Goal: Information Seeking & Learning: Compare options

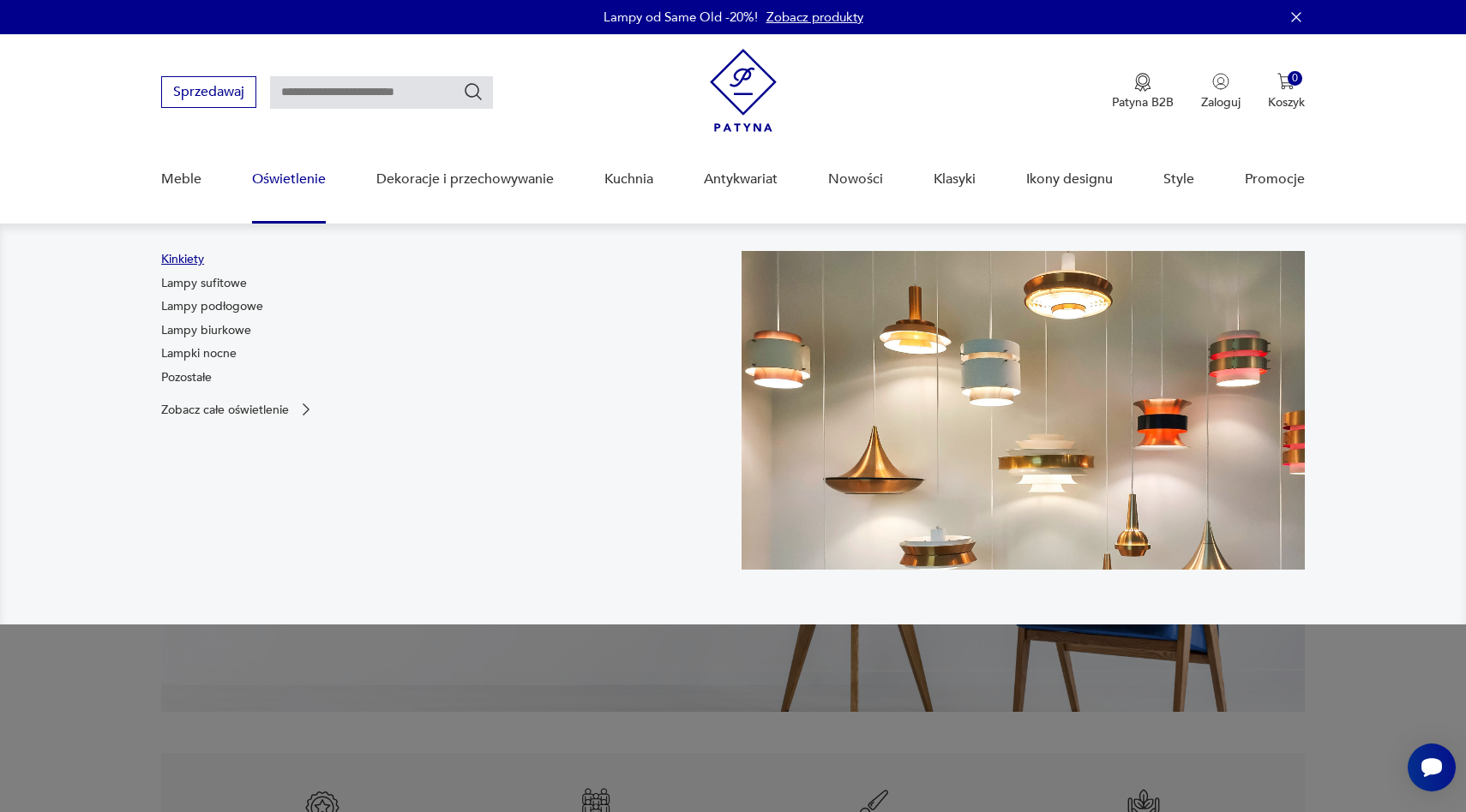
click at [189, 255] on link "Kinkiety" at bounding box center [182, 259] width 43 height 17
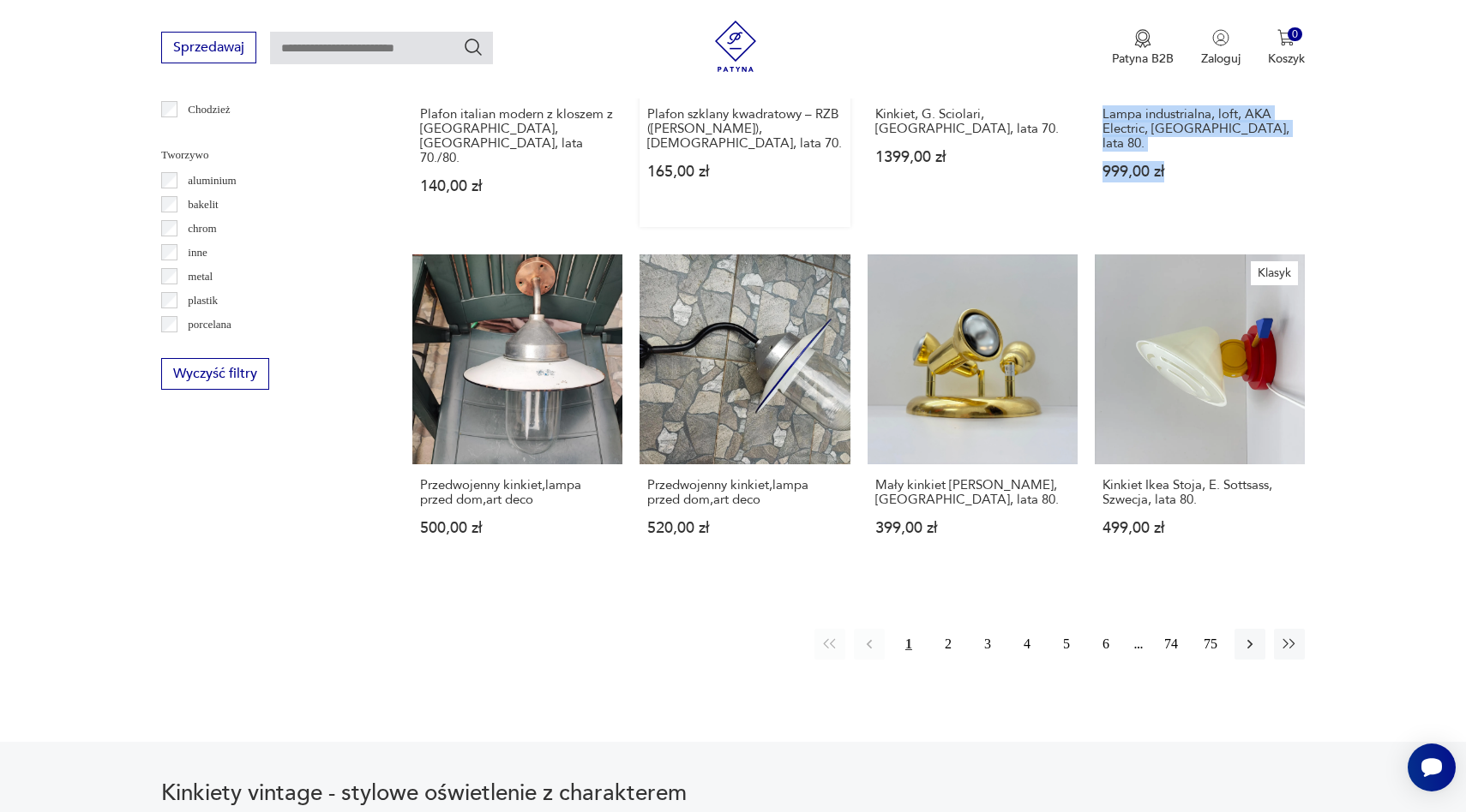
scroll to position [1577, 0]
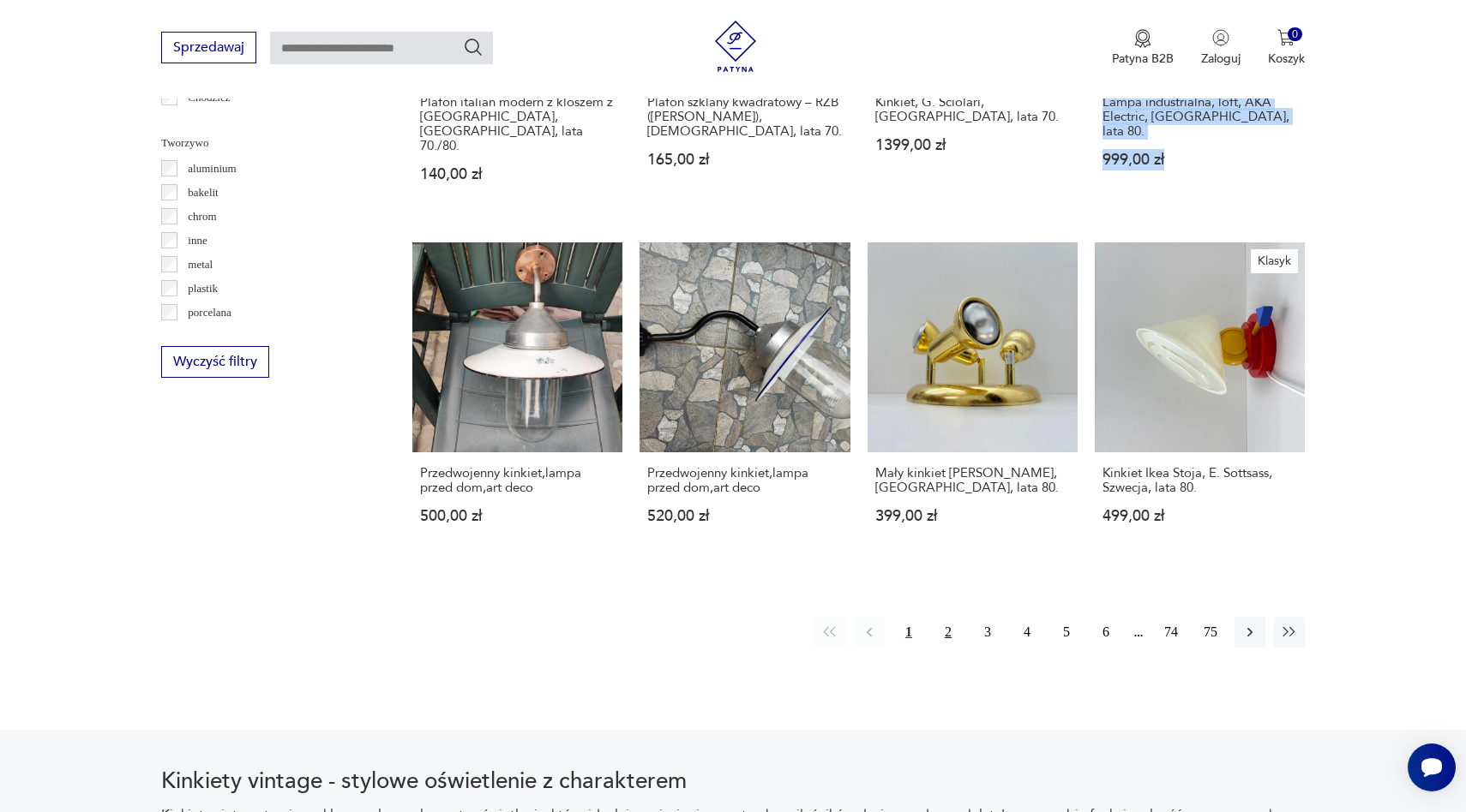
click at [942, 617] on button "2" at bounding box center [948, 633] width 30 height 30
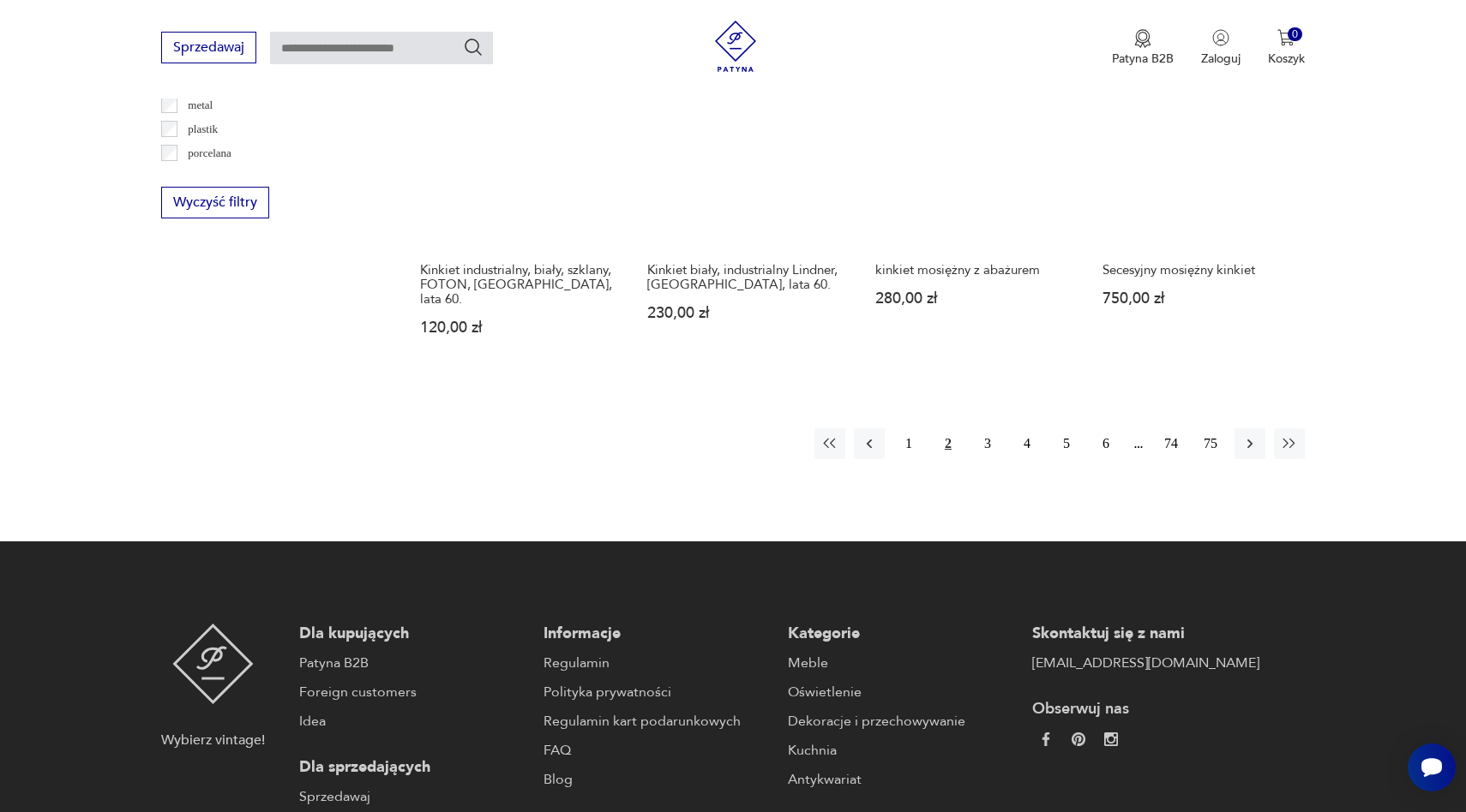
scroll to position [1738, 0]
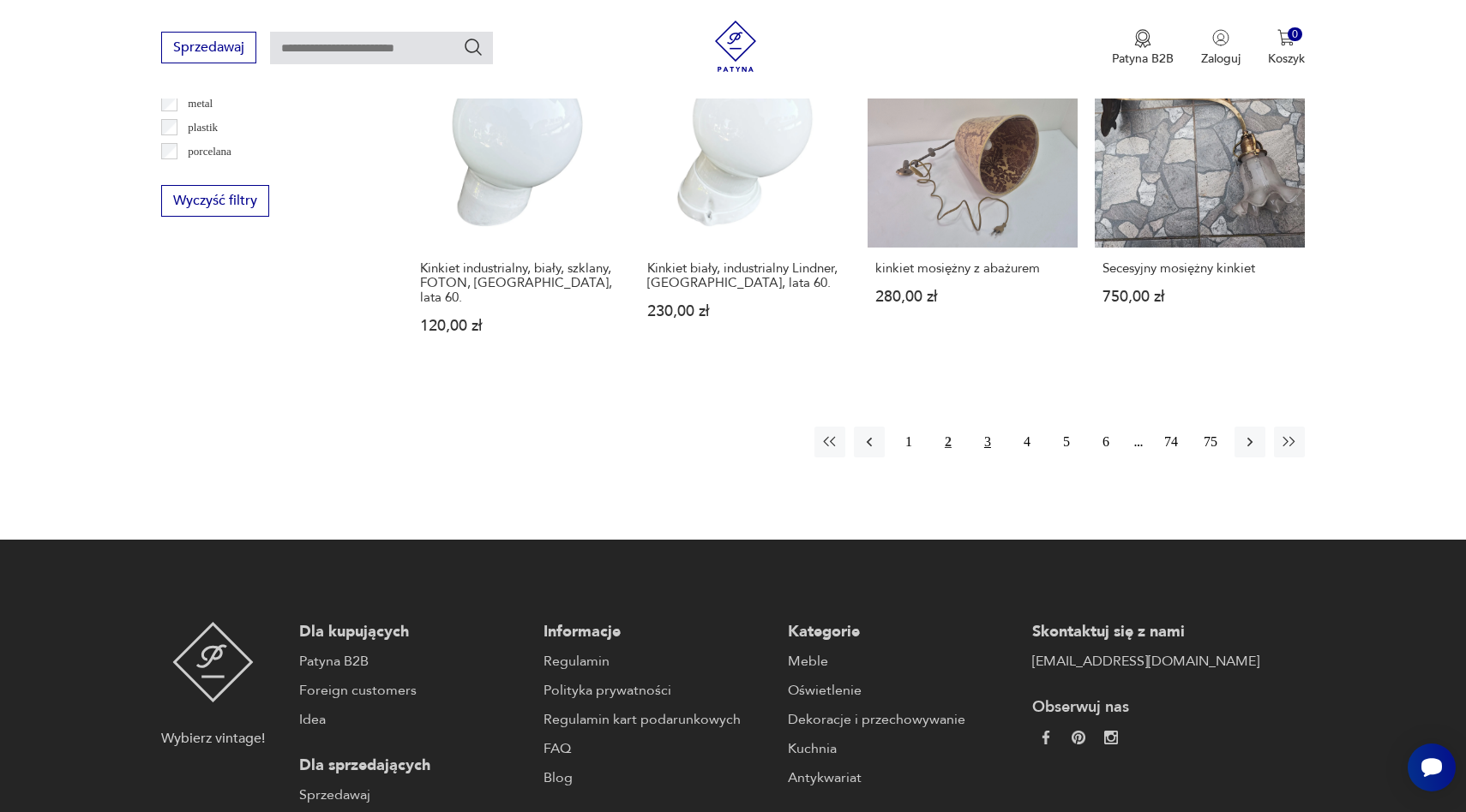
click at [987, 426] on button "3" at bounding box center [987, 442] width 30 height 30
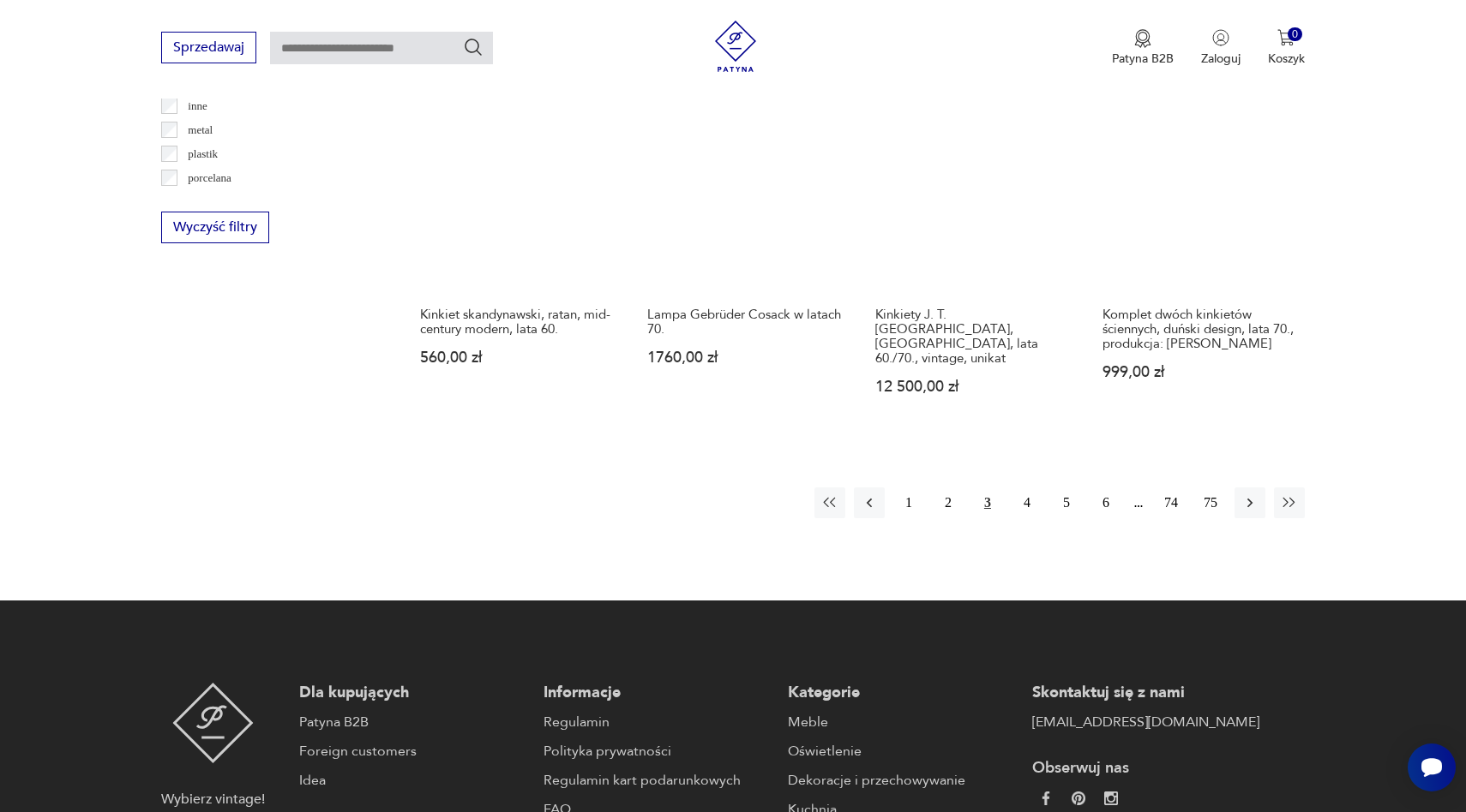
scroll to position [1713, 0]
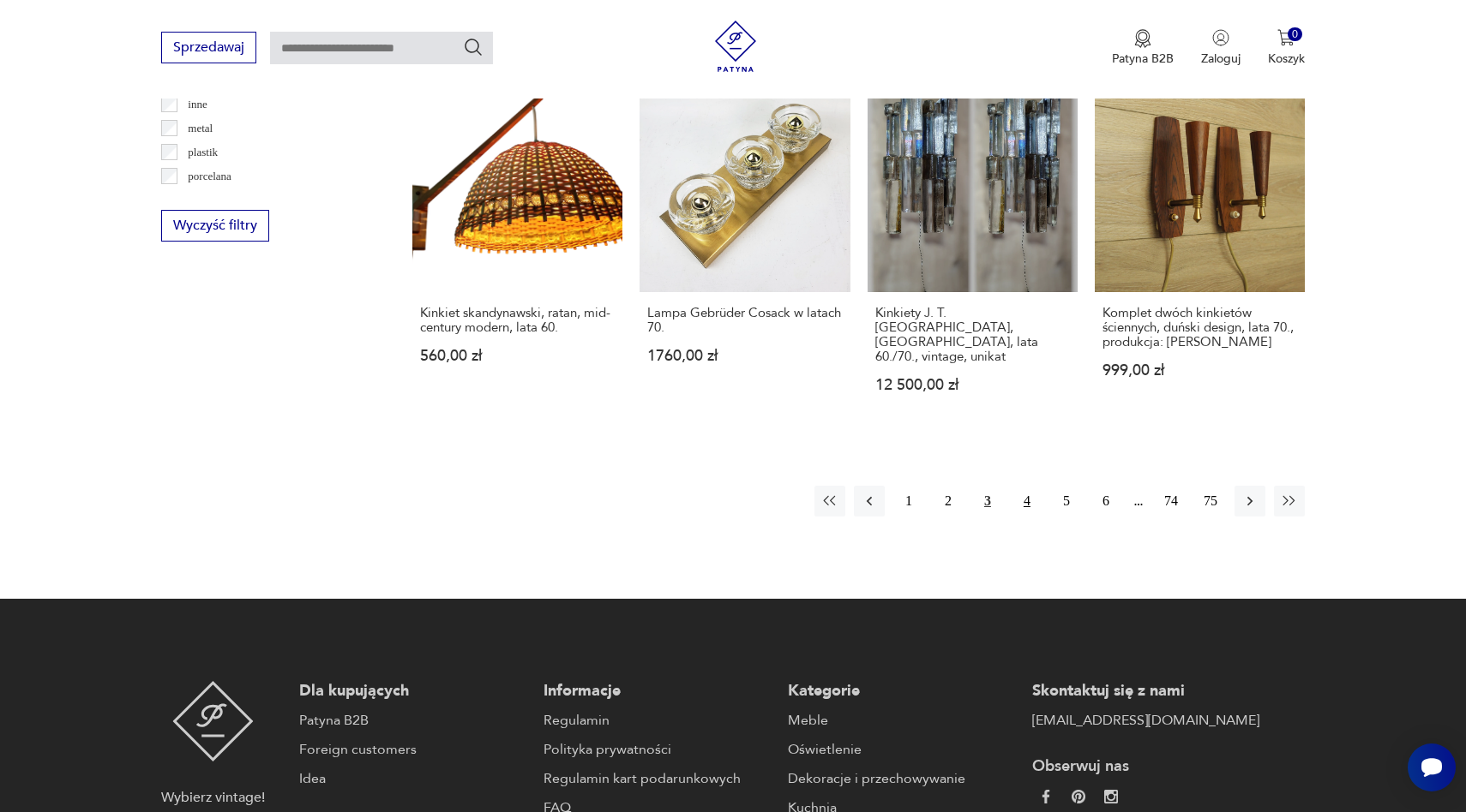
click at [1014, 490] on button "4" at bounding box center [1027, 501] width 30 height 30
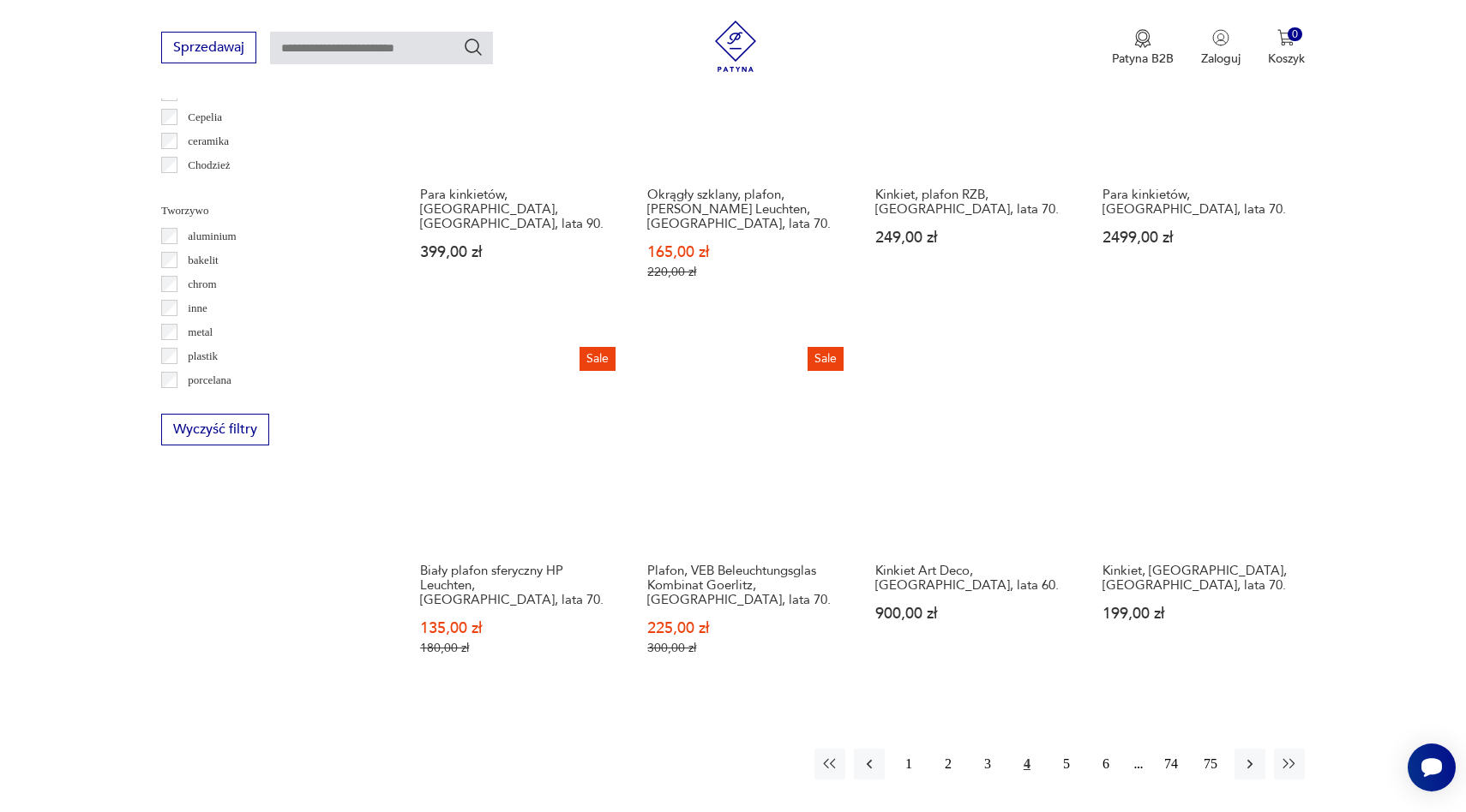
scroll to position [1512, 0]
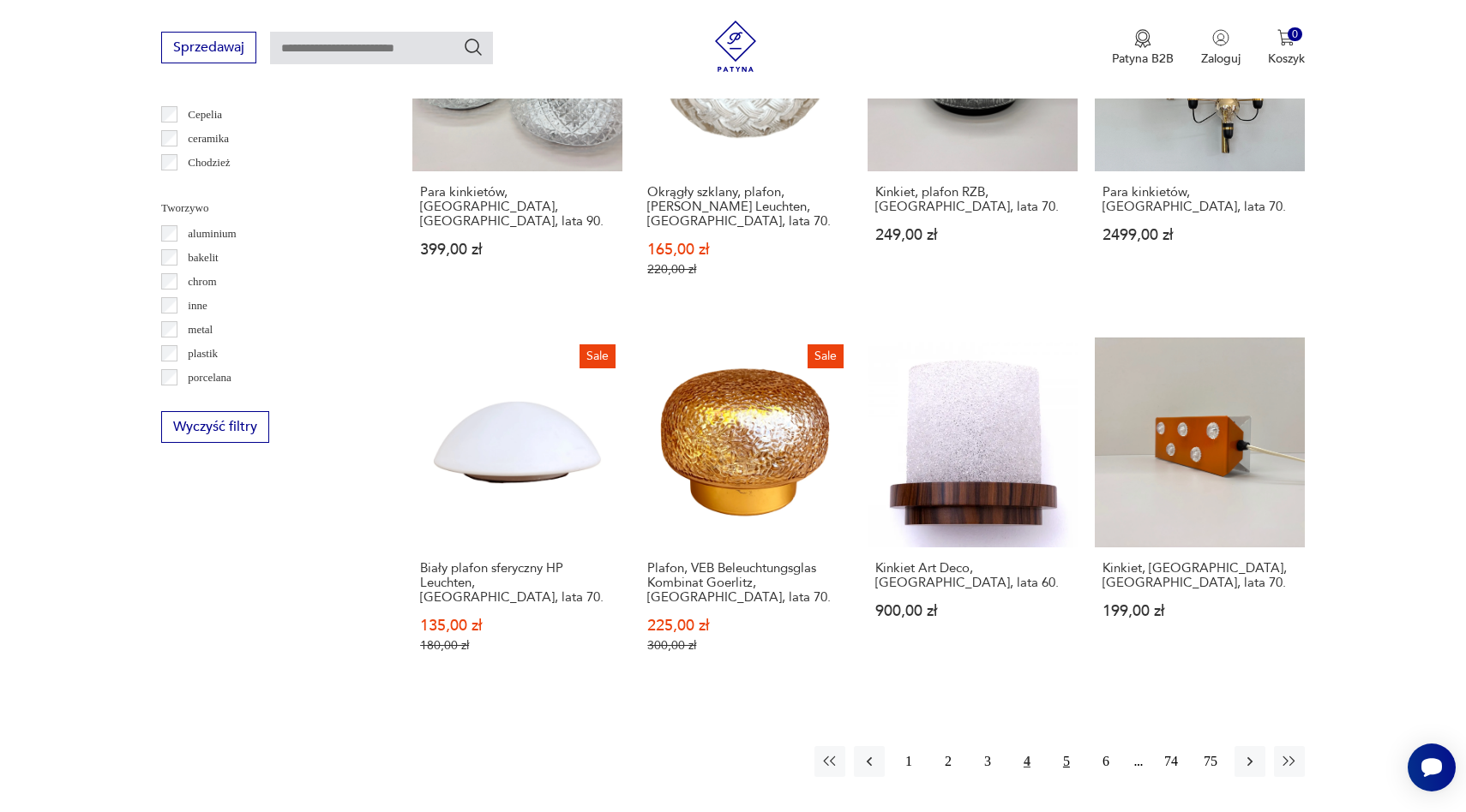
click at [1066, 749] on button "5" at bounding box center [1066, 762] width 30 height 30
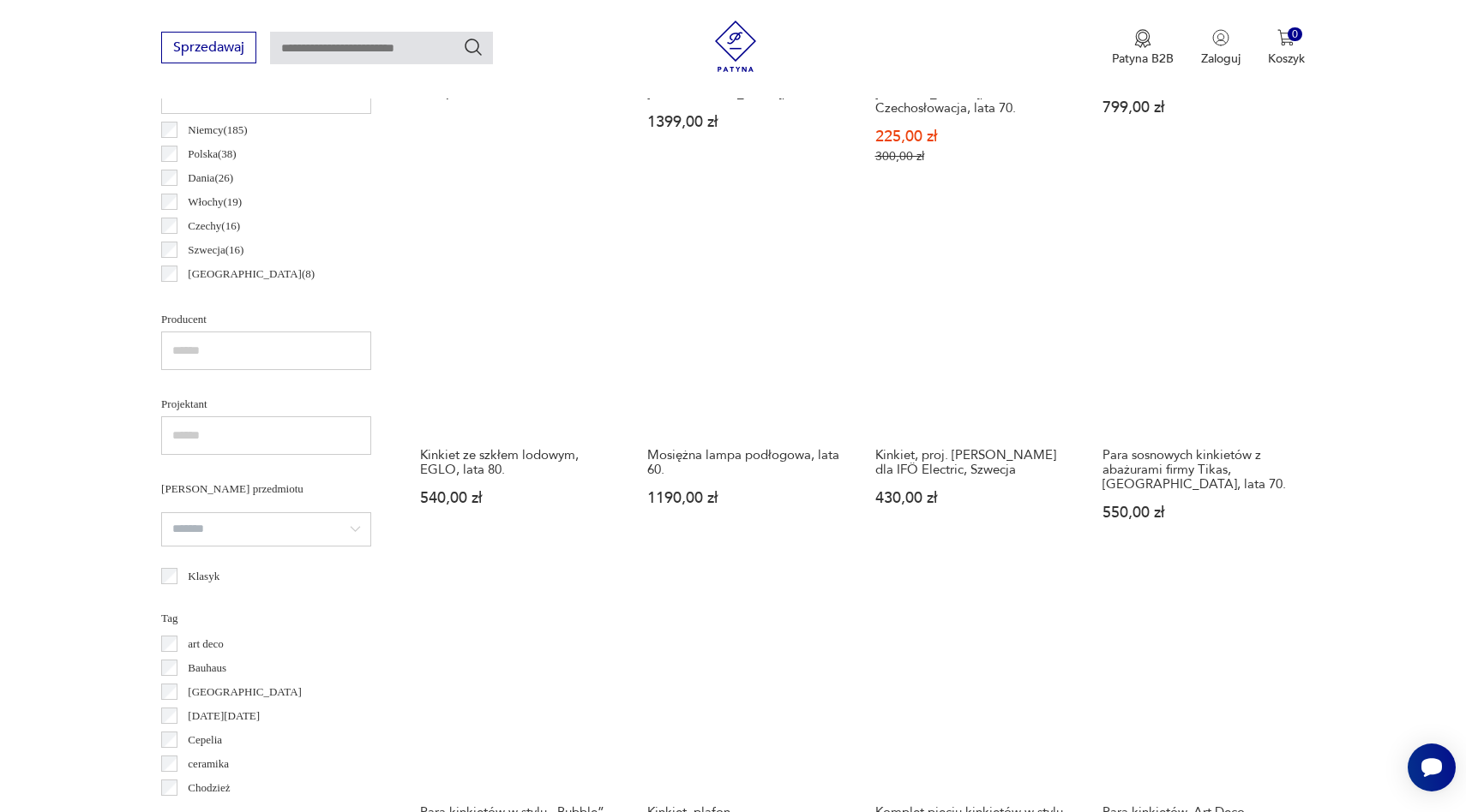
scroll to position [893, 0]
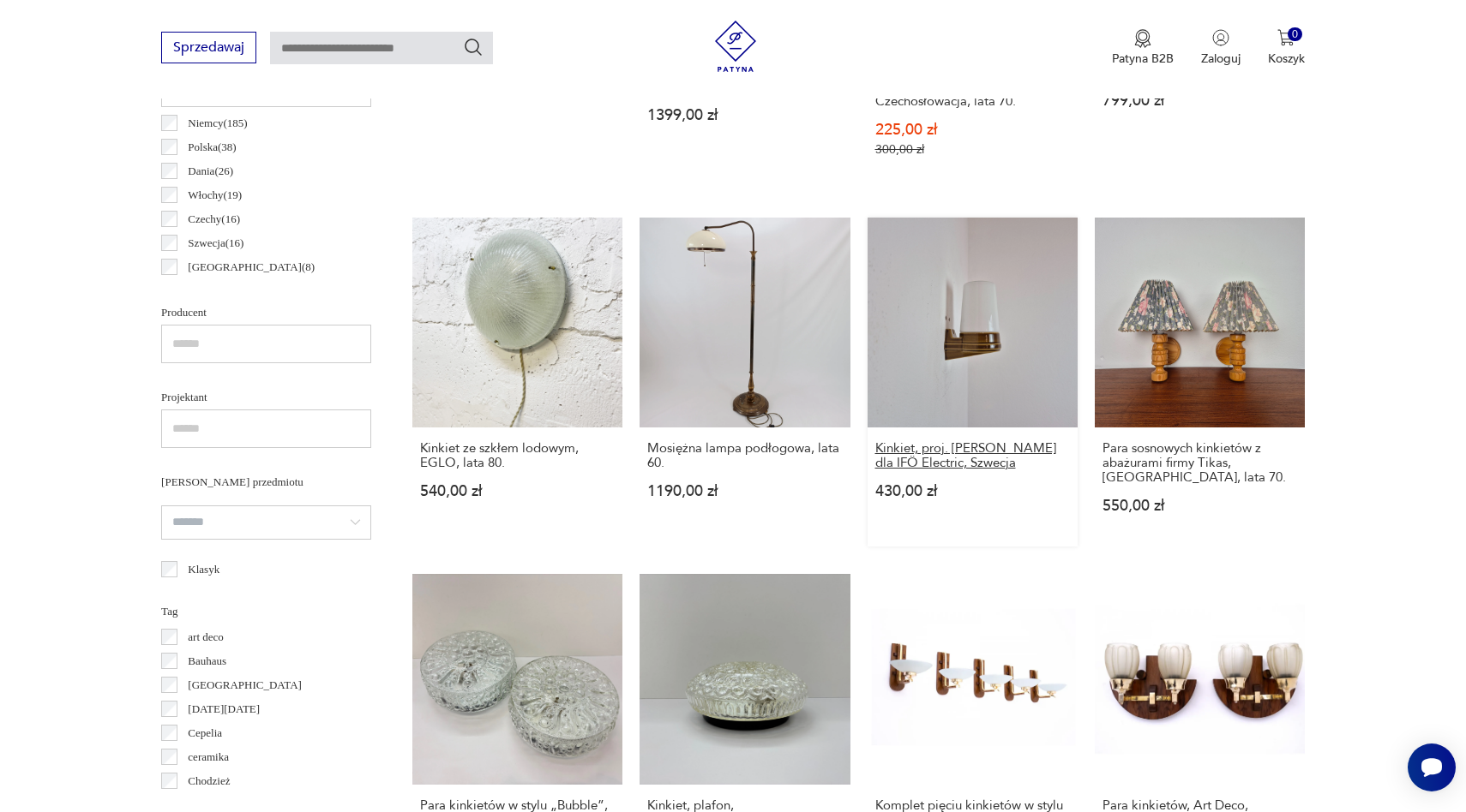
click at [973, 442] on h3 "Kinkiet, proj. S. Bernadotte dla IFÖ Electric, Szwecja" at bounding box center [972, 456] width 195 height 29
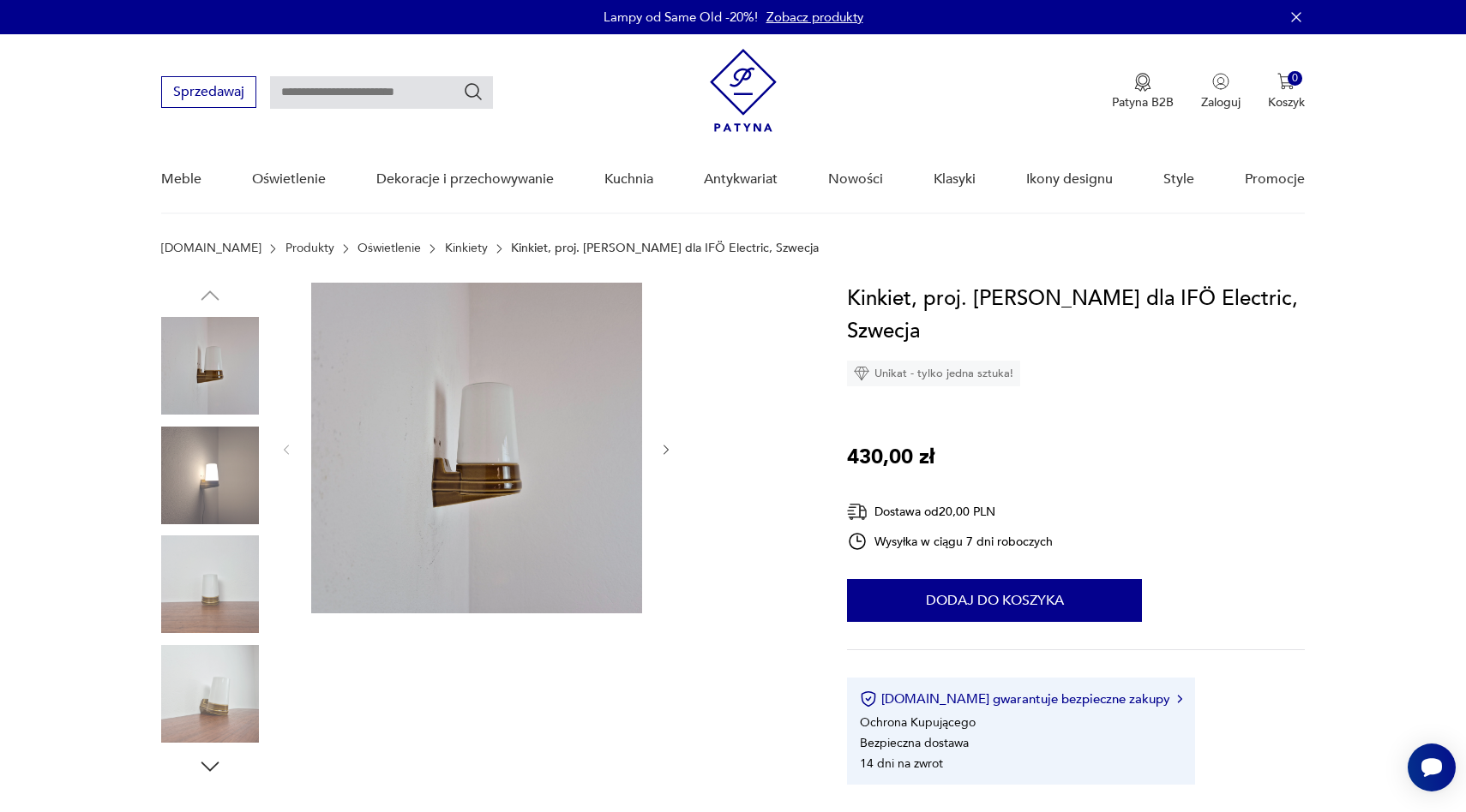
click at [511, 413] on img at bounding box center [477, 448] width 331 height 330
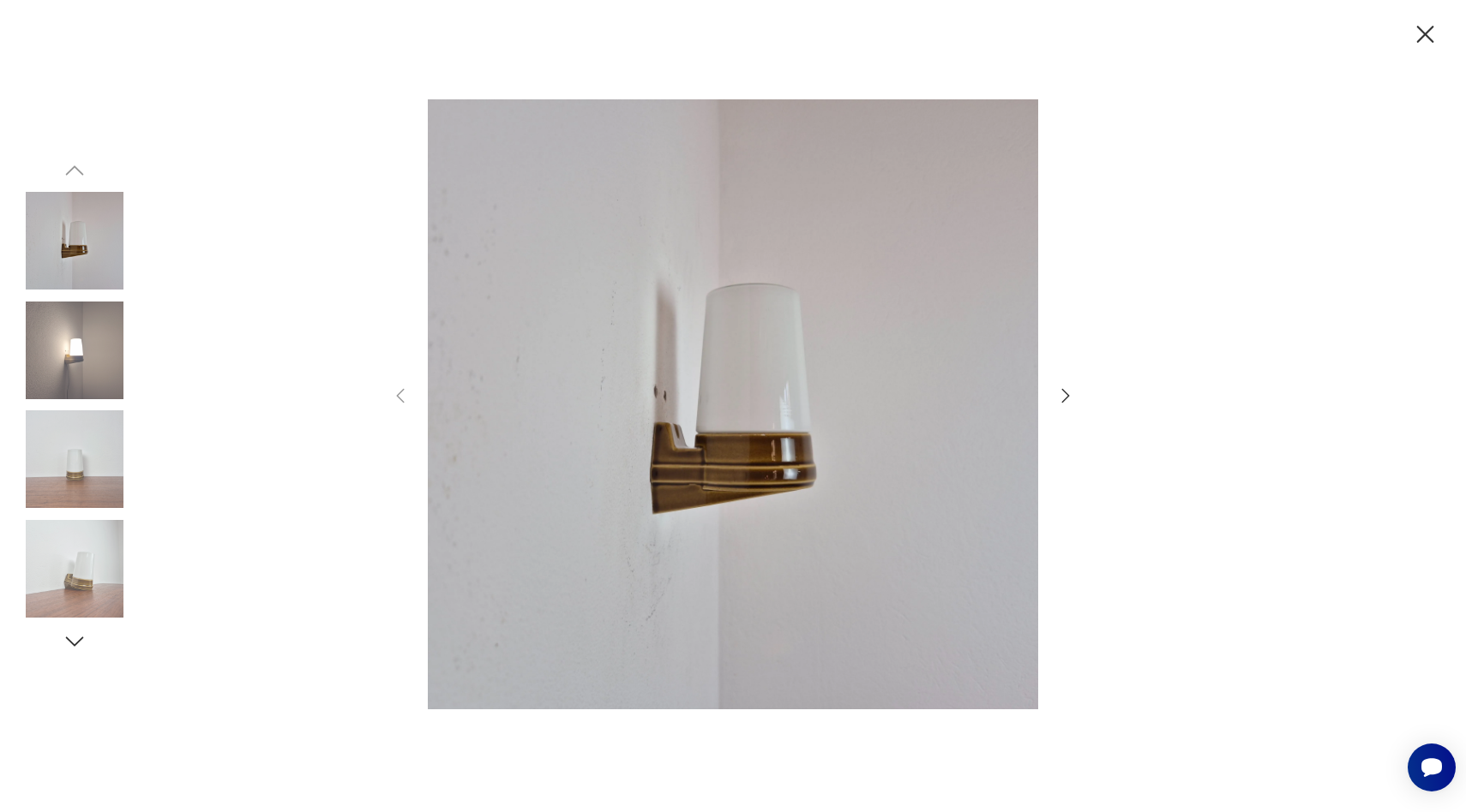
click at [1074, 391] on icon "button" at bounding box center [1066, 396] width 21 height 21
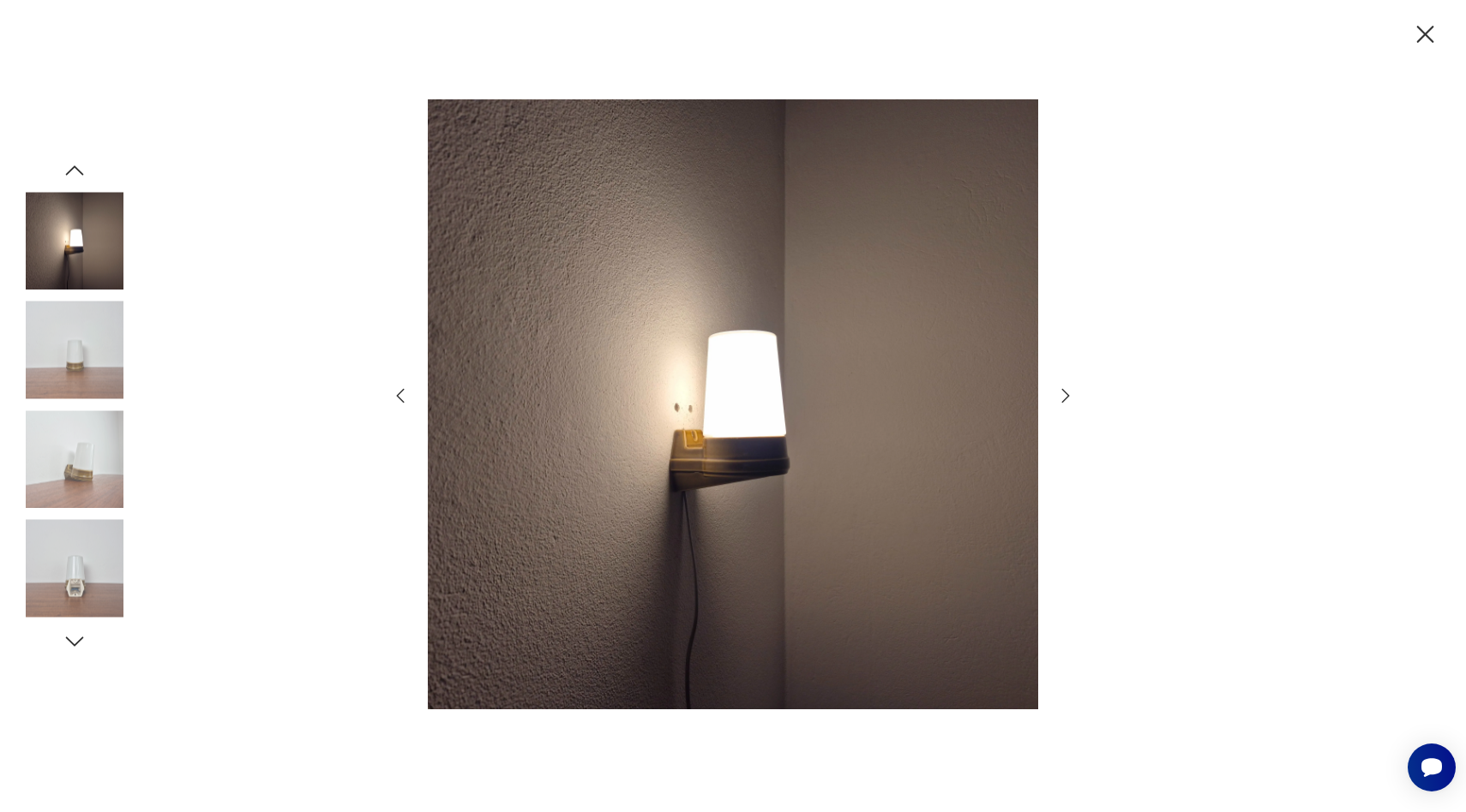
click at [1074, 391] on icon "button" at bounding box center [1066, 396] width 21 height 21
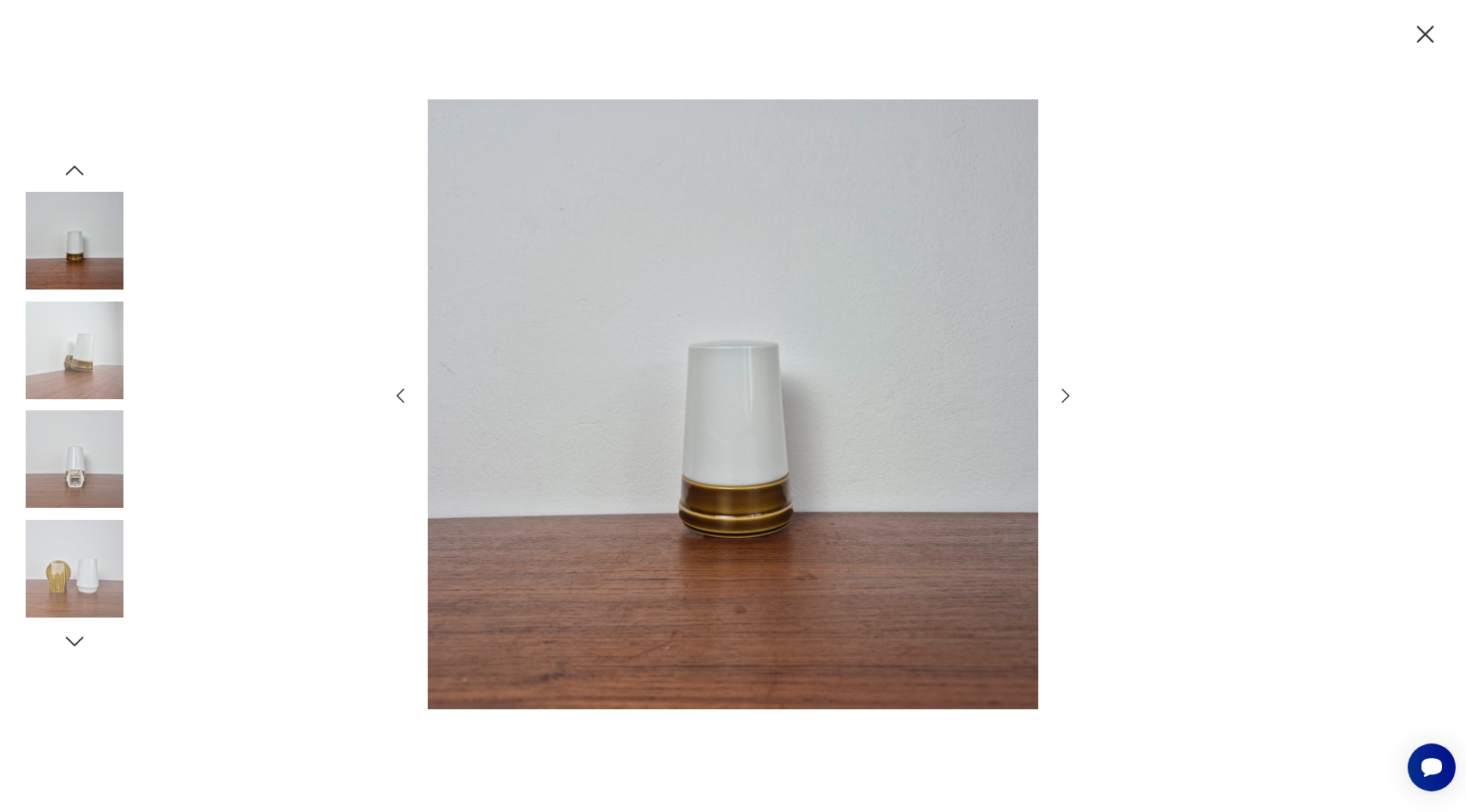
click at [324, 162] on div at bounding box center [733, 406] width 1466 height 812
click at [1425, 33] on icon "button" at bounding box center [1425, 34] width 17 height 17
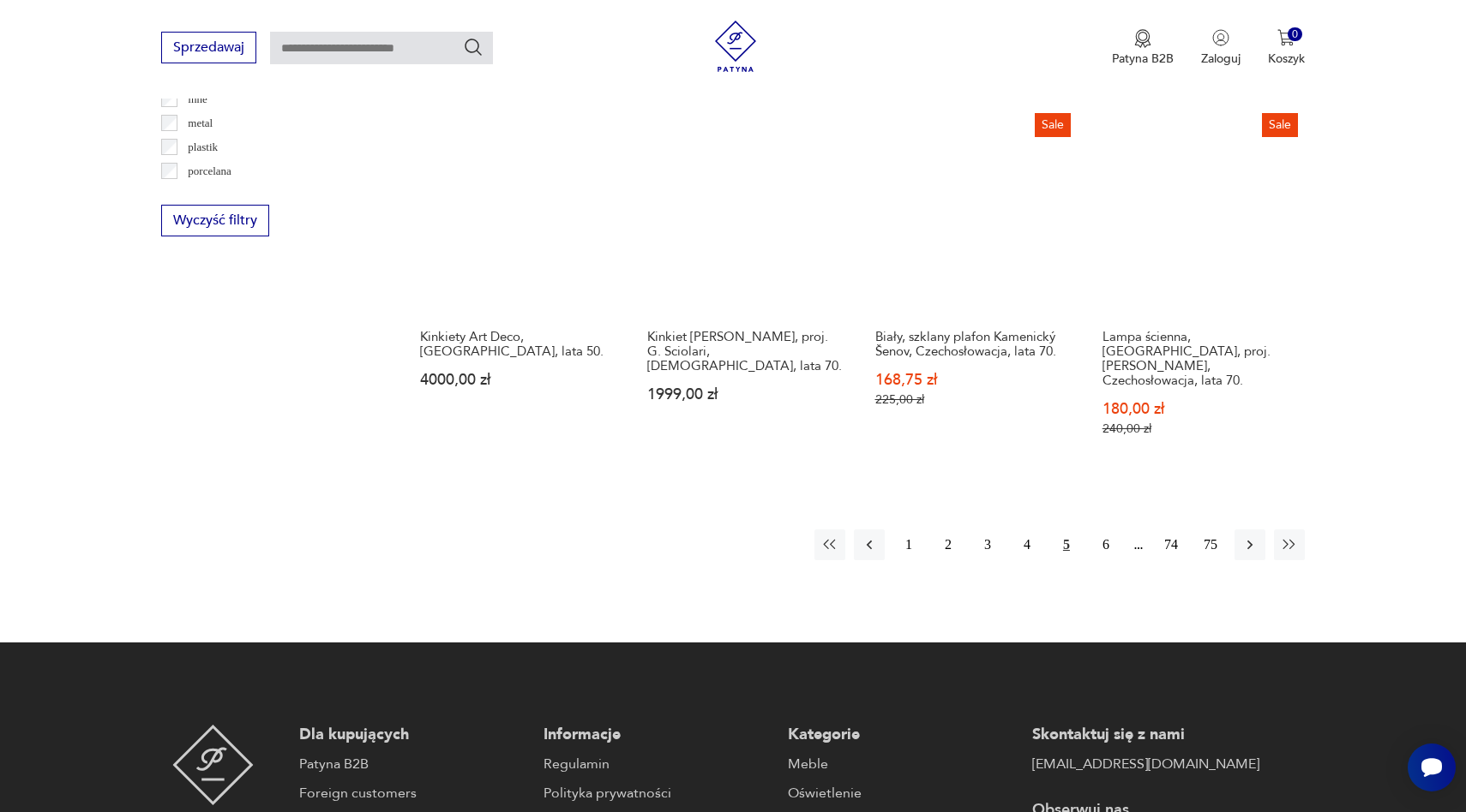
scroll to position [1721, 0]
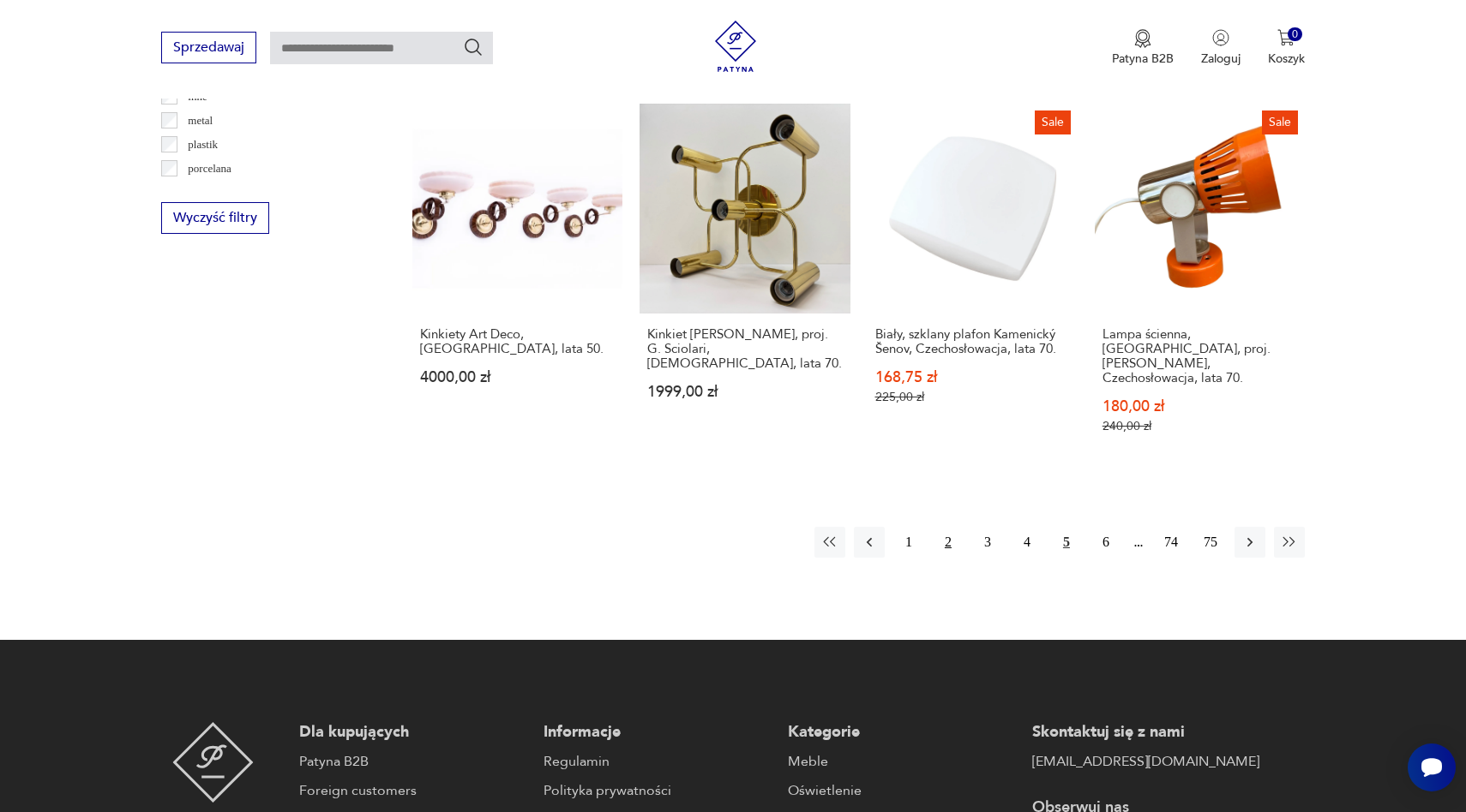
click at [950, 527] on button "2" at bounding box center [948, 542] width 30 height 30
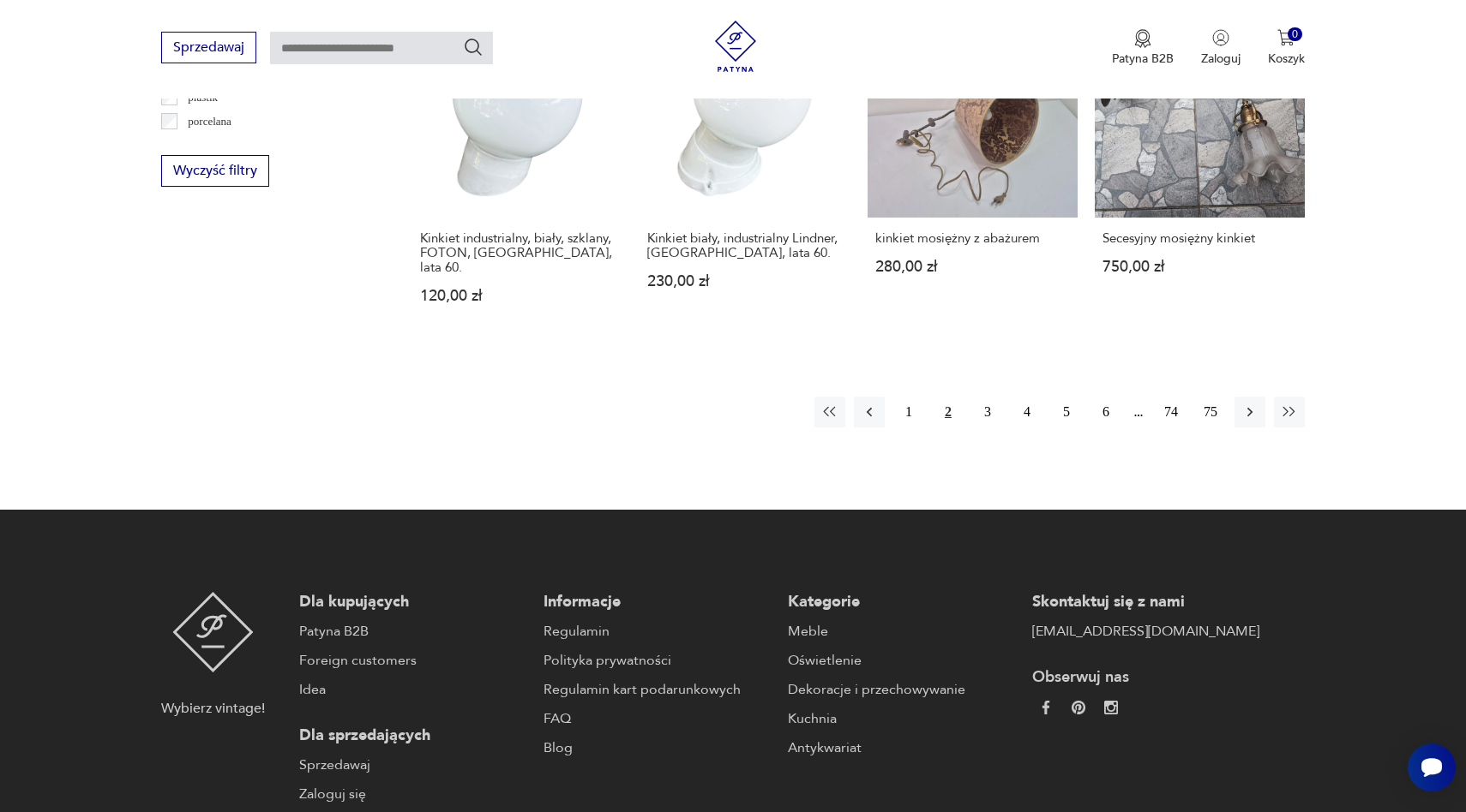
scroll to position [1773, 0]
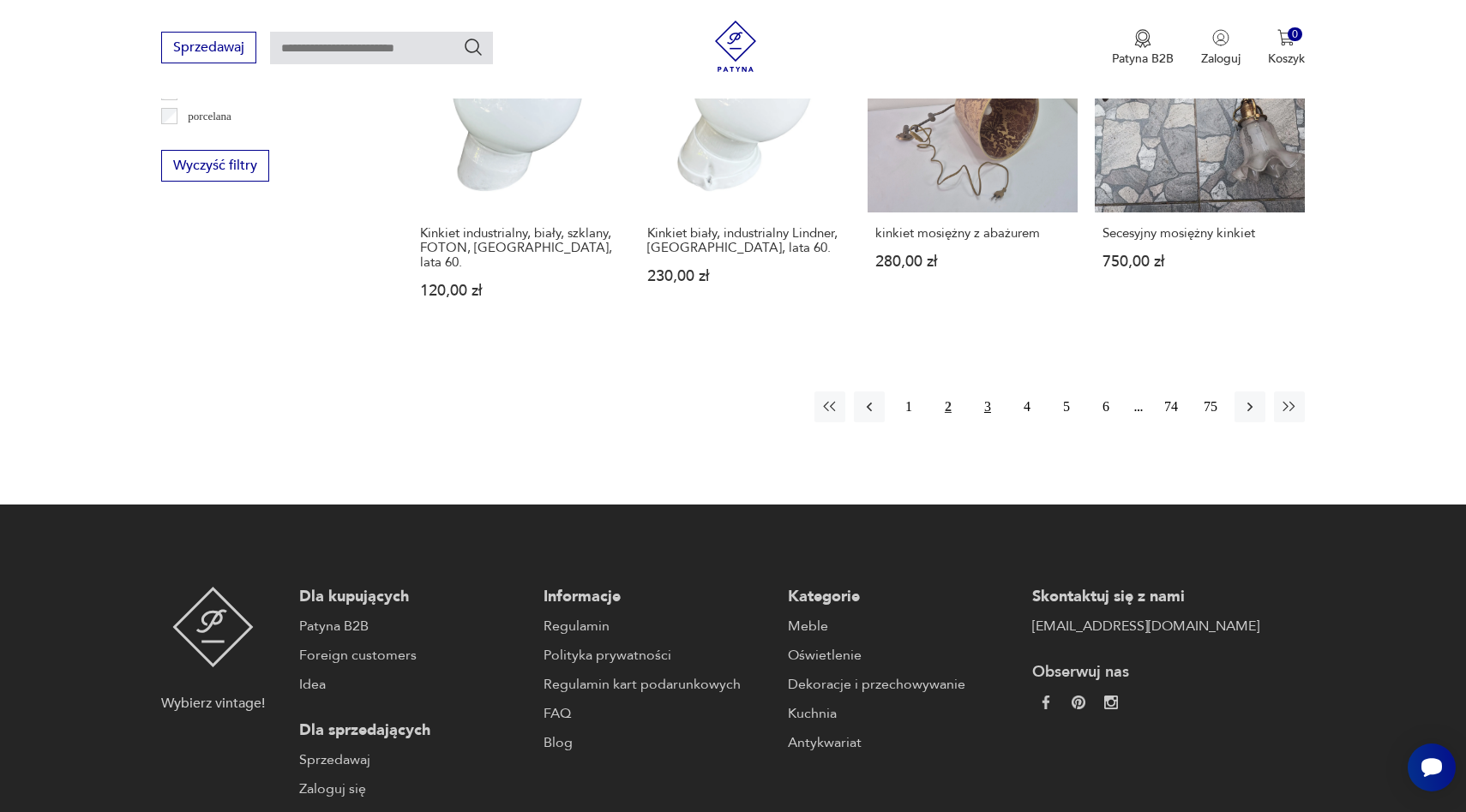
click at [986, 391] on button "3" at bounding box center [987, 406] width 30 height 30
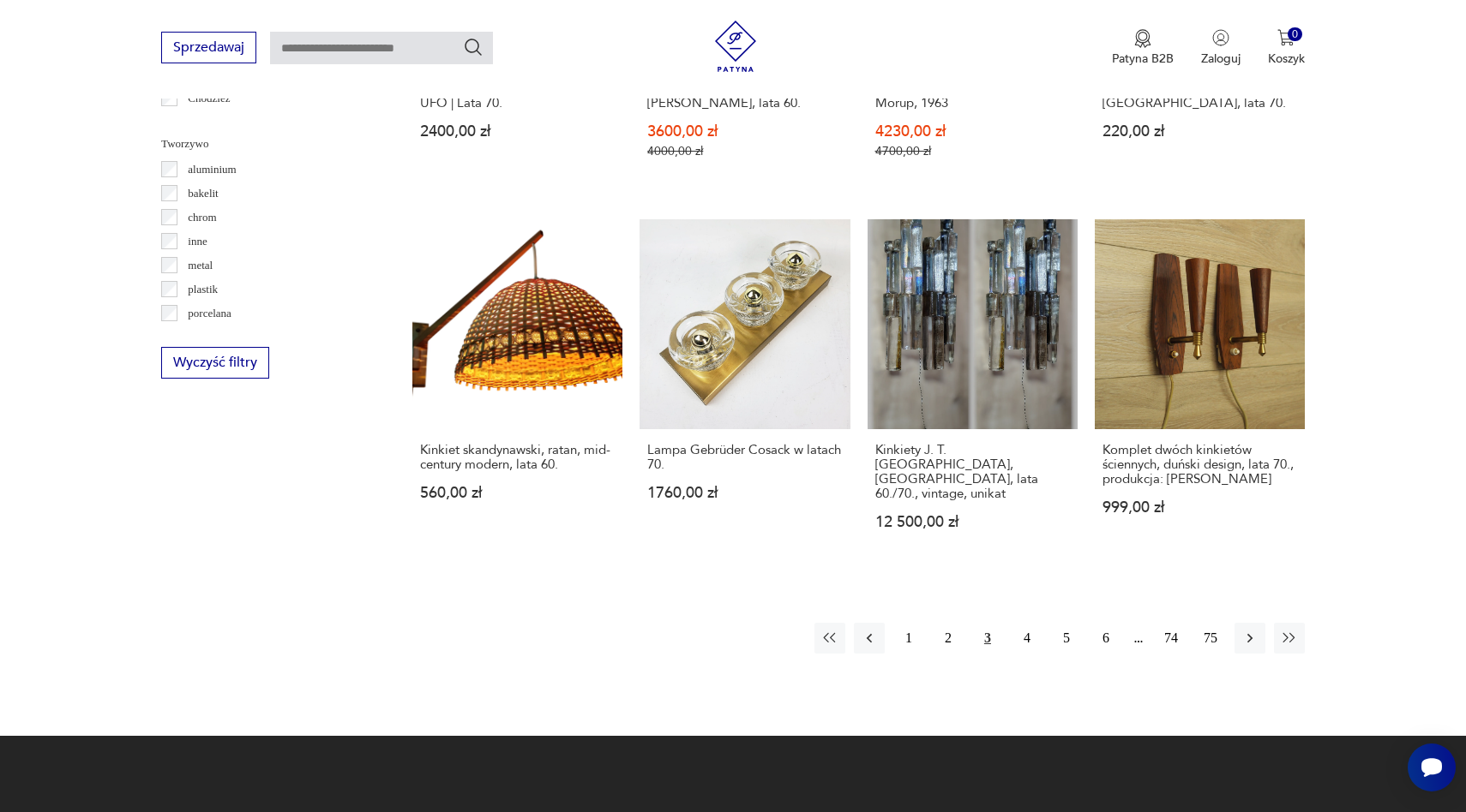
scroll to position [1577, 0]
click at [1024, 622] on button "4" at bounding box center [1027, 637] width 30 height 30
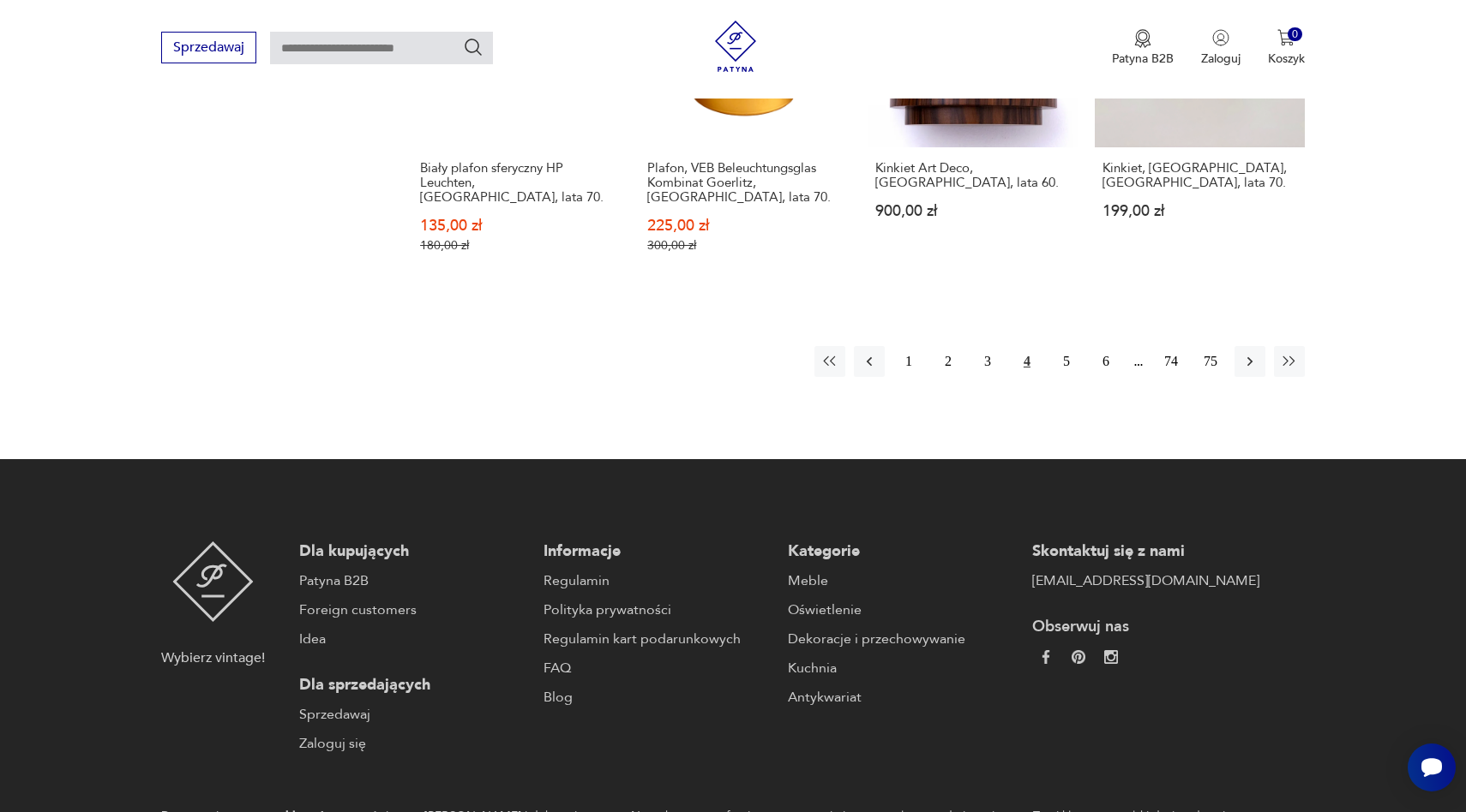
scroll to position [1915, 0]
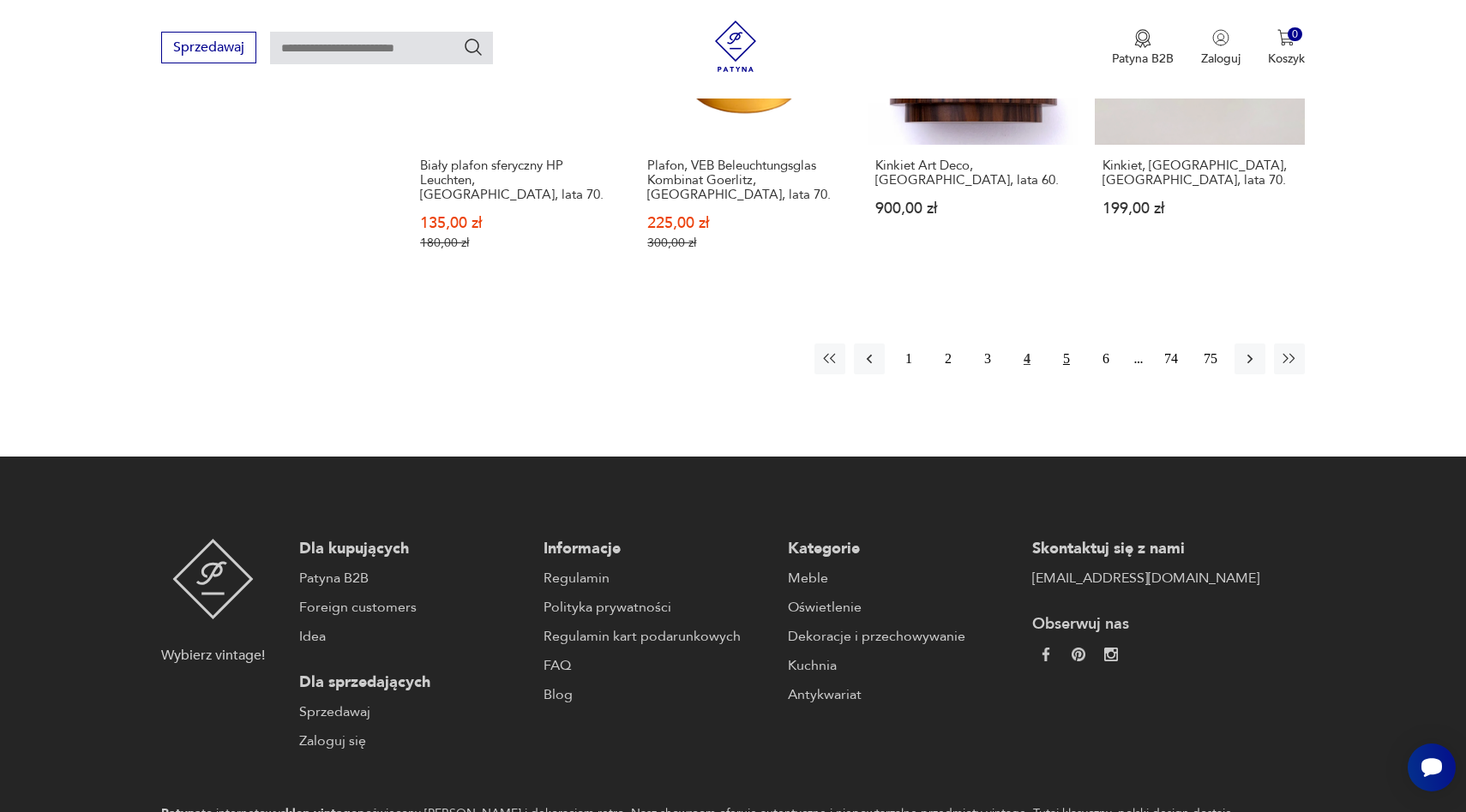
click at [1069, 349] on button "5" at bounding box center [1066, 359] width 30 height 30
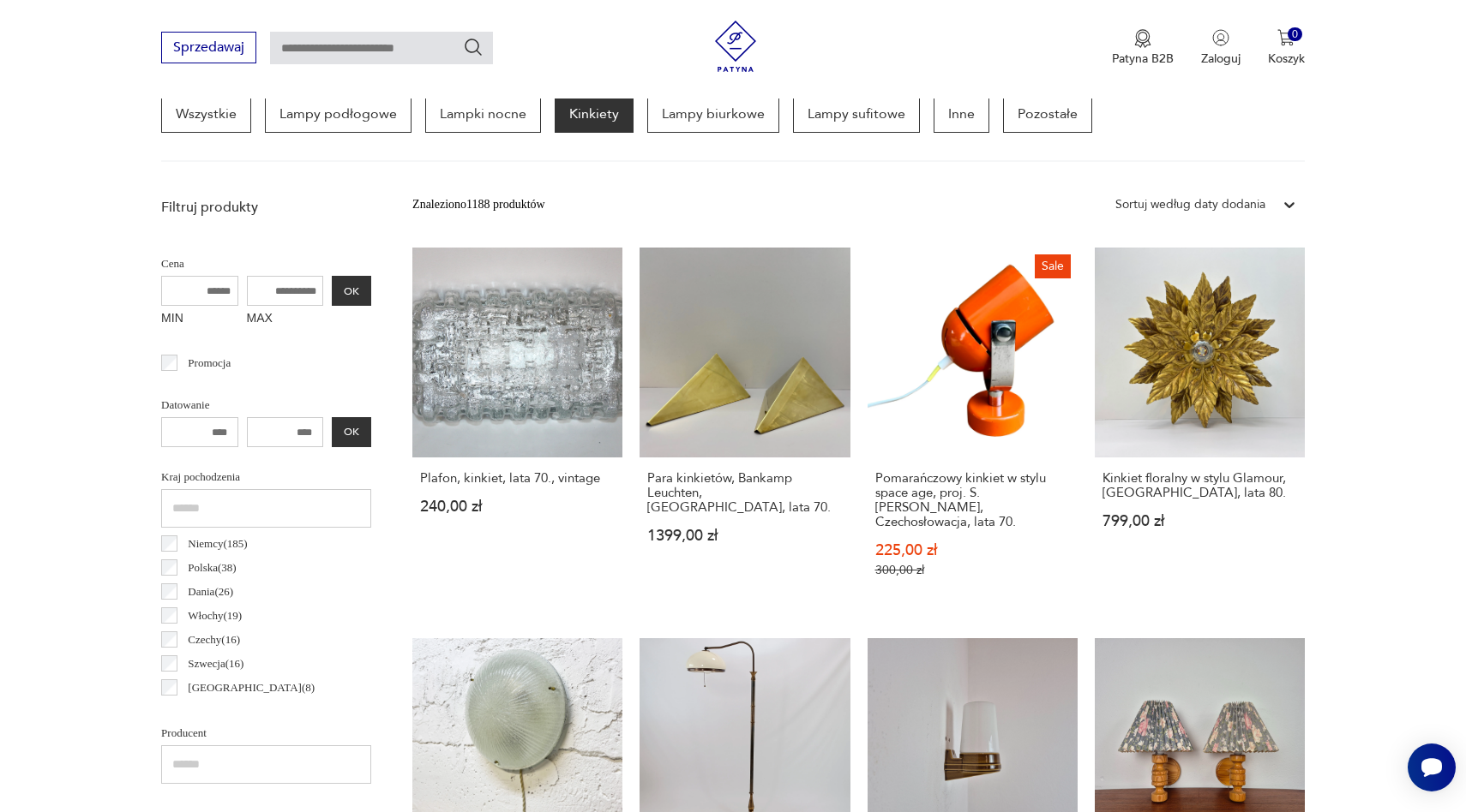
scroll to position [381, 0]
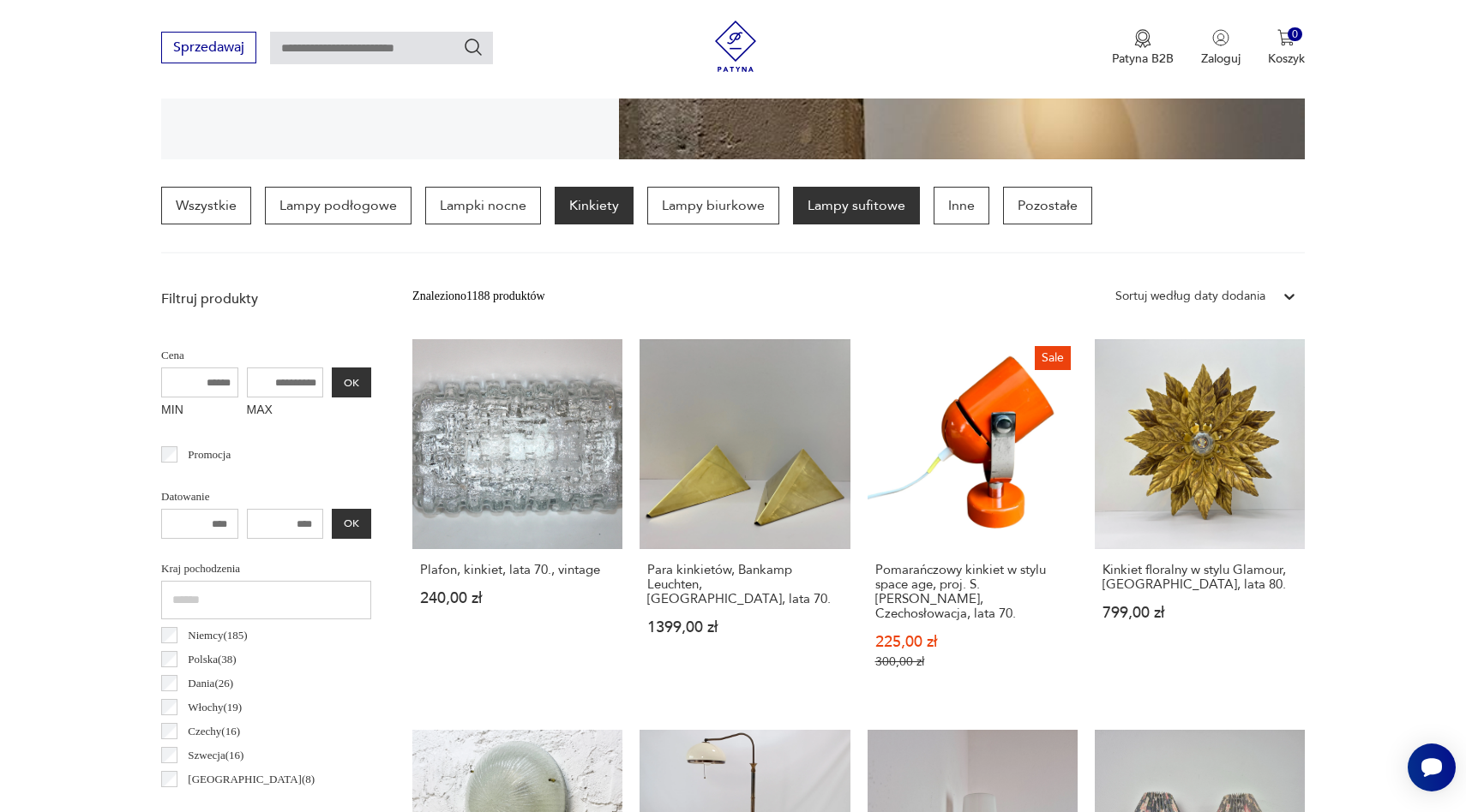
click at [841, 222] on p "Lampy sufitowe" at bounding box center [857, 206] width 127 height 38
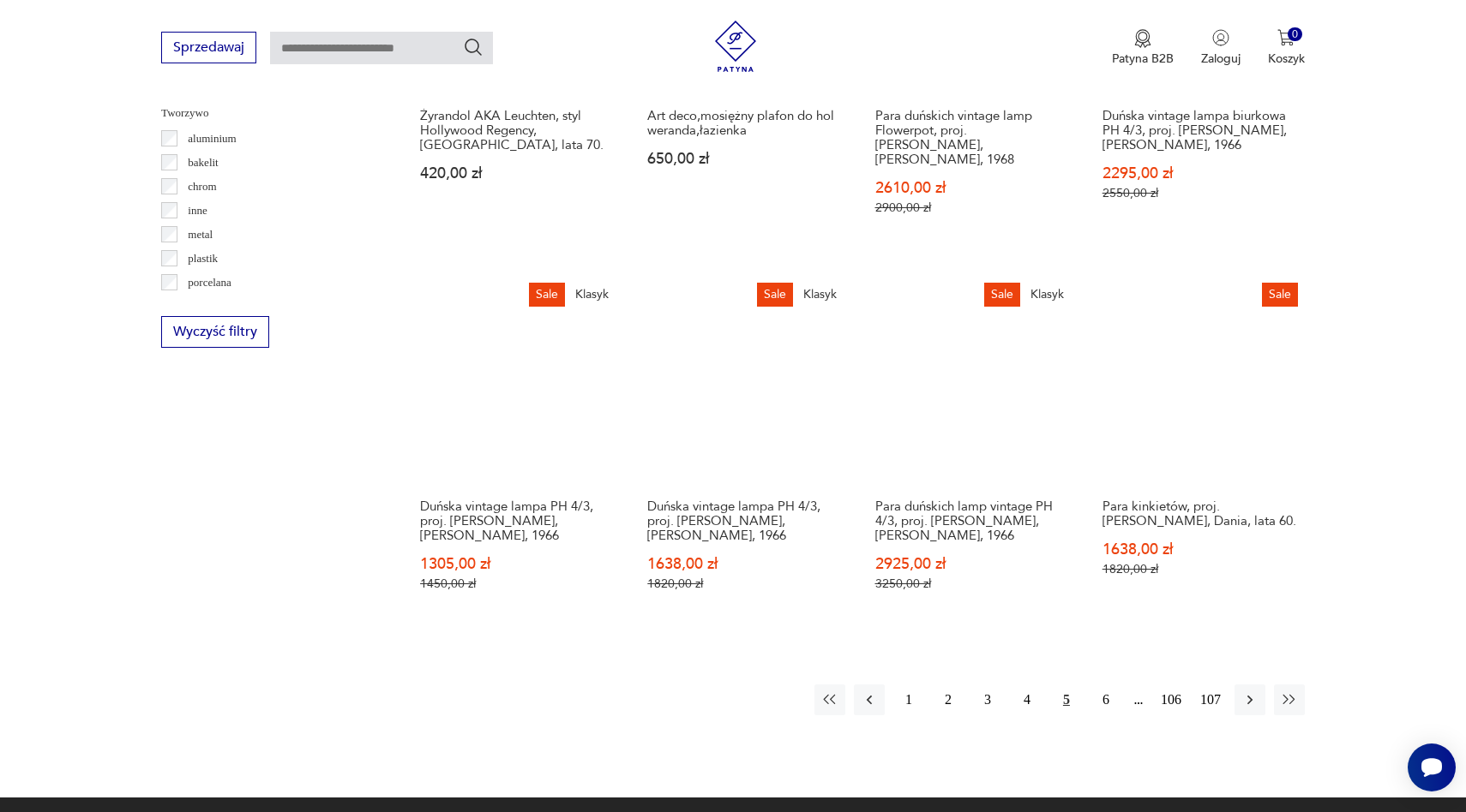
scroll to position [1608, 0]
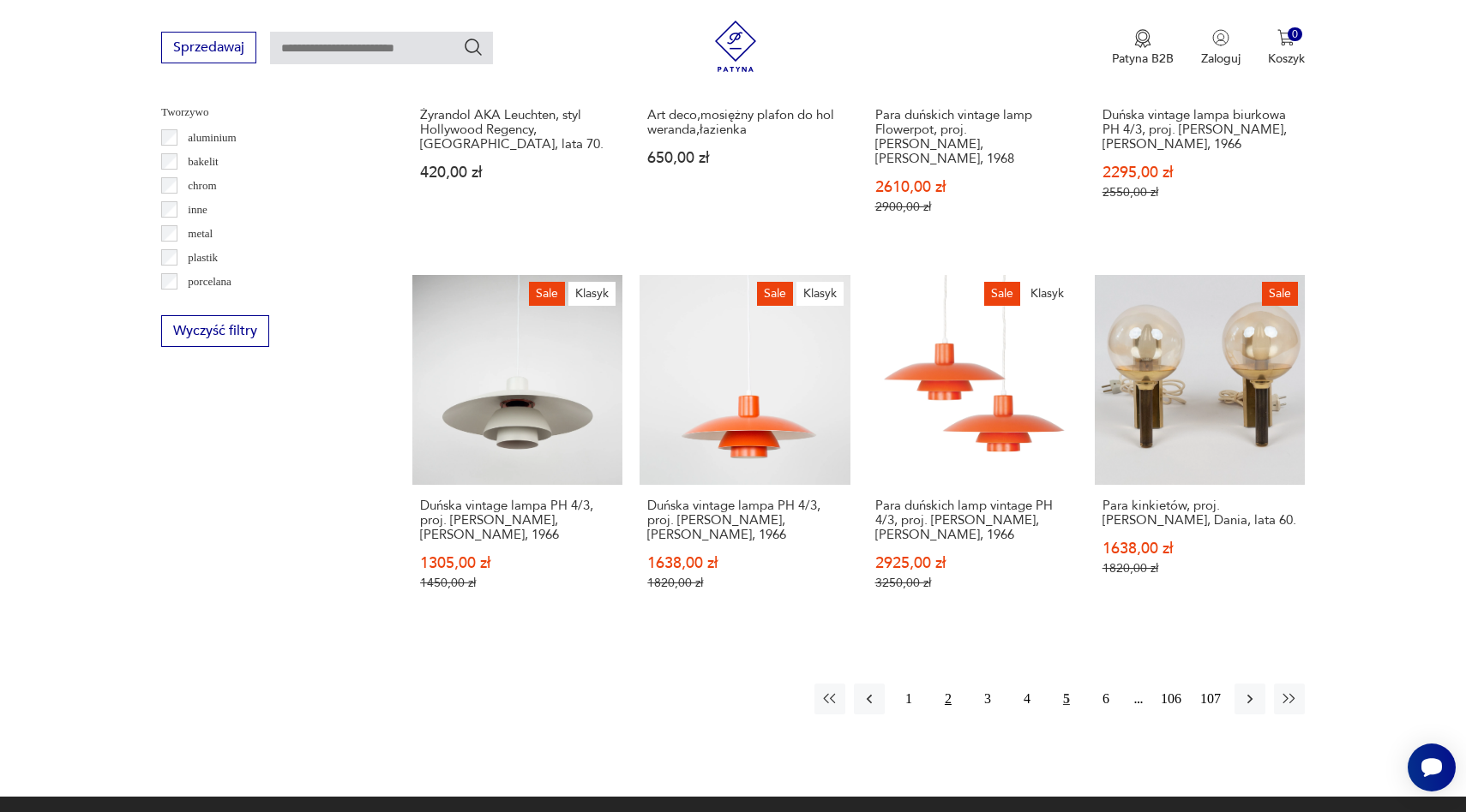
click at [946, 684] on button "2" at bounding box center [948, 699] width 30 height 30
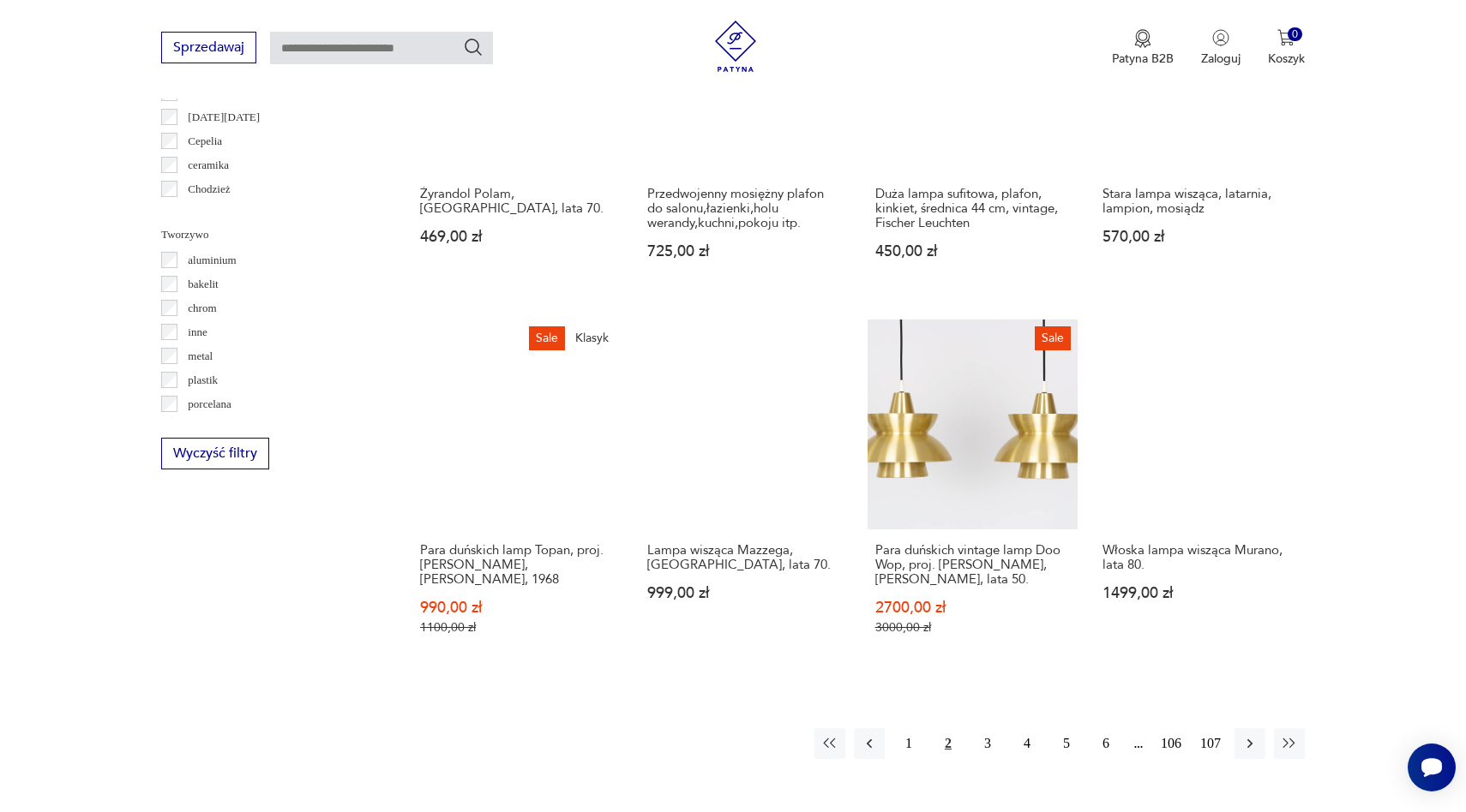
scroll to position [1493, 0]
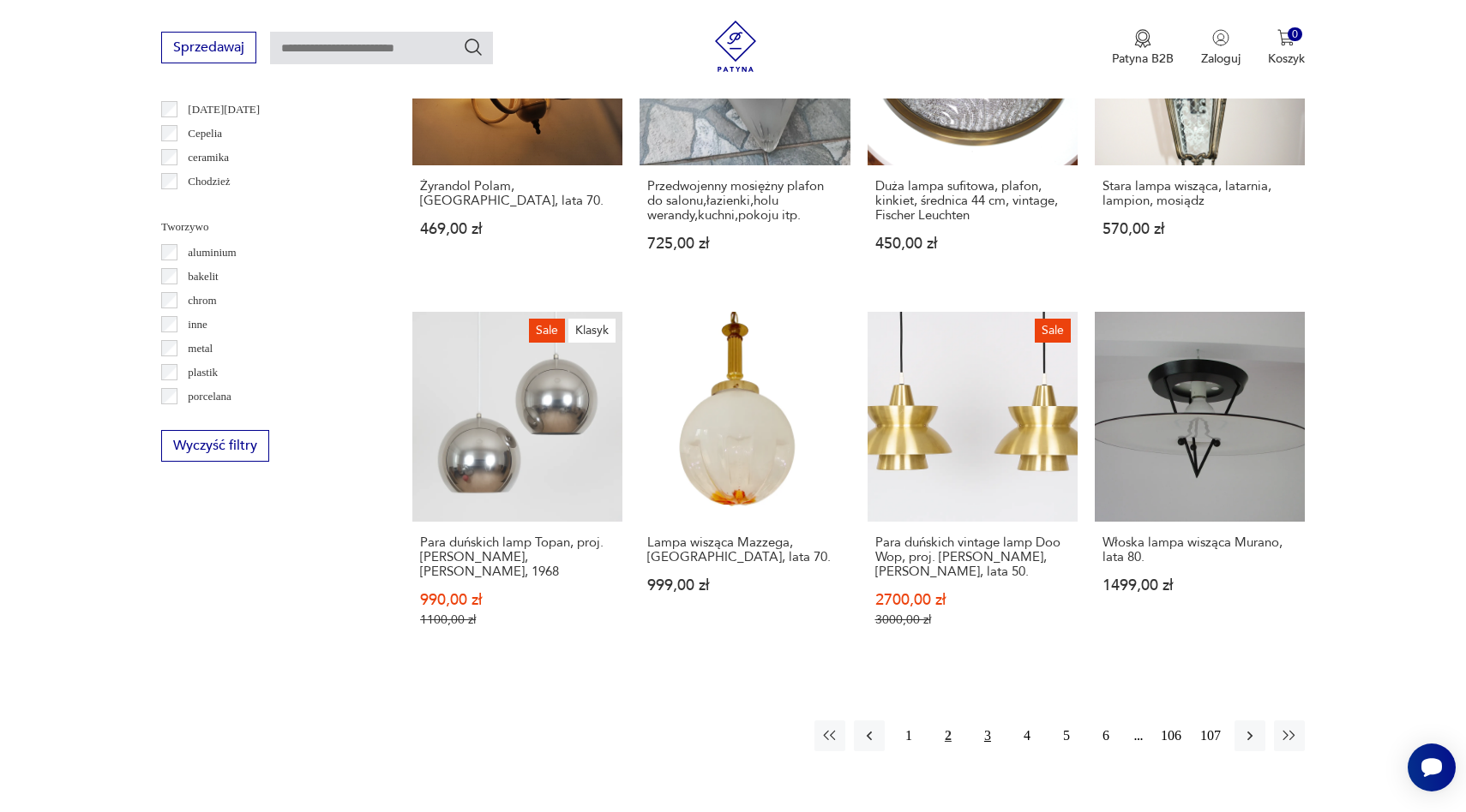
click at [991, 721] on button "3" at bounding box center [987, 736] width 30 height 30
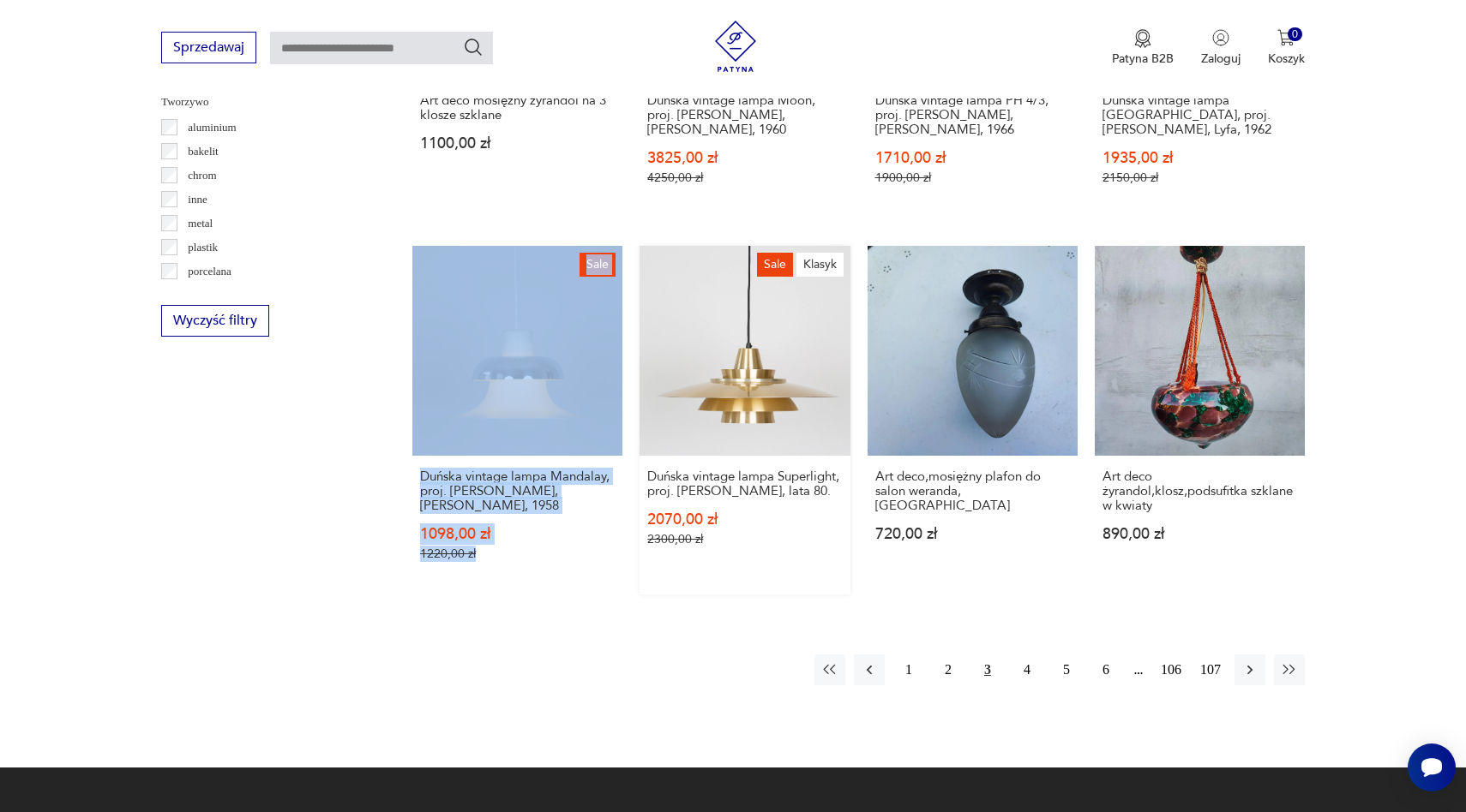
scroll to position [1627, 0]
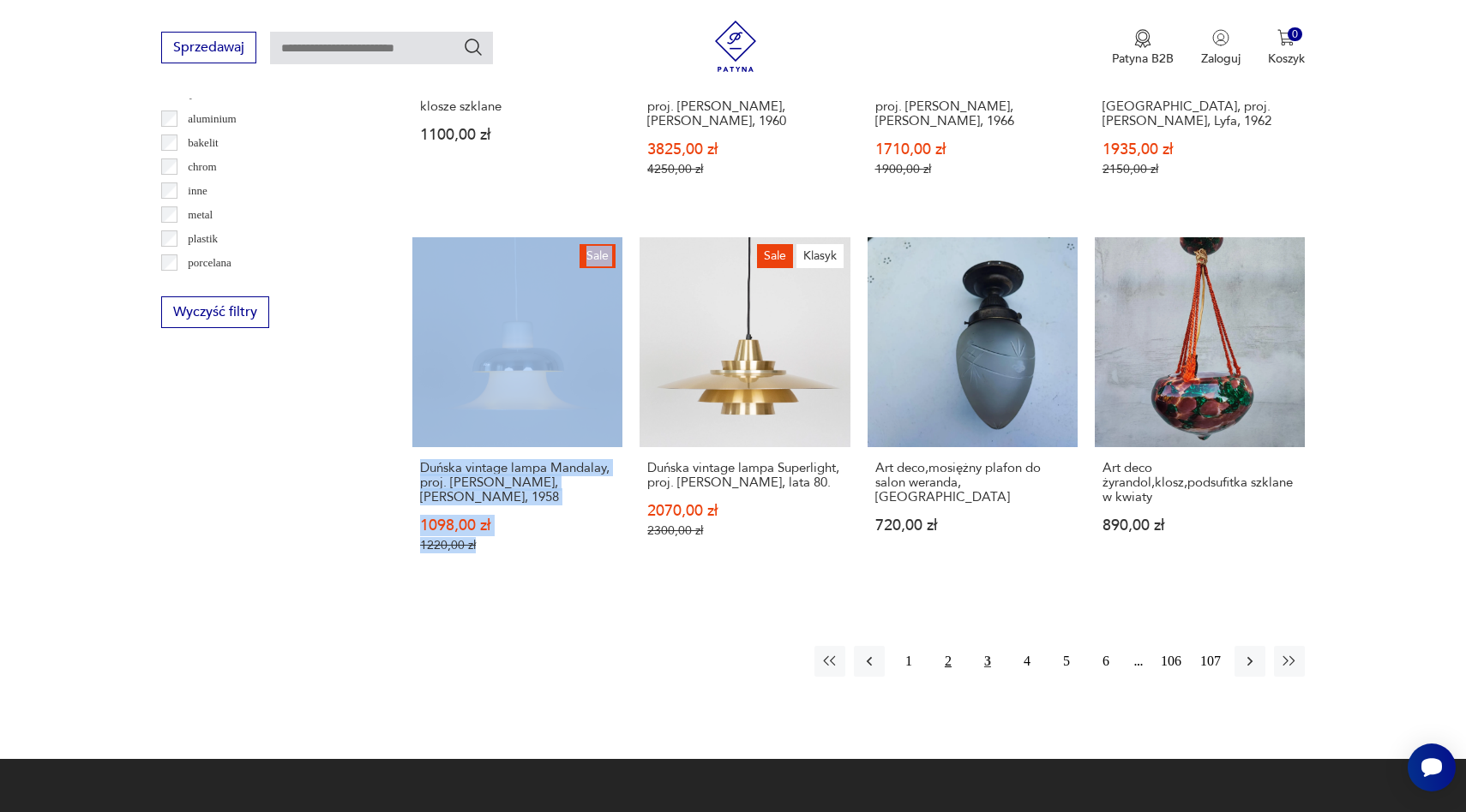
click at [946, 648] on button "2" at bounding box center [948, 661] width 30 height 30
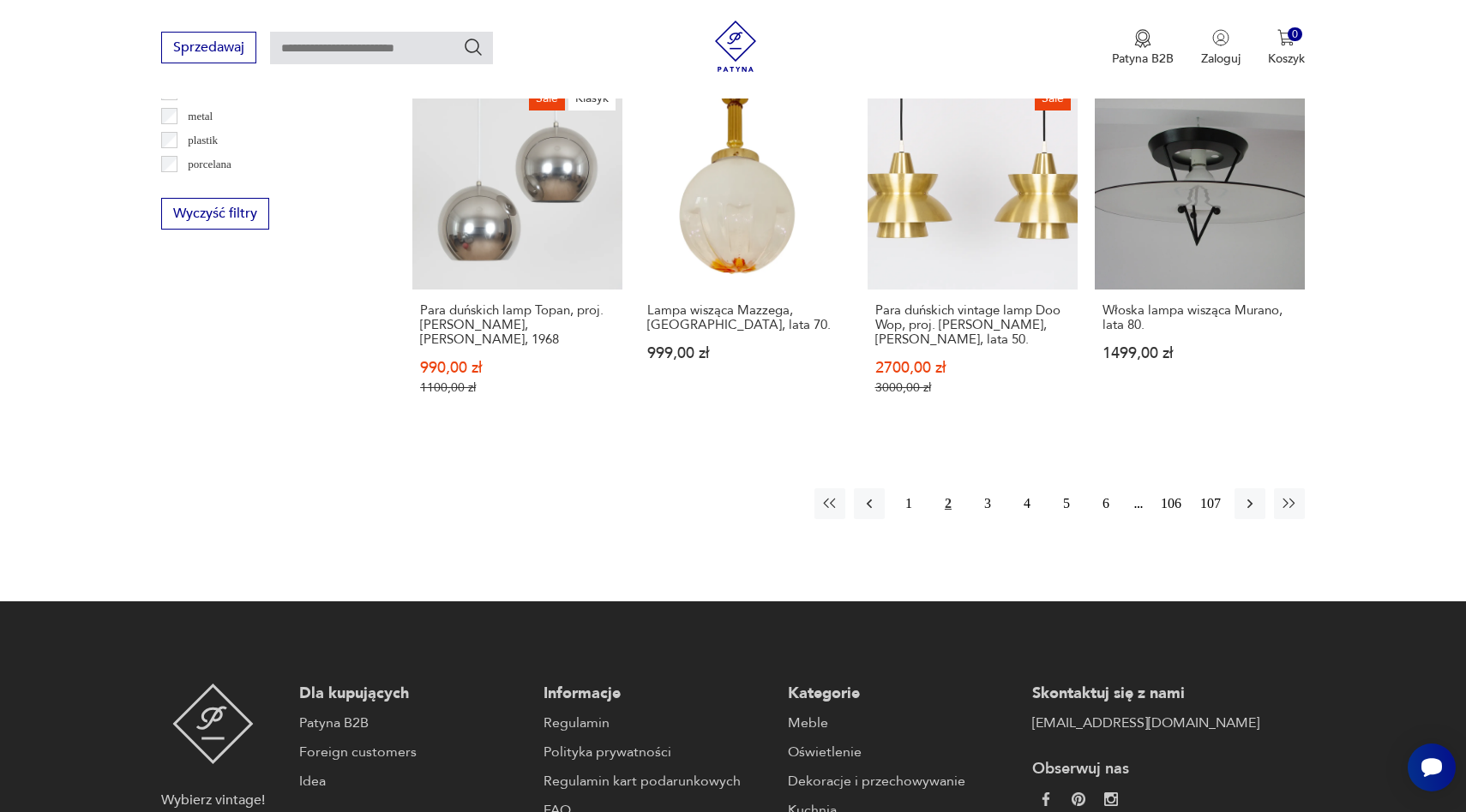
scroll to position [1751, 0]
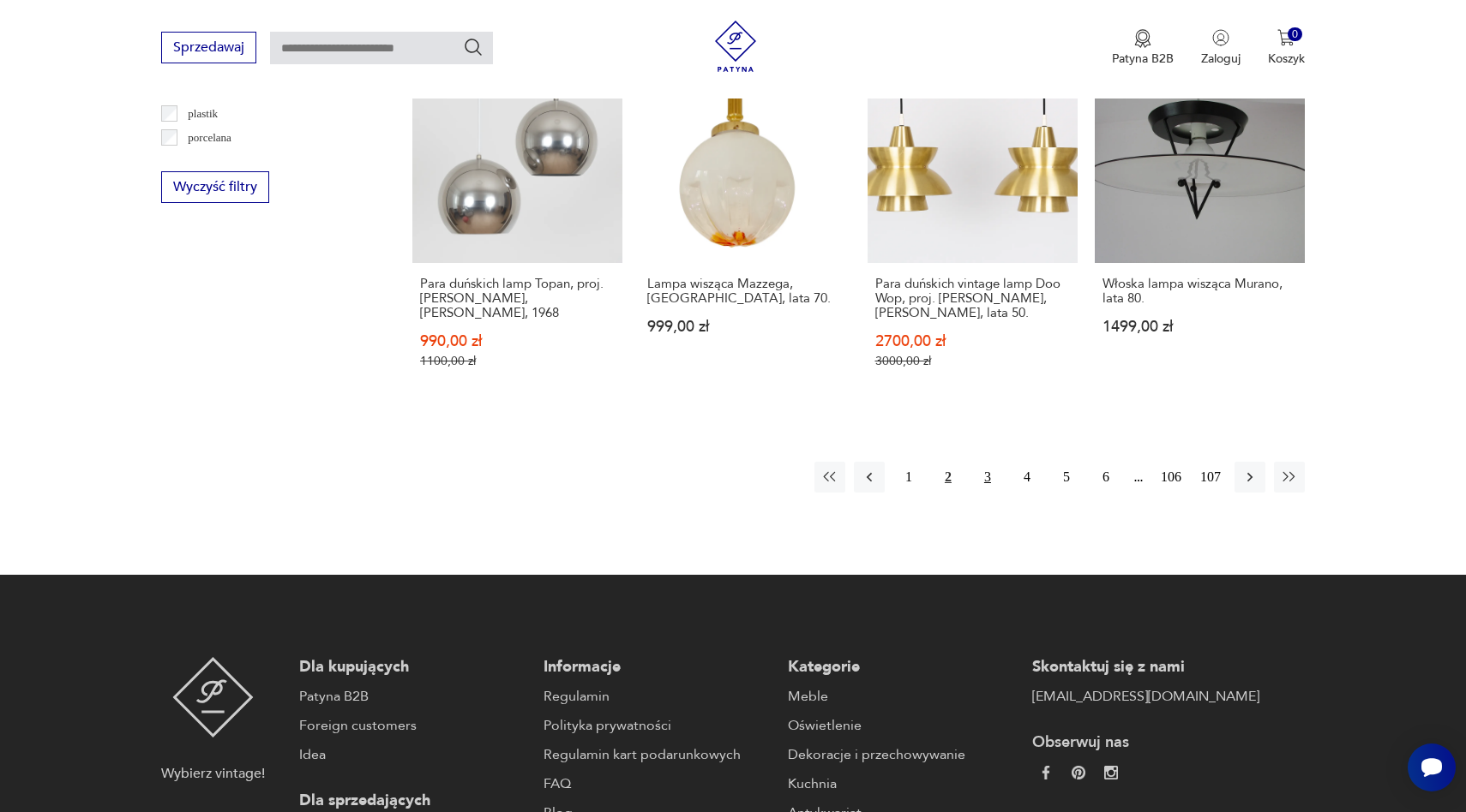
click at [986, 462] on button "3" at bounding box center [987, 477] width 30 height 30
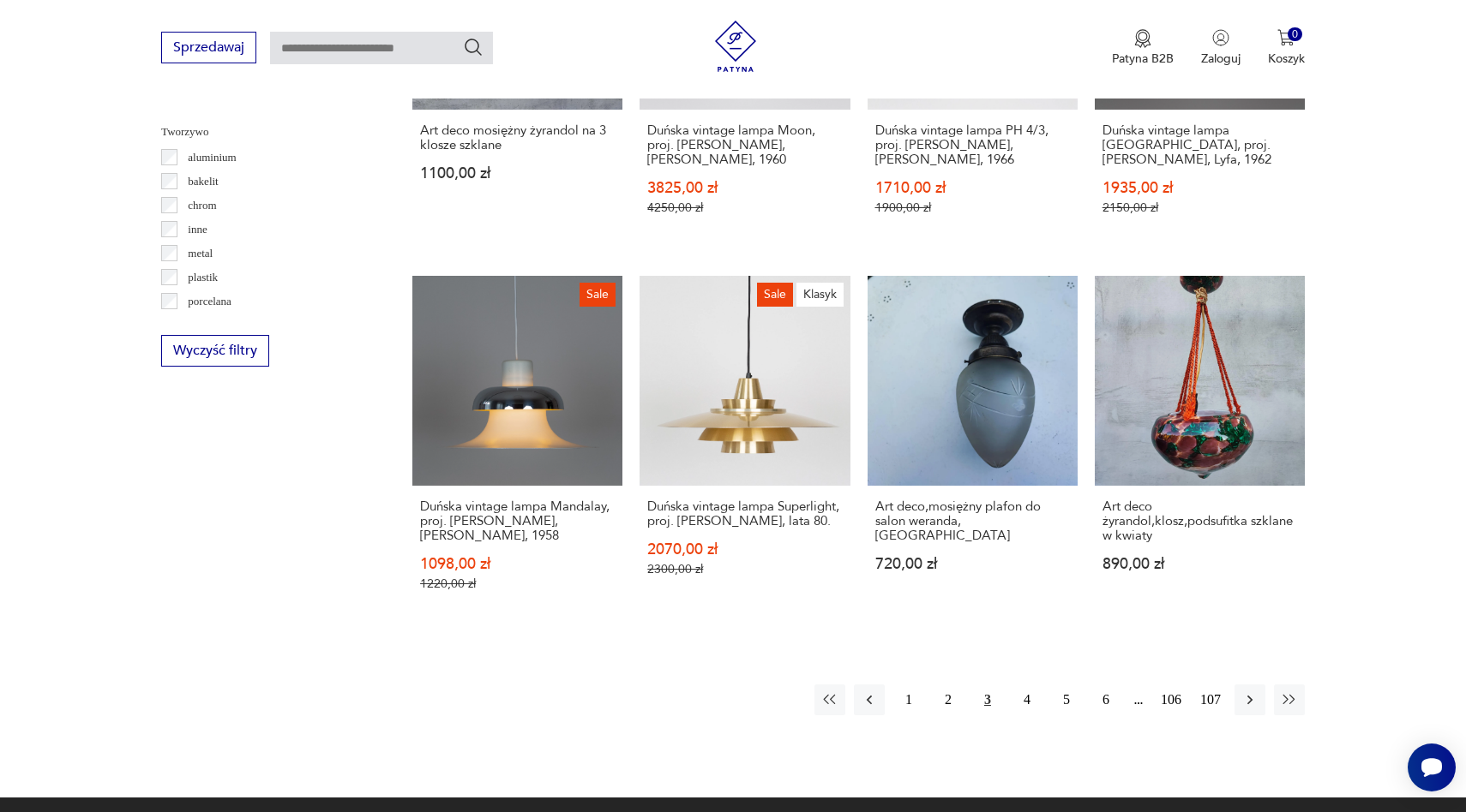
scroll to position [1595, 0]
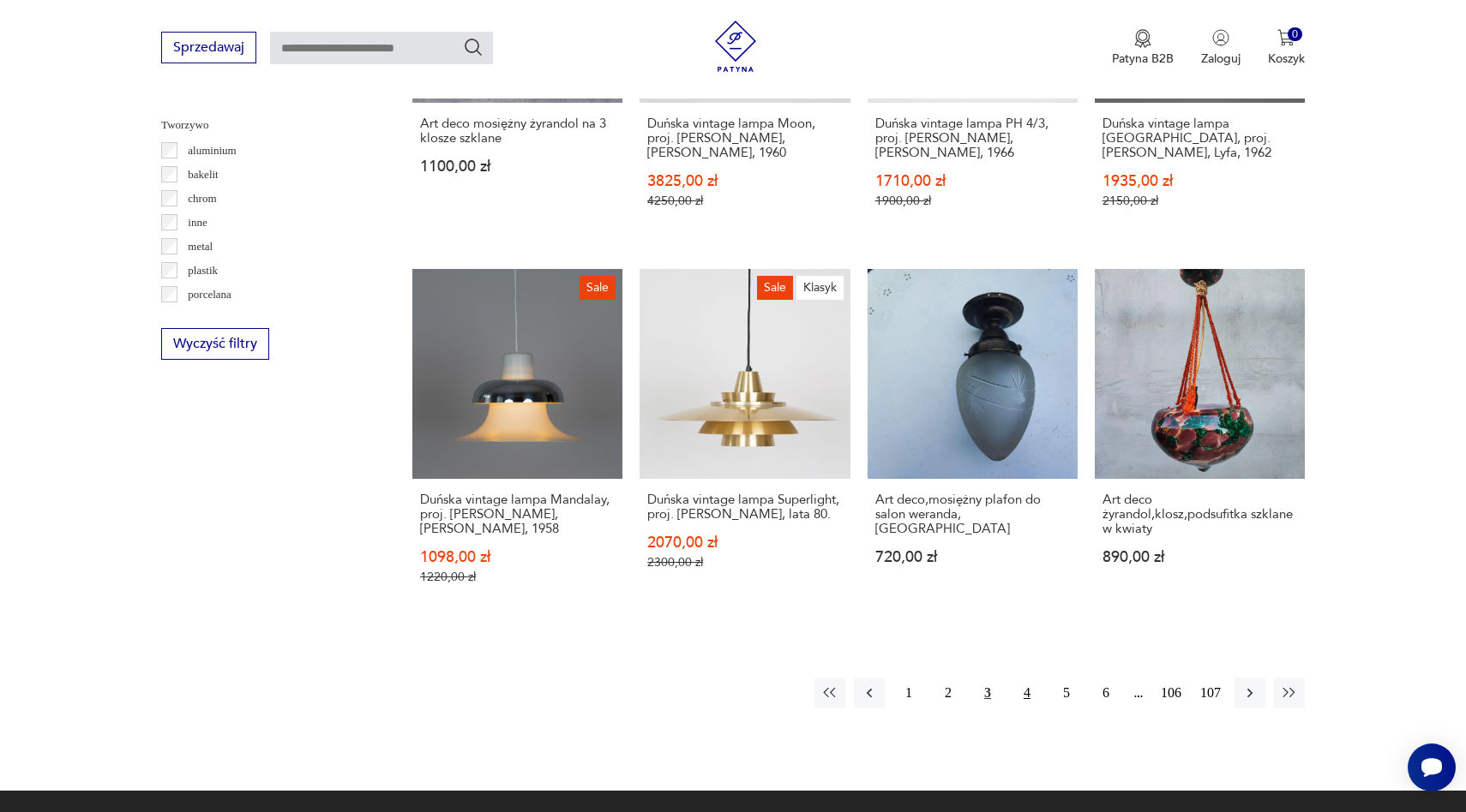
click at [1015, 678] on button "4" at bounding box center [1027, 693] width 30 height 30
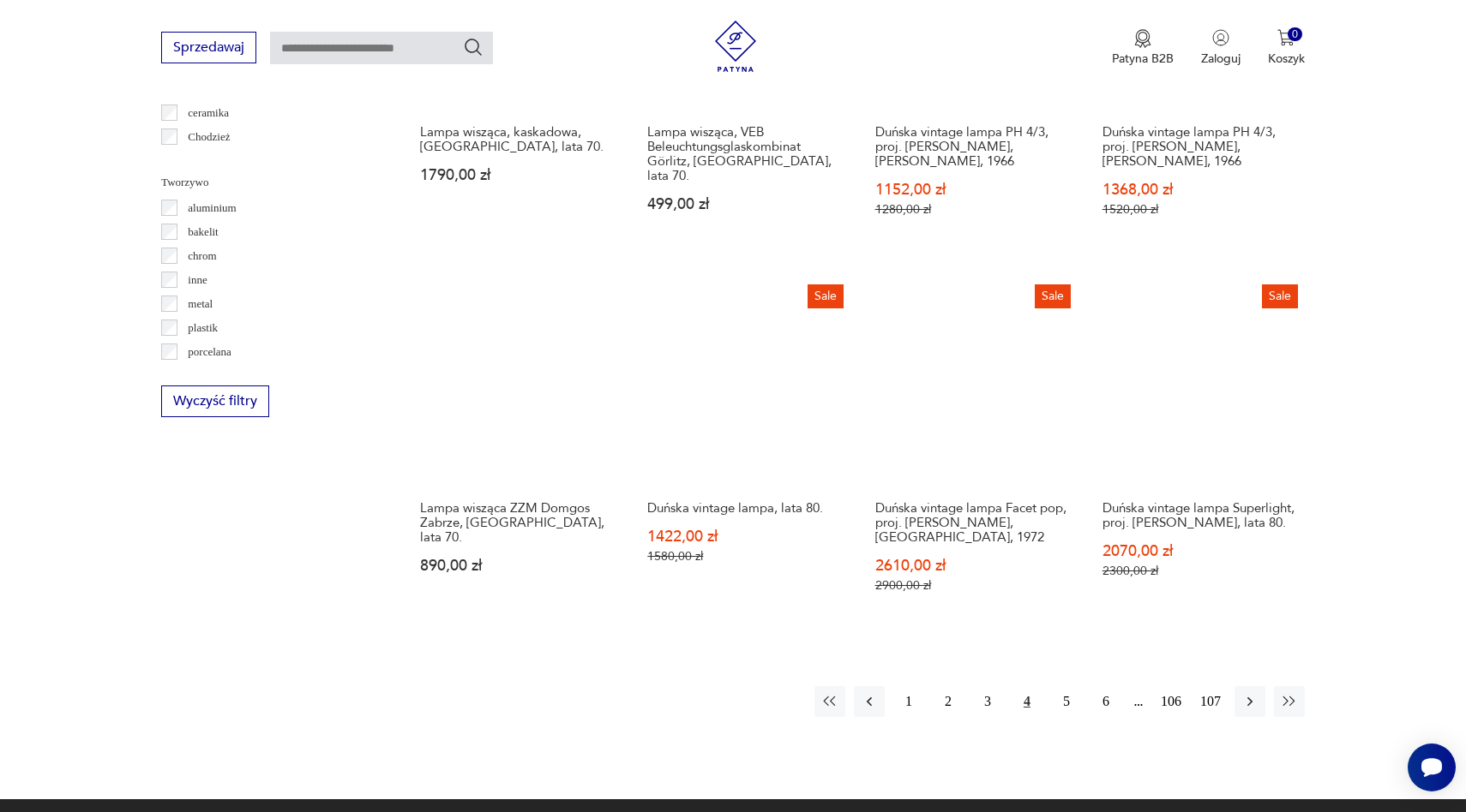
scroll to position [1551, 0]
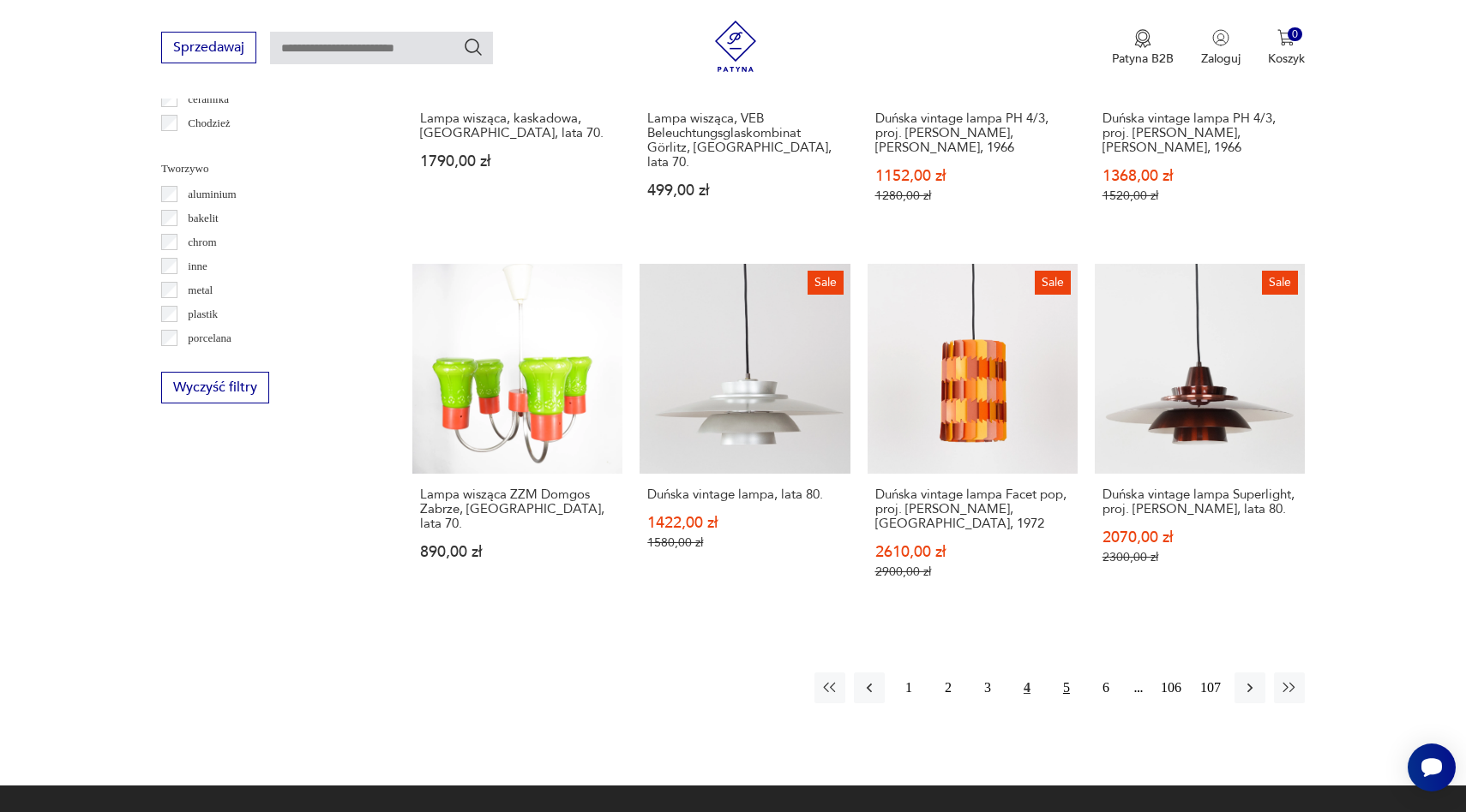
click at [1065, 672] on button "5" at bounding box center [1066, 688] width 30 height 30
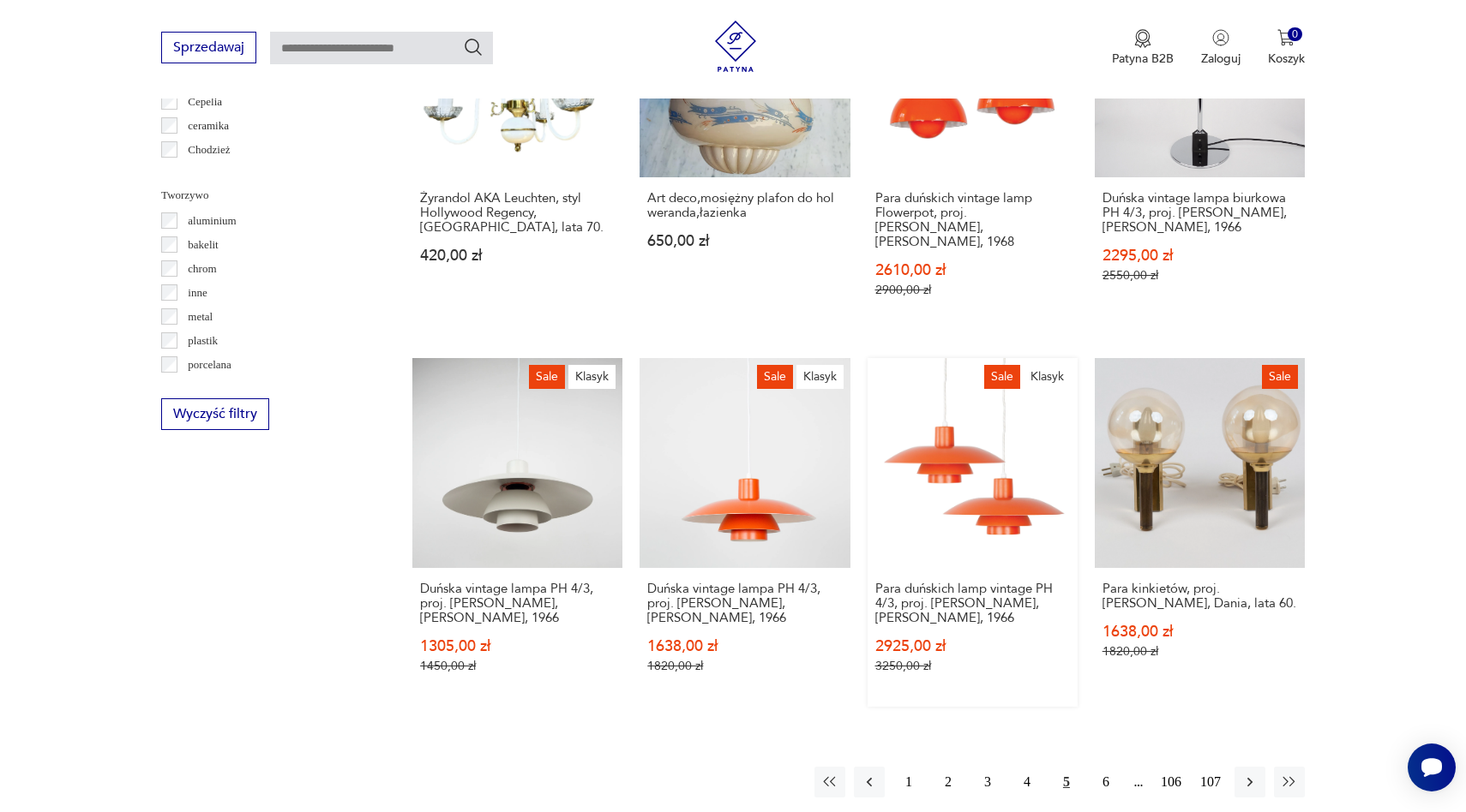
scroll to position [1571, 0]
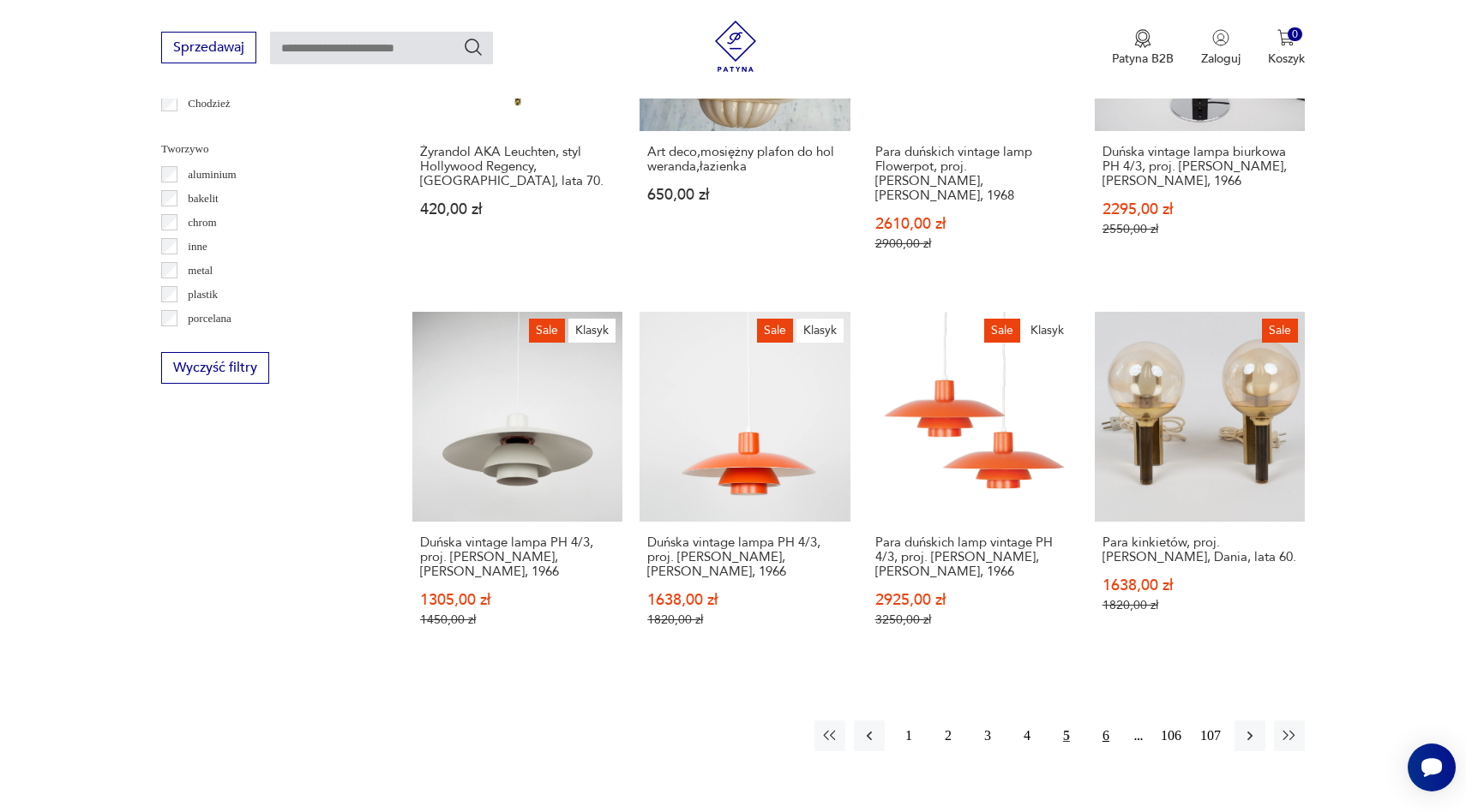
click at [1102, 721] on button "6" at bounding box center [1106, 736] width 30 height 30
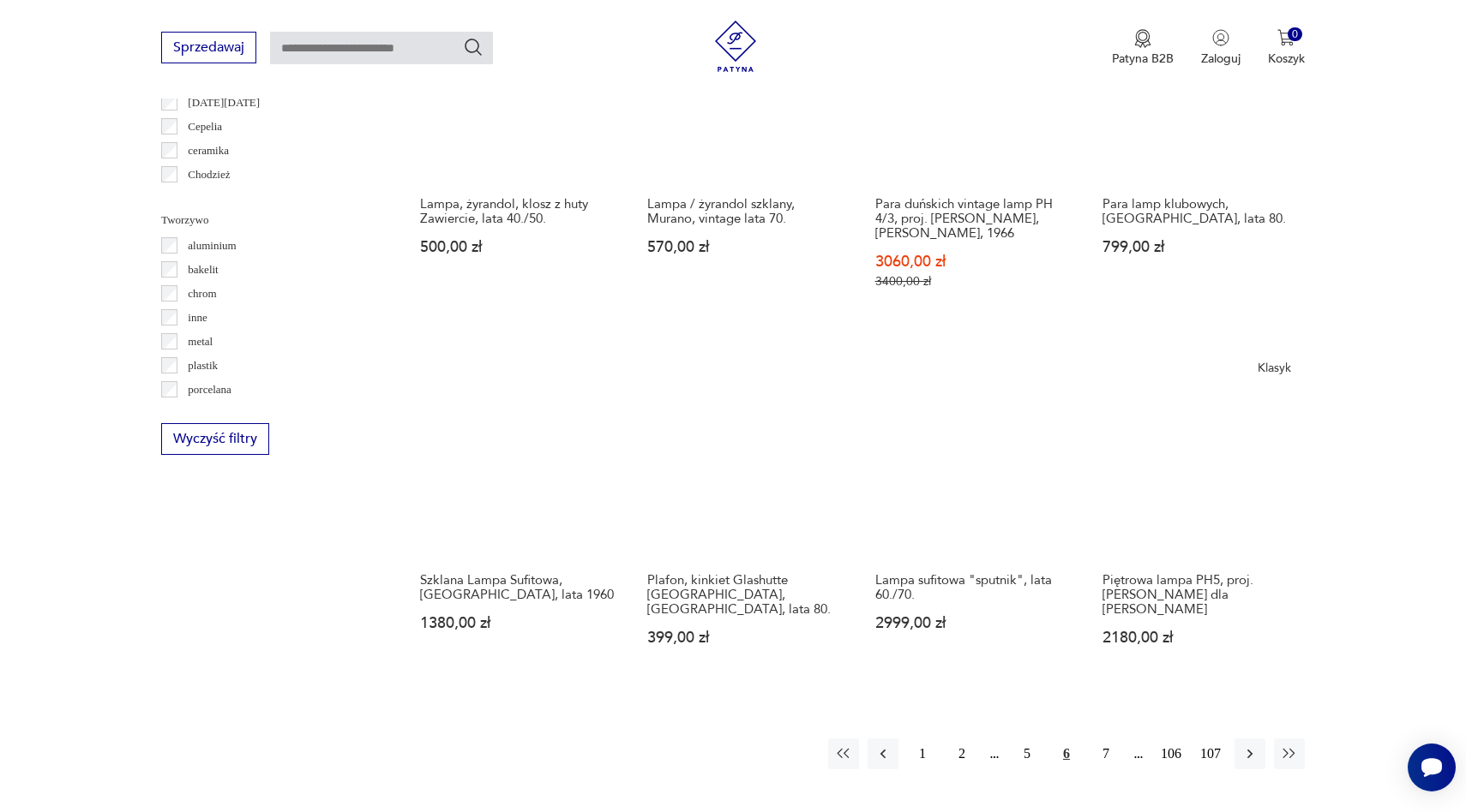
scroll to position [1498, 0]
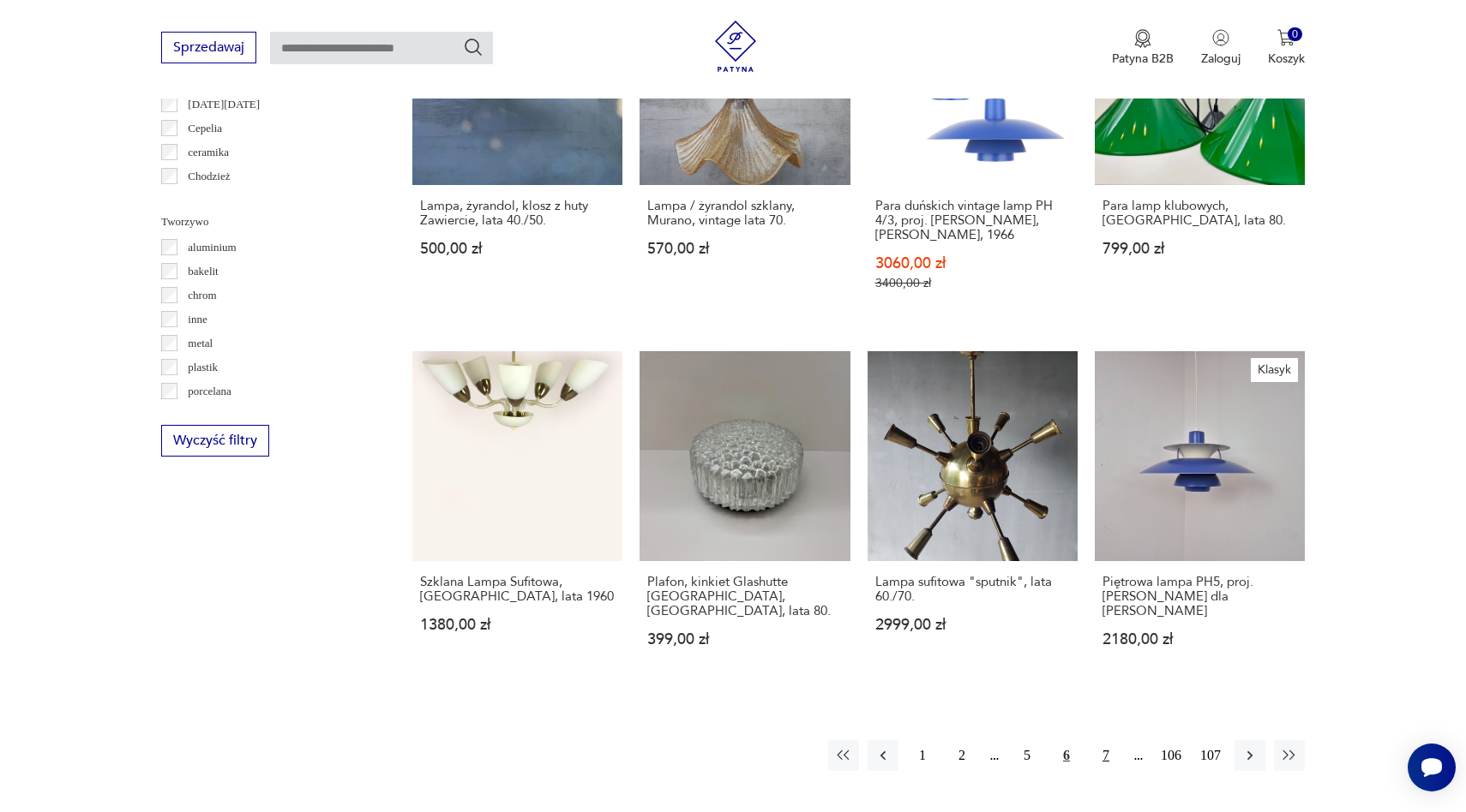
click at [1112, 741] on button "7" at bounding box center [1106, 756] width 30 height 30
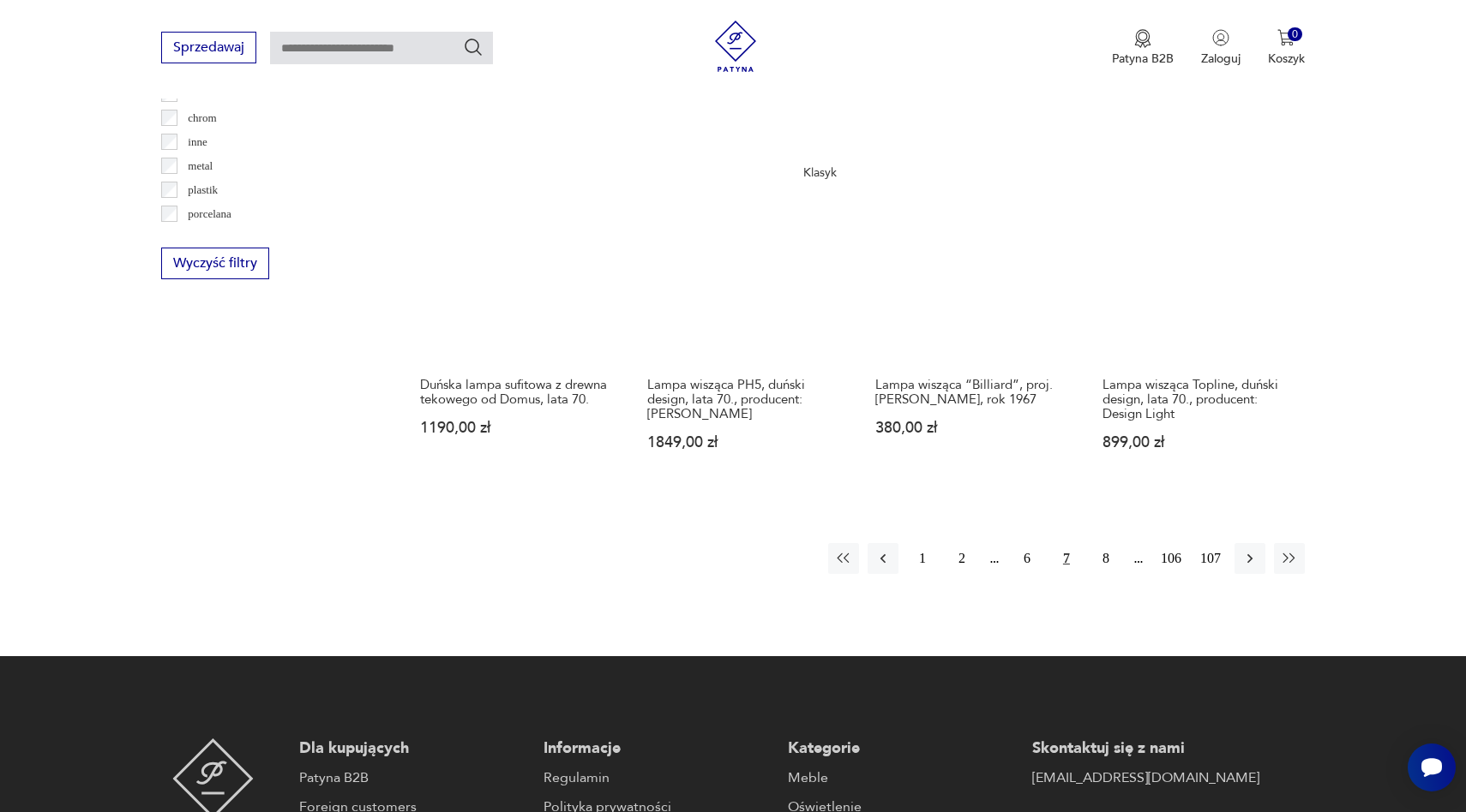
scroll to position [1680, 0]
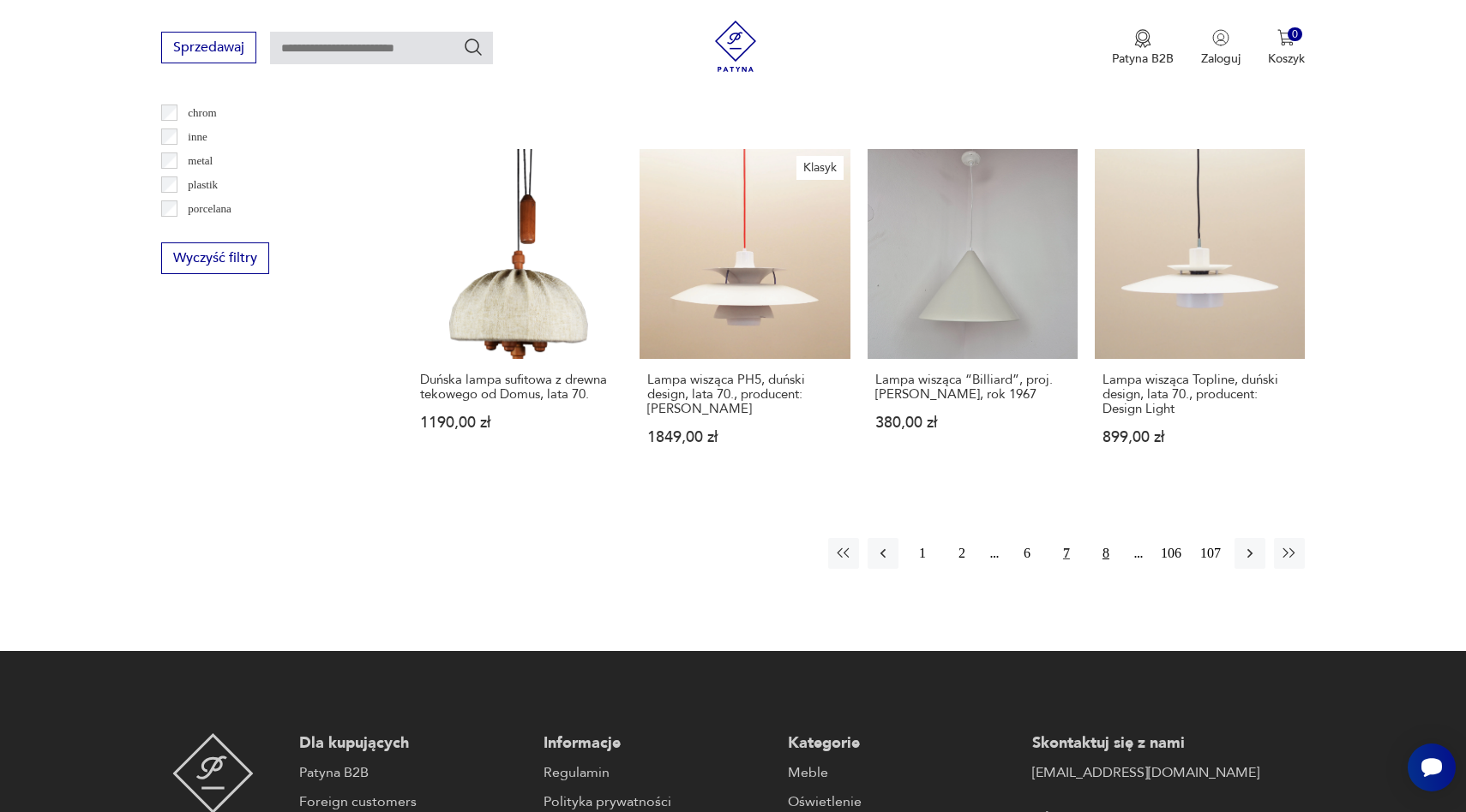
click at [1106, 559] on button "8" at bounding box center [1106, 554] width 30 height 30
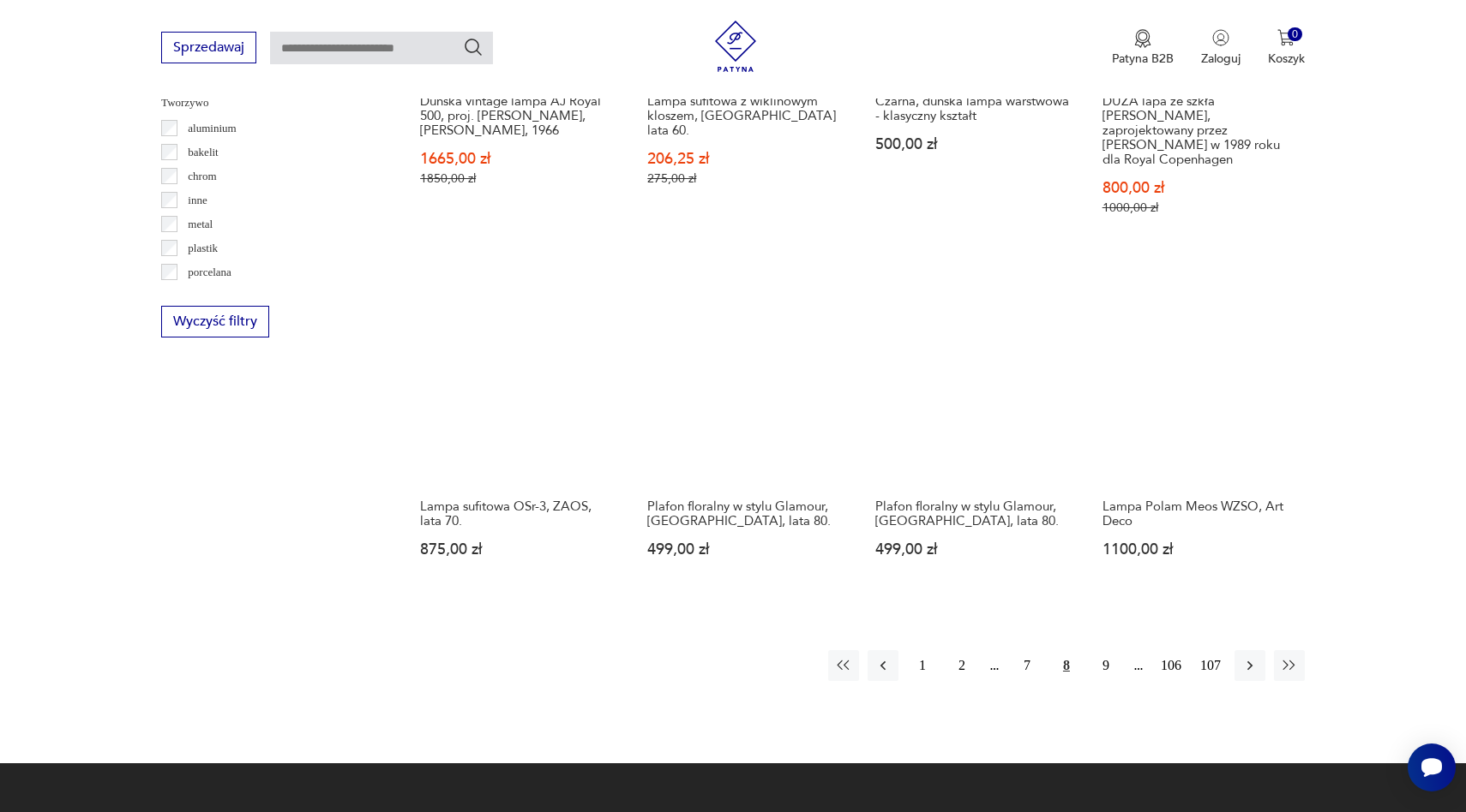
scroll to position [1618, 0]
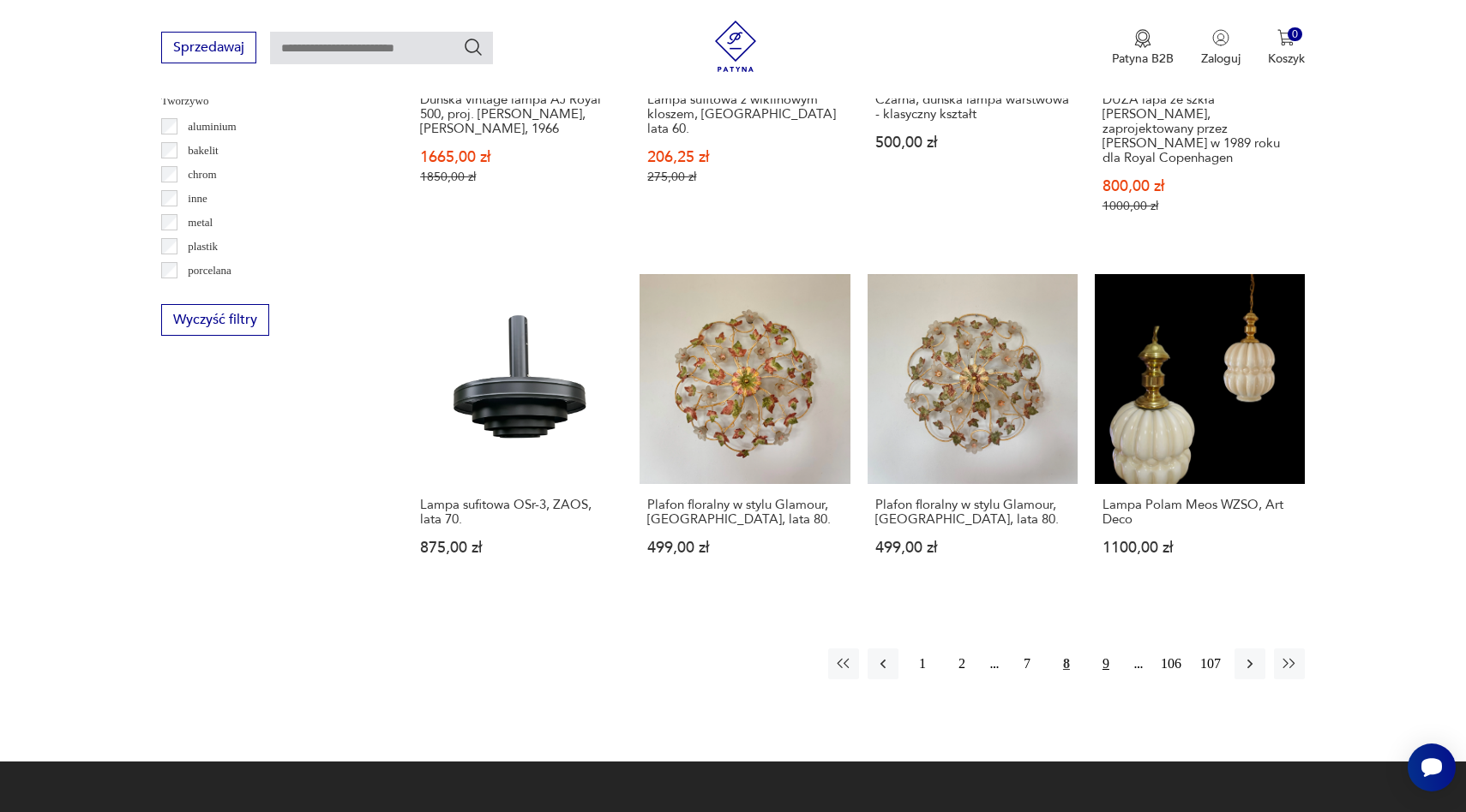
click at [1100, 649] on button "9" at bounding box center [1106, 664] width 30 height 30
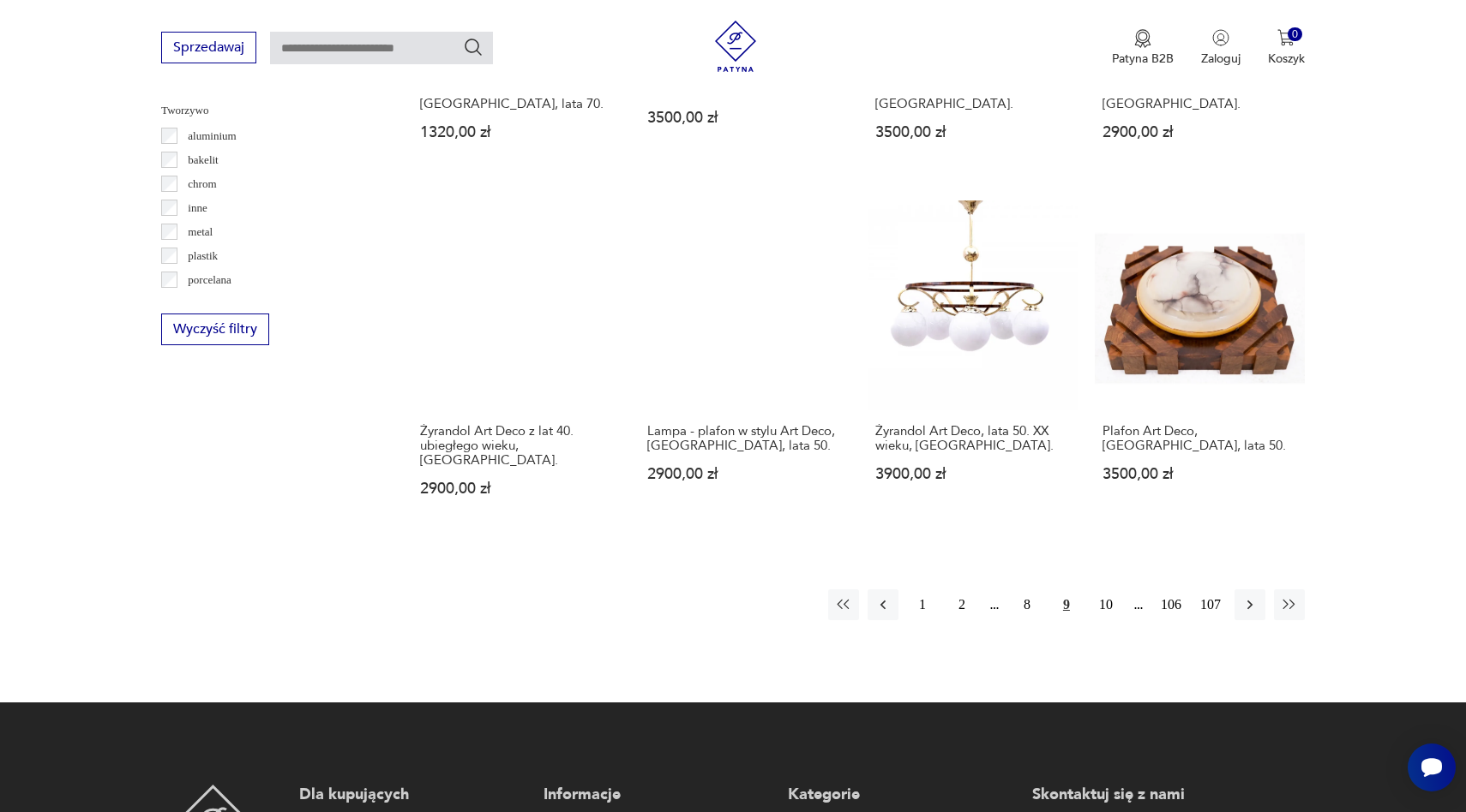
scroll to position [1610, 0]
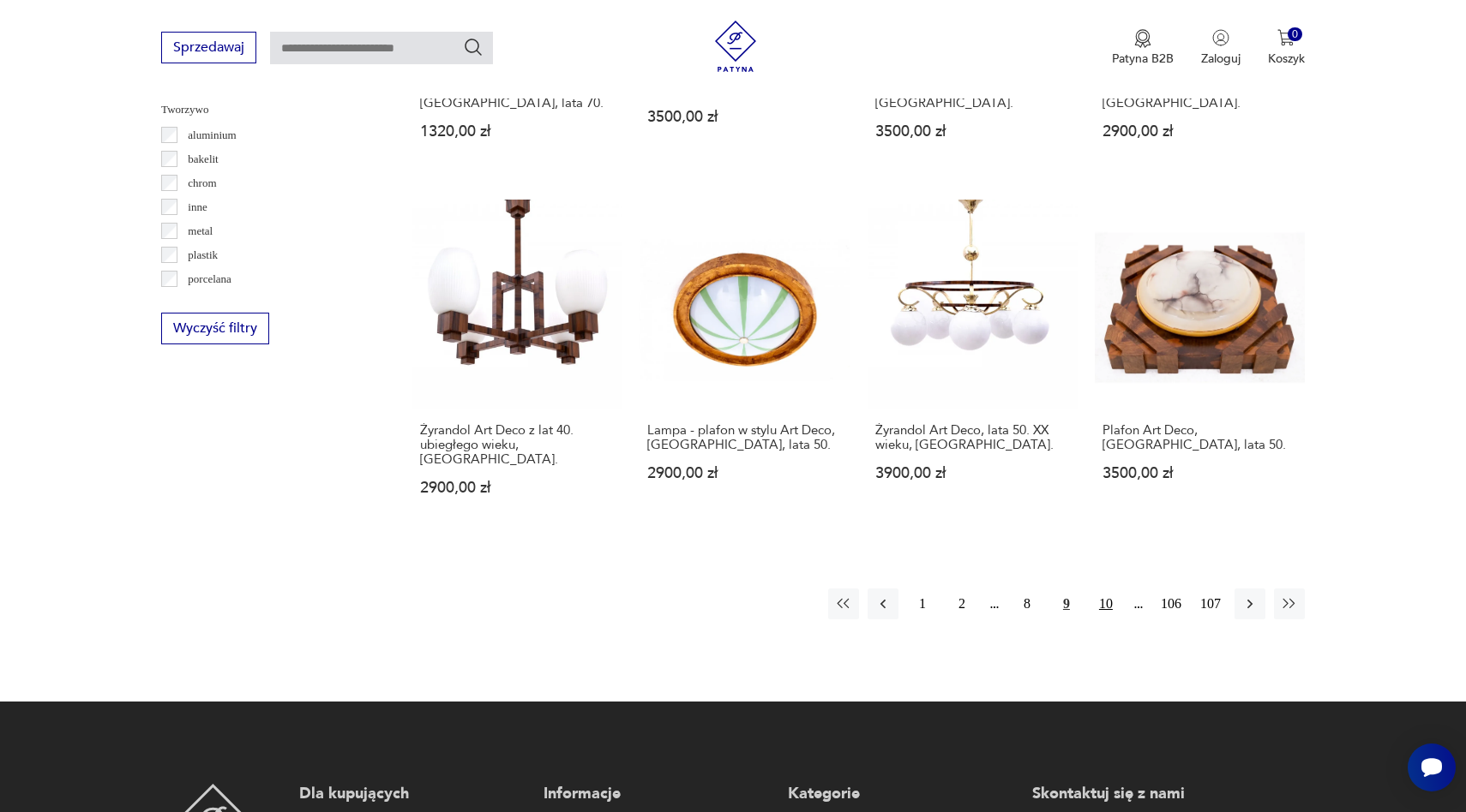
click at [1112, 589] on button "10" at bounding box center [1106, 604] width 30 height 30
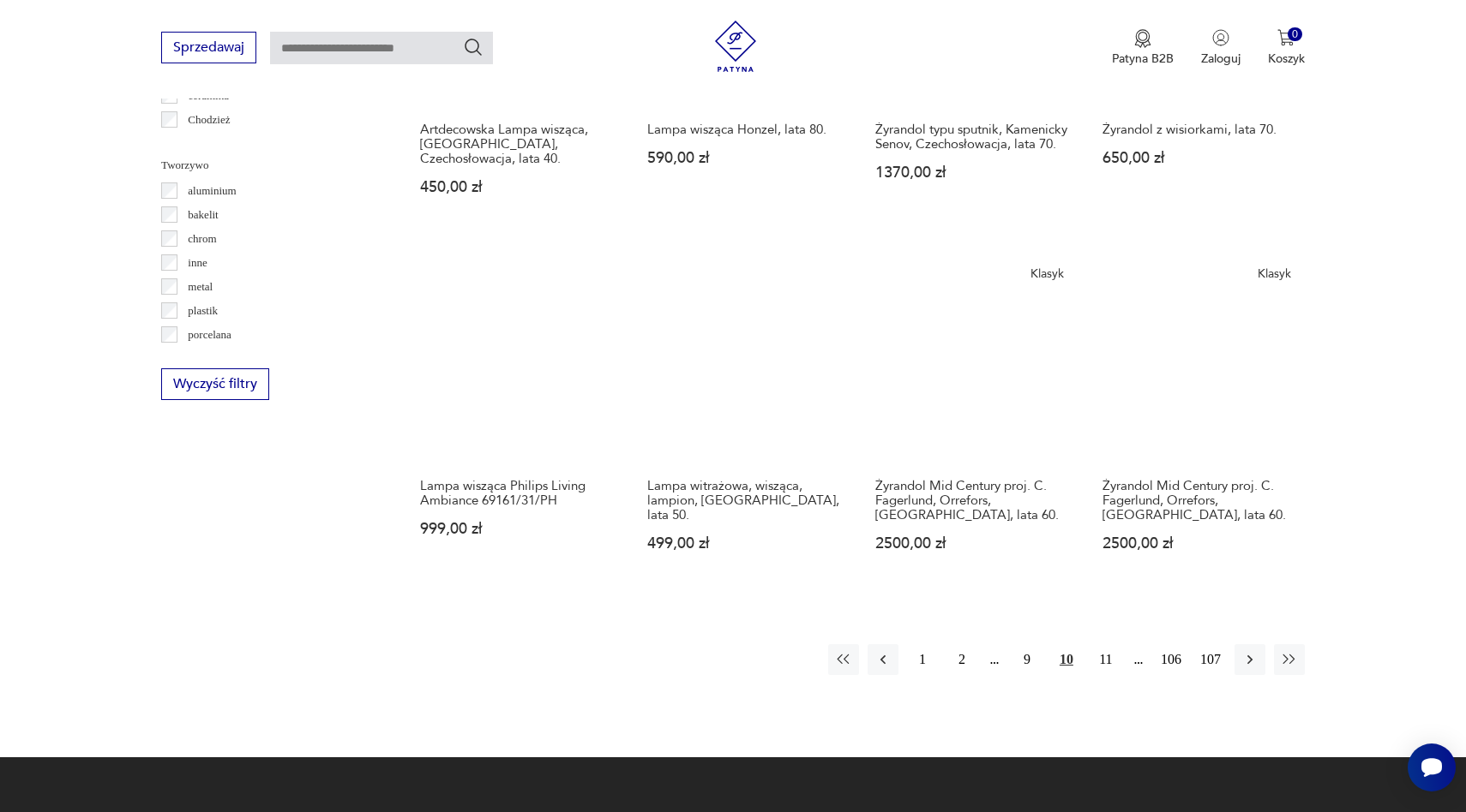
scroll to position [1557, 0]
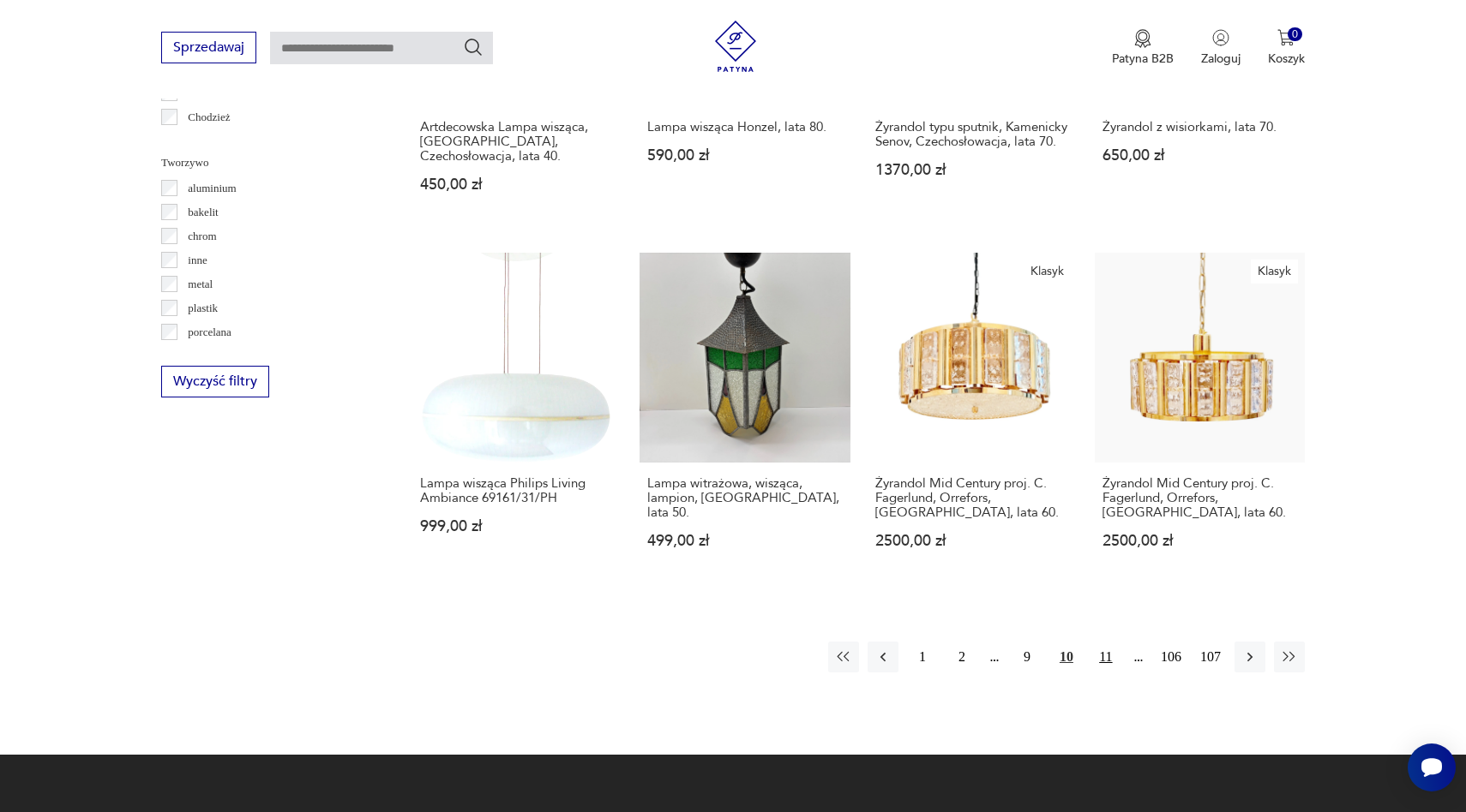
click at [1100, 642] on button "11" at bounding box center [1106, 657] width 30 height 30
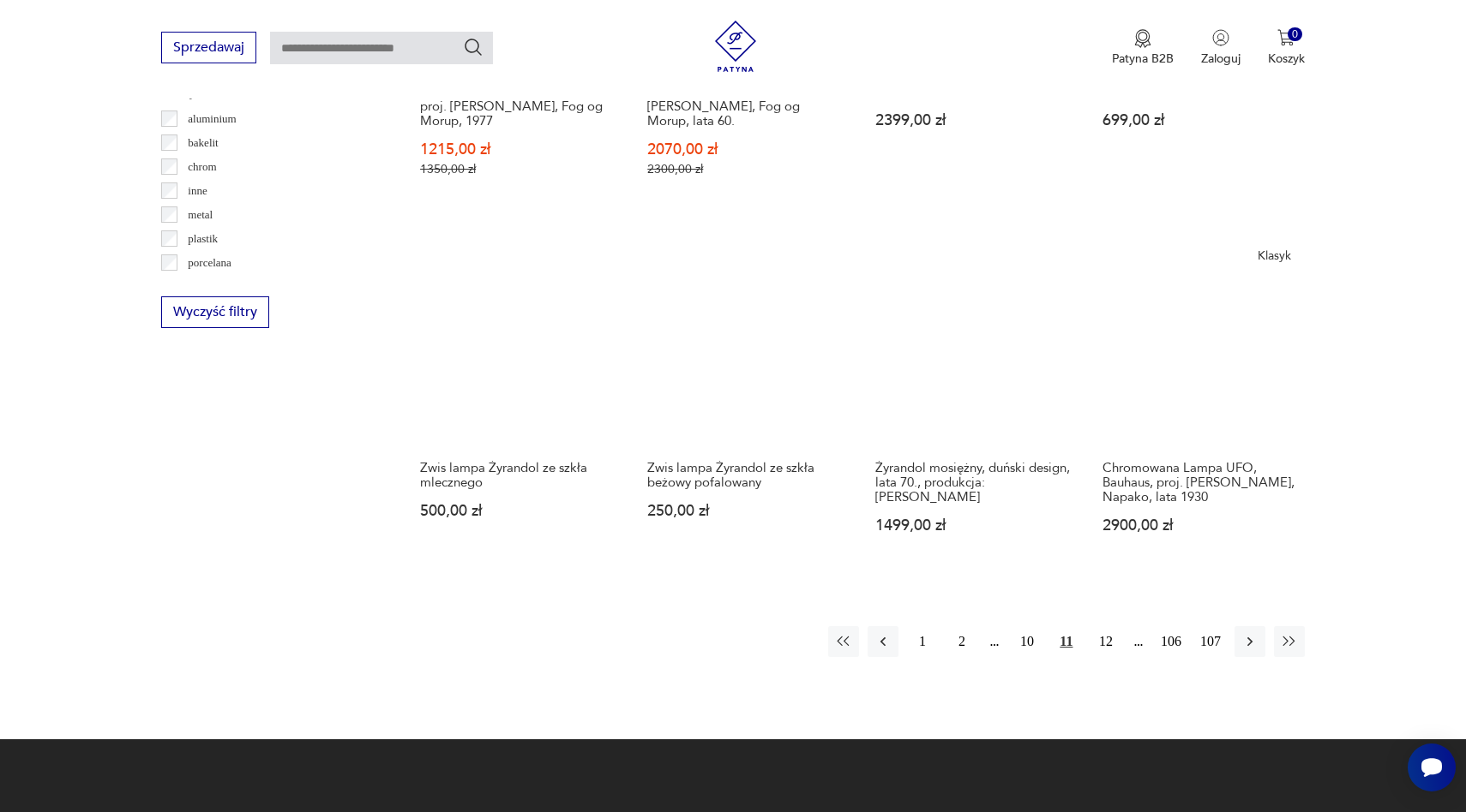
scroll to position [1627, 0]
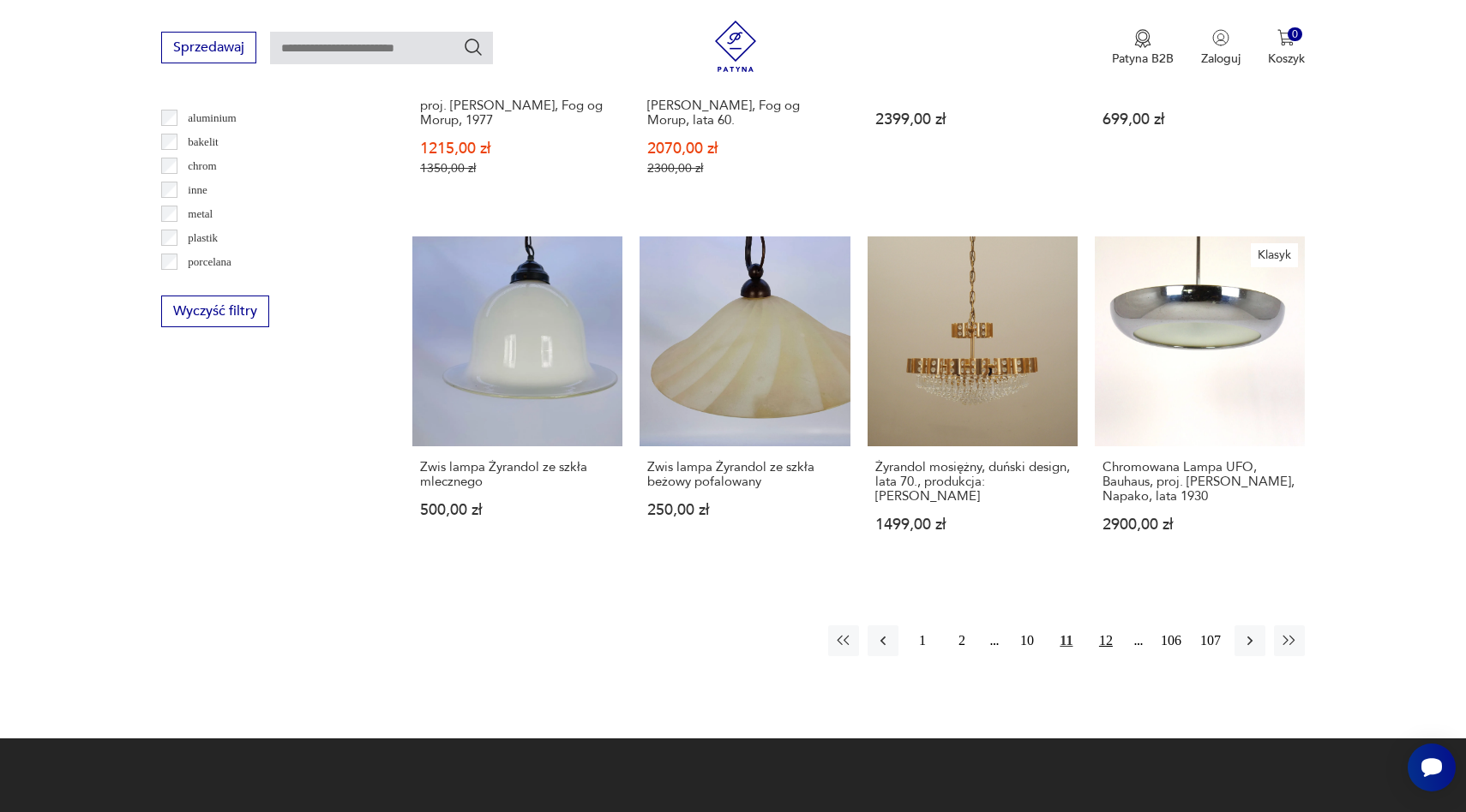
click at [1112, 627] on button "12" at bounding box center [1106, 641] width 30 height 30
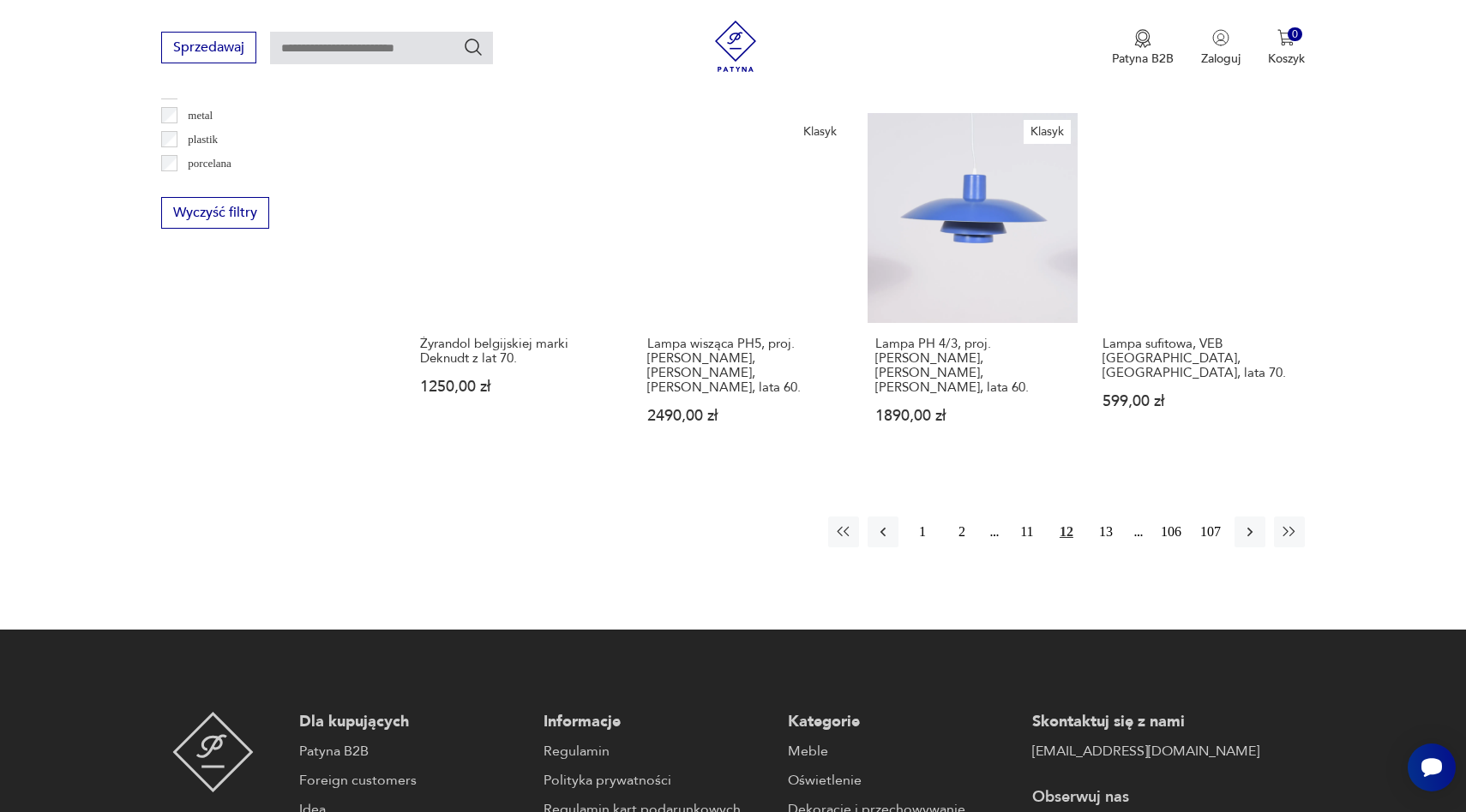
scroll to position [1728, 0]
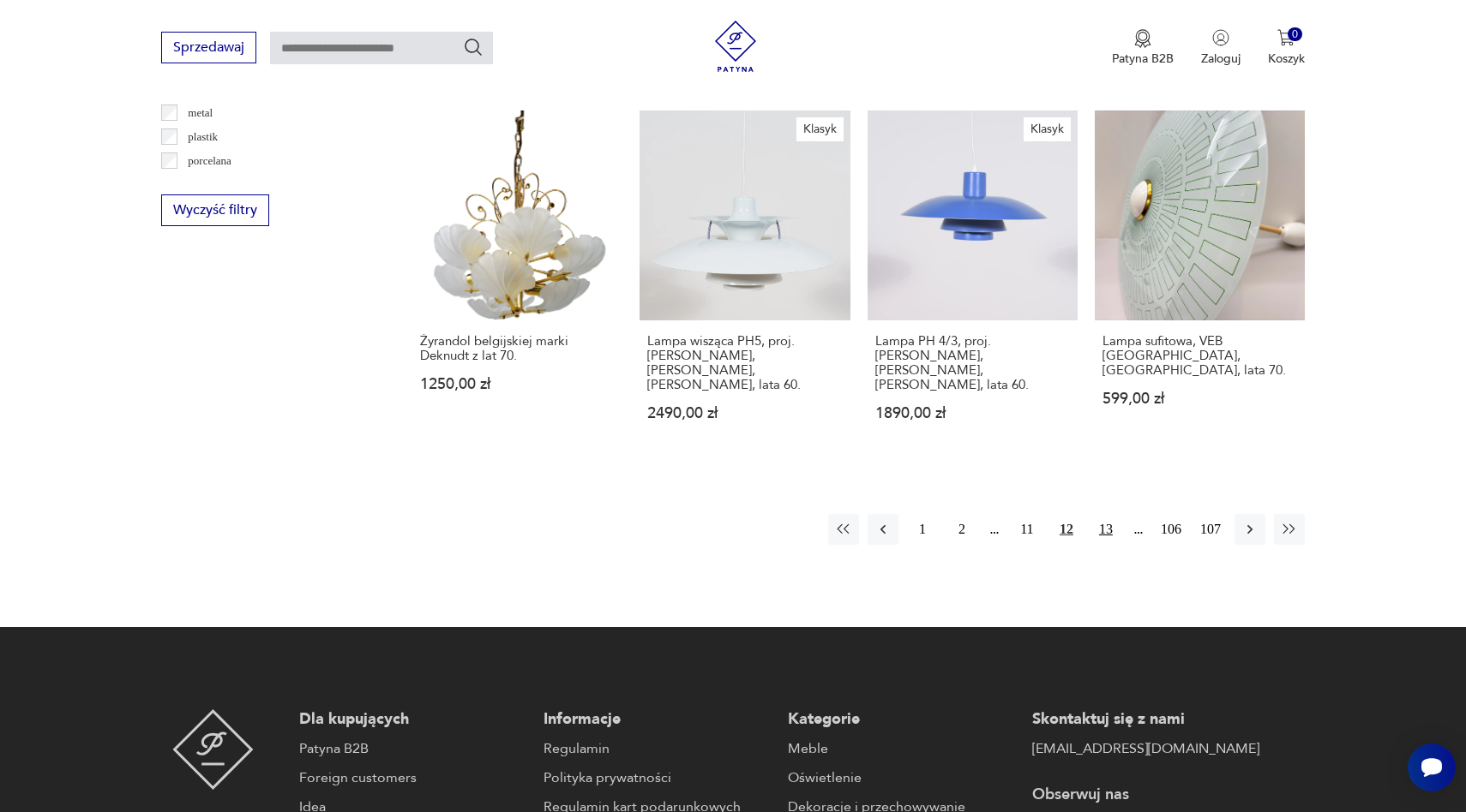
click at [1094, 514] on button "13" at bounding box center [1106, 529] width 30 height 30
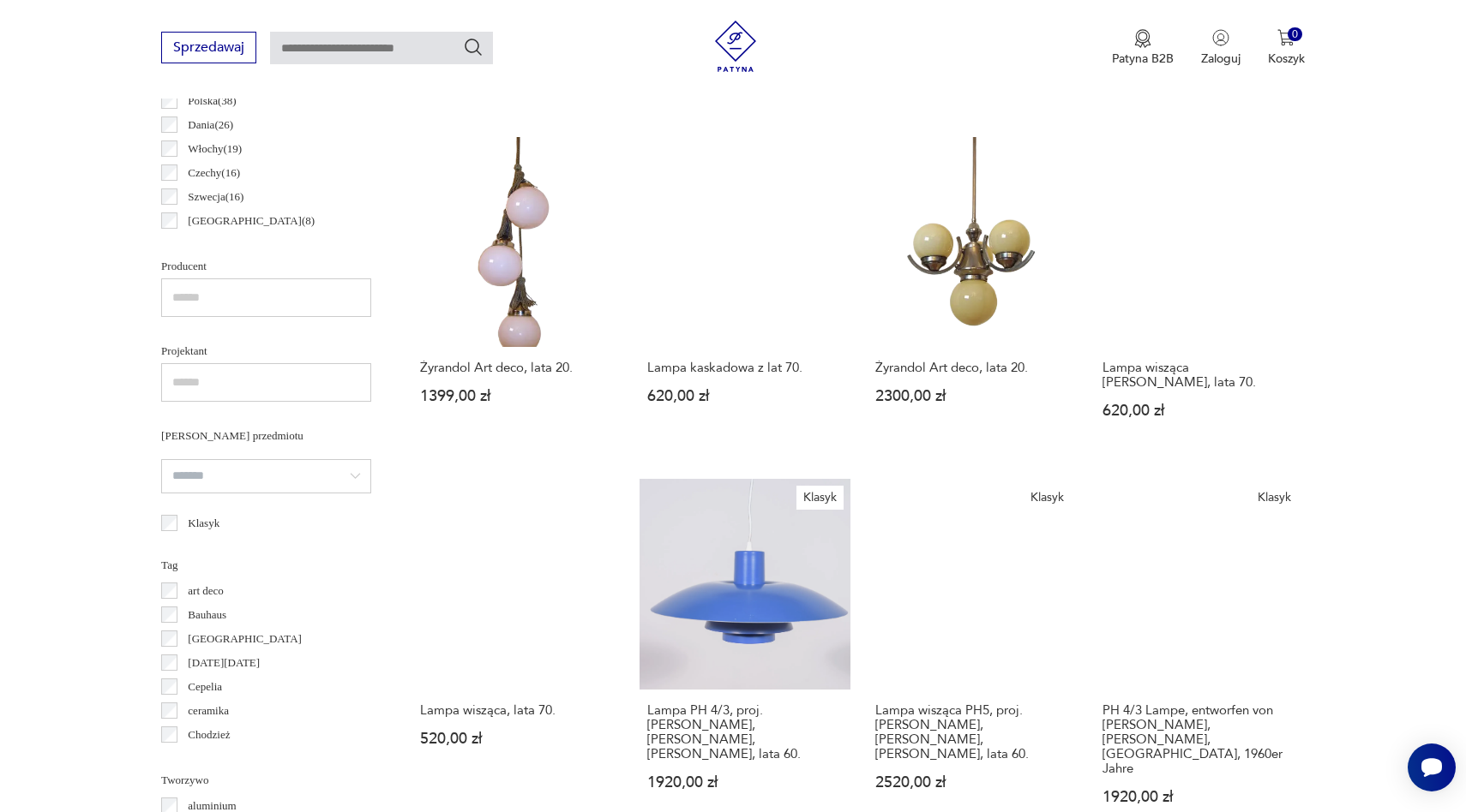
scroll to position [942, 0]
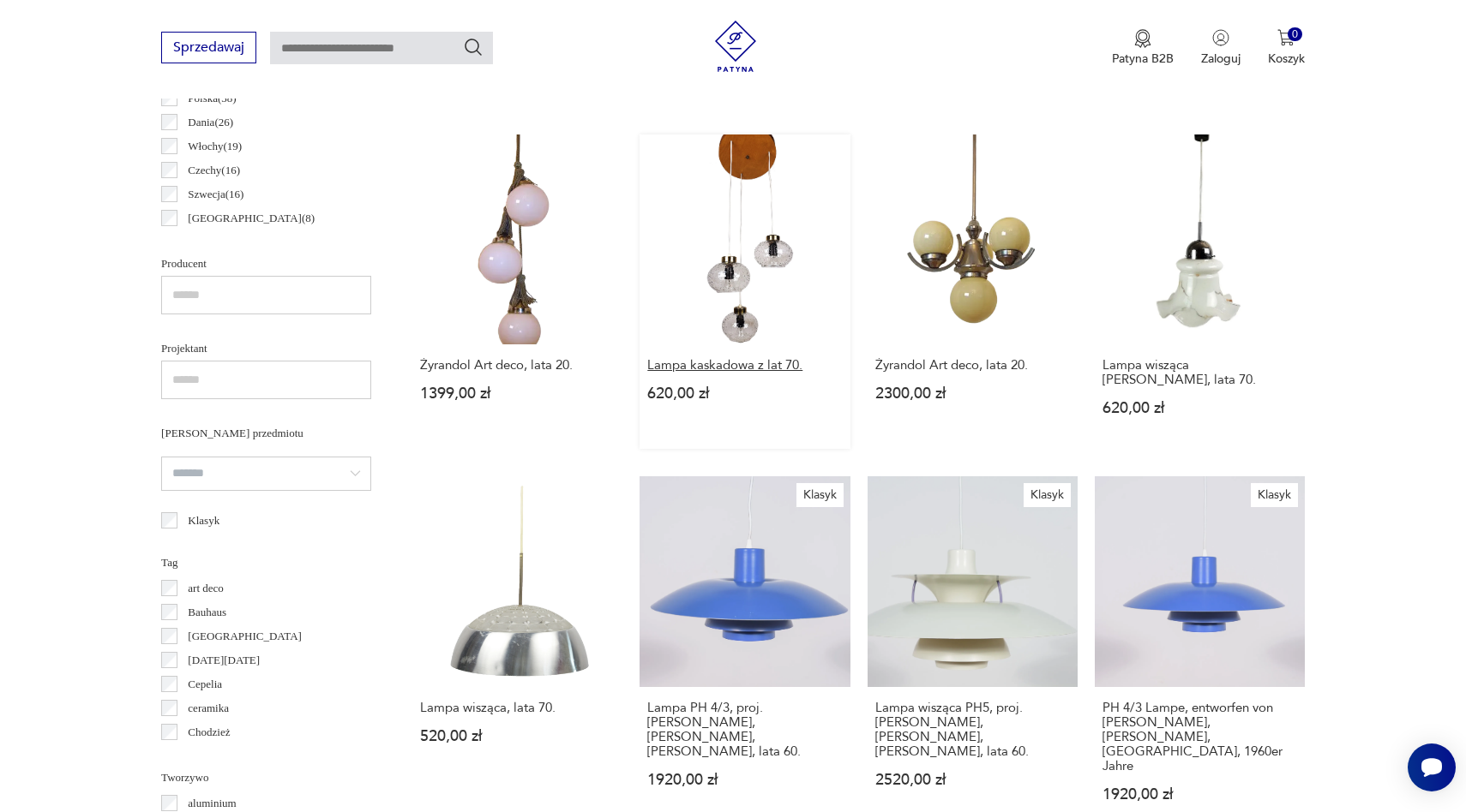
click at [755, 358] on h3 "Lampa kaskadowa z lat 70." at bounding box center [744, 365] width 195 height 14
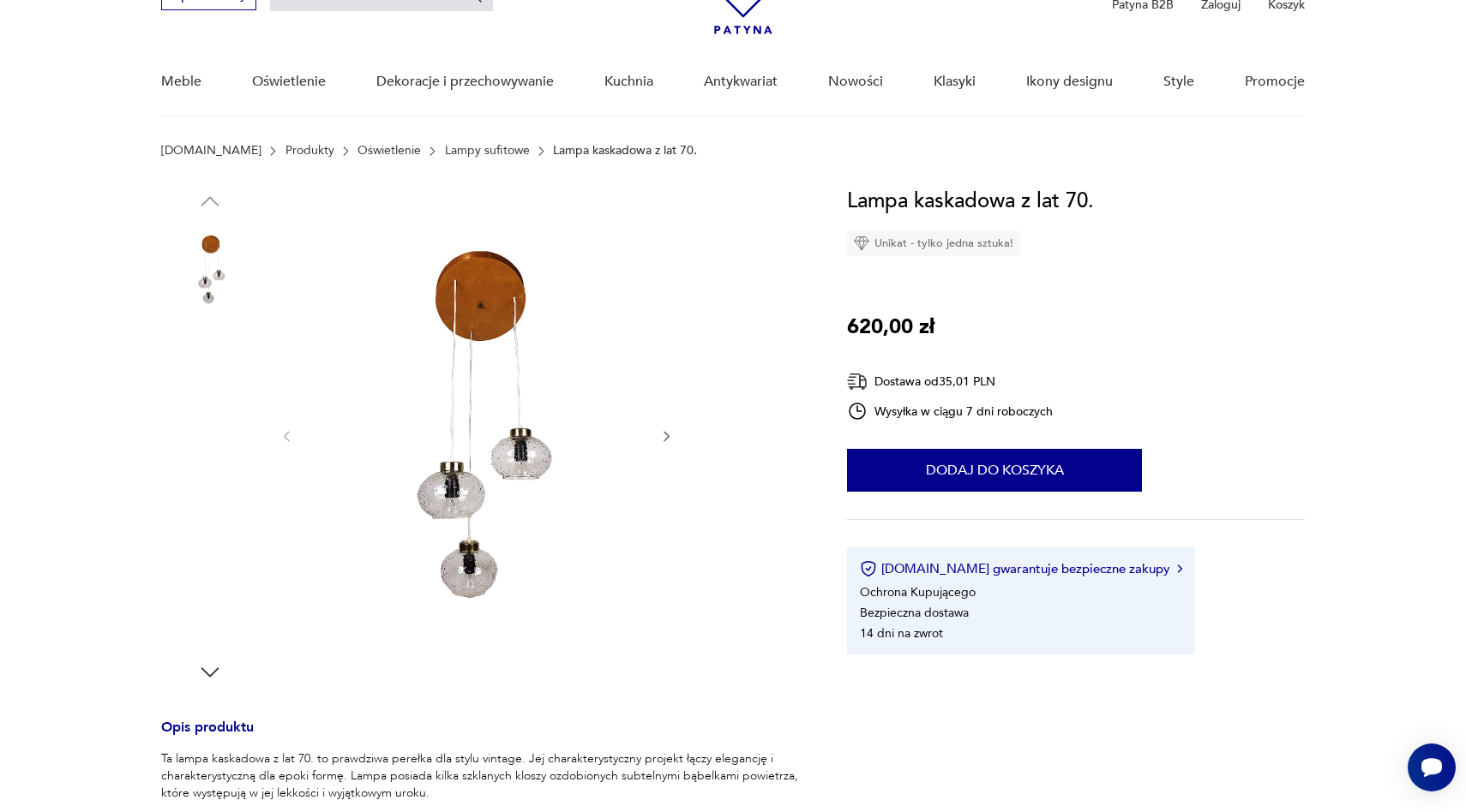
scroll to position [100, 0]
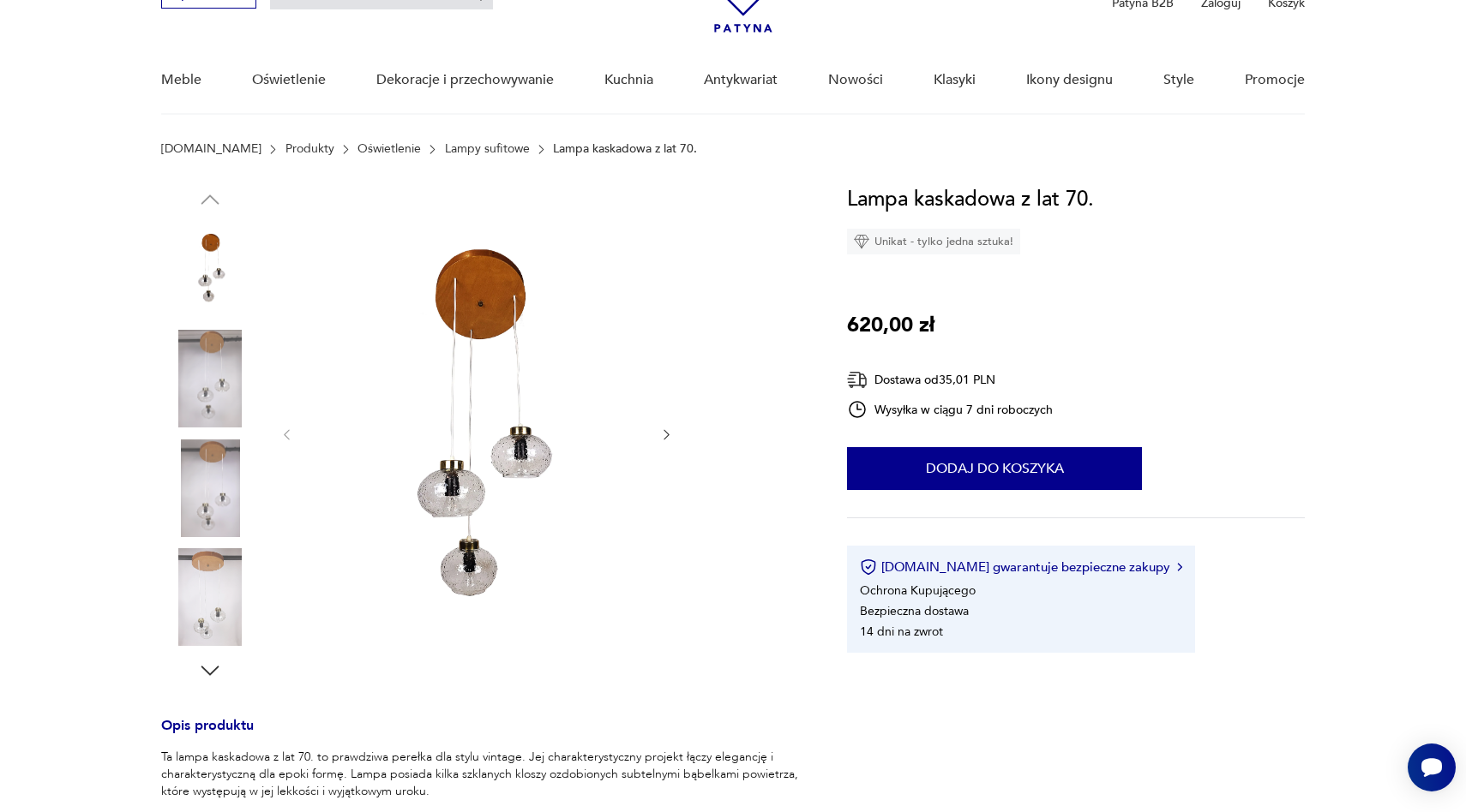
click at [666, 428] on icon "button" at bounding box center [666, 434] width 14 height 14
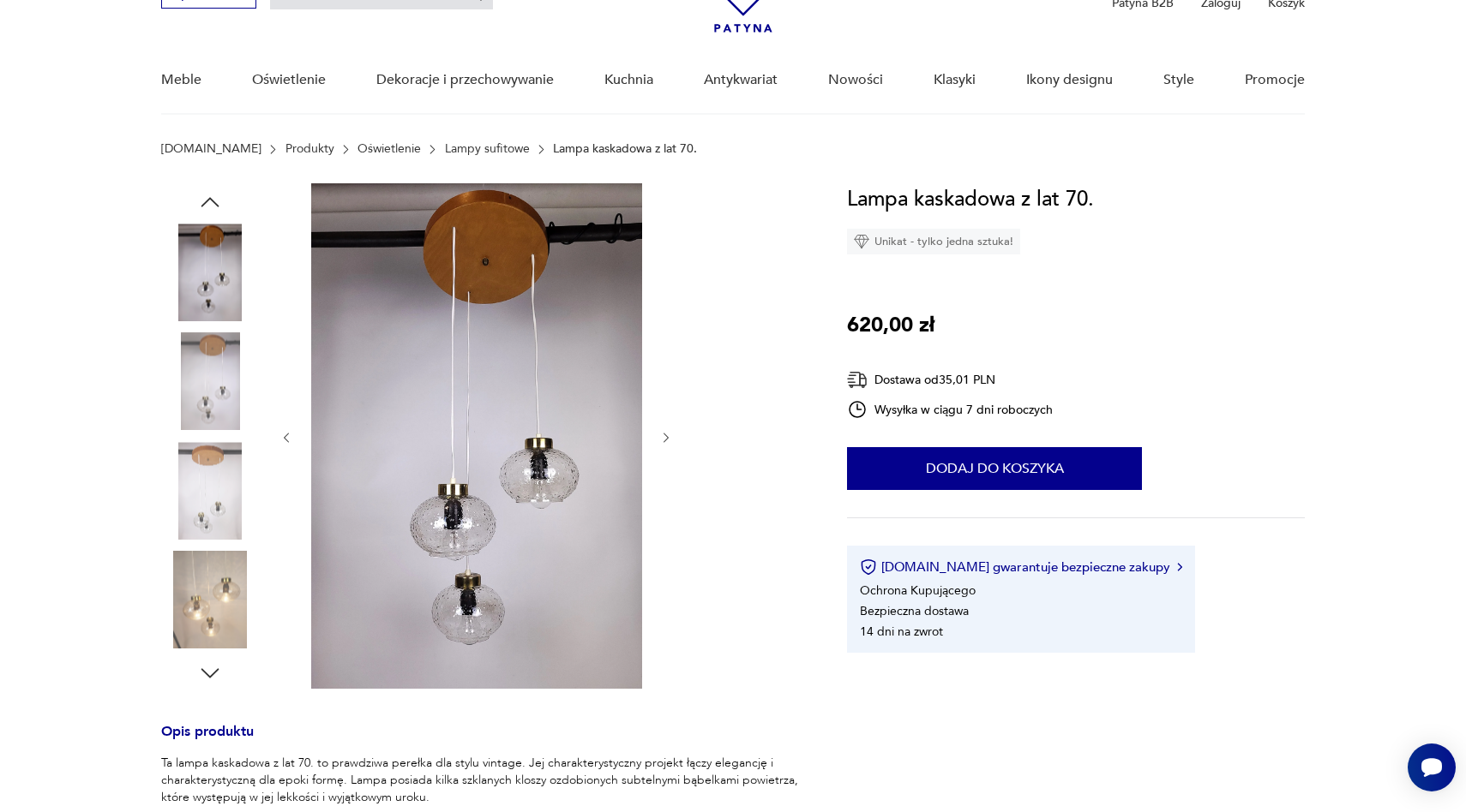
click at [666, 429] on button "button" at bounding box center [666, 438] width 14 height 17
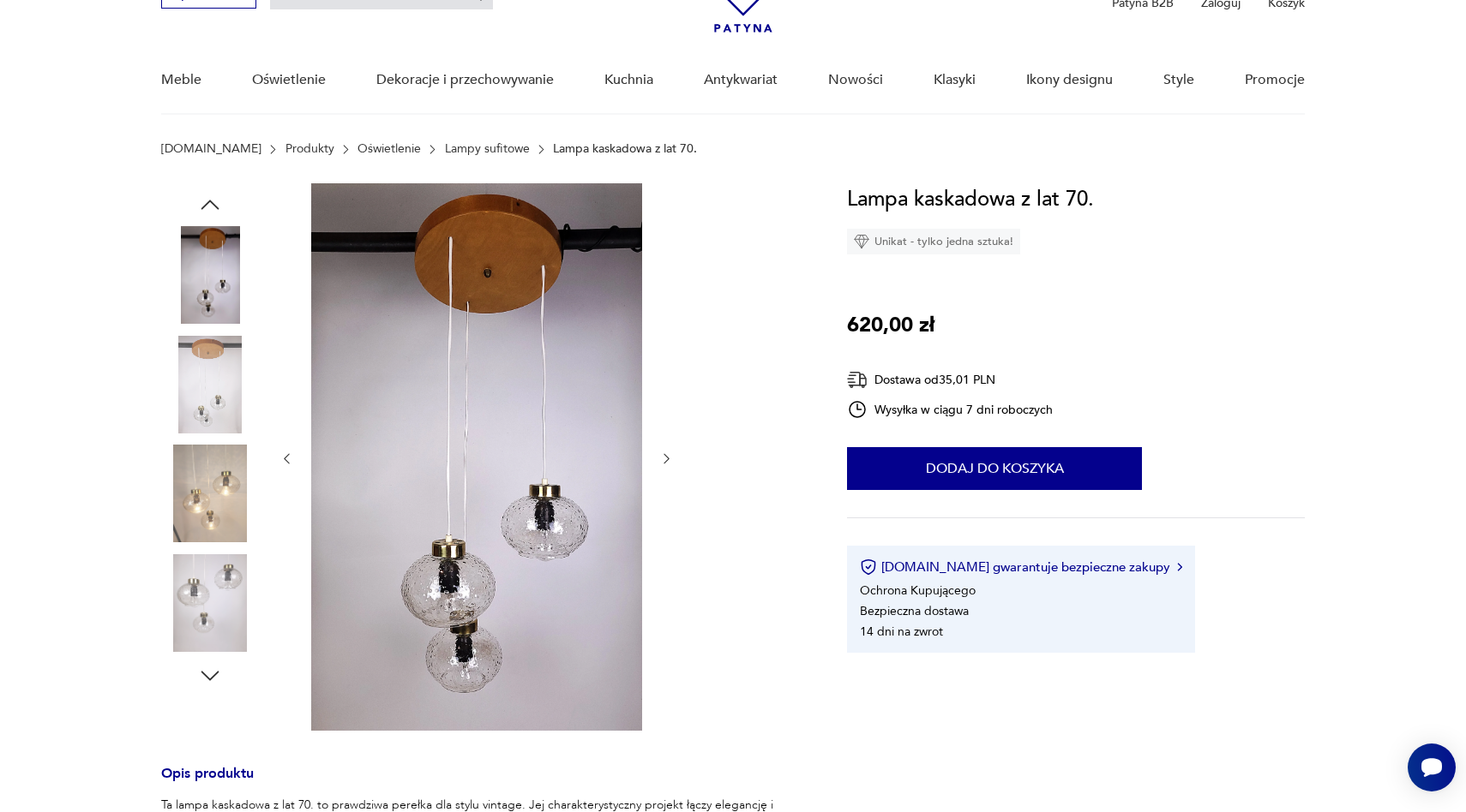
click at [666, 427] on div at bounding box center [476, 459] width 394 height 551
click at [671, 403] on div at bounding box center [476, 459] width 394 height 551
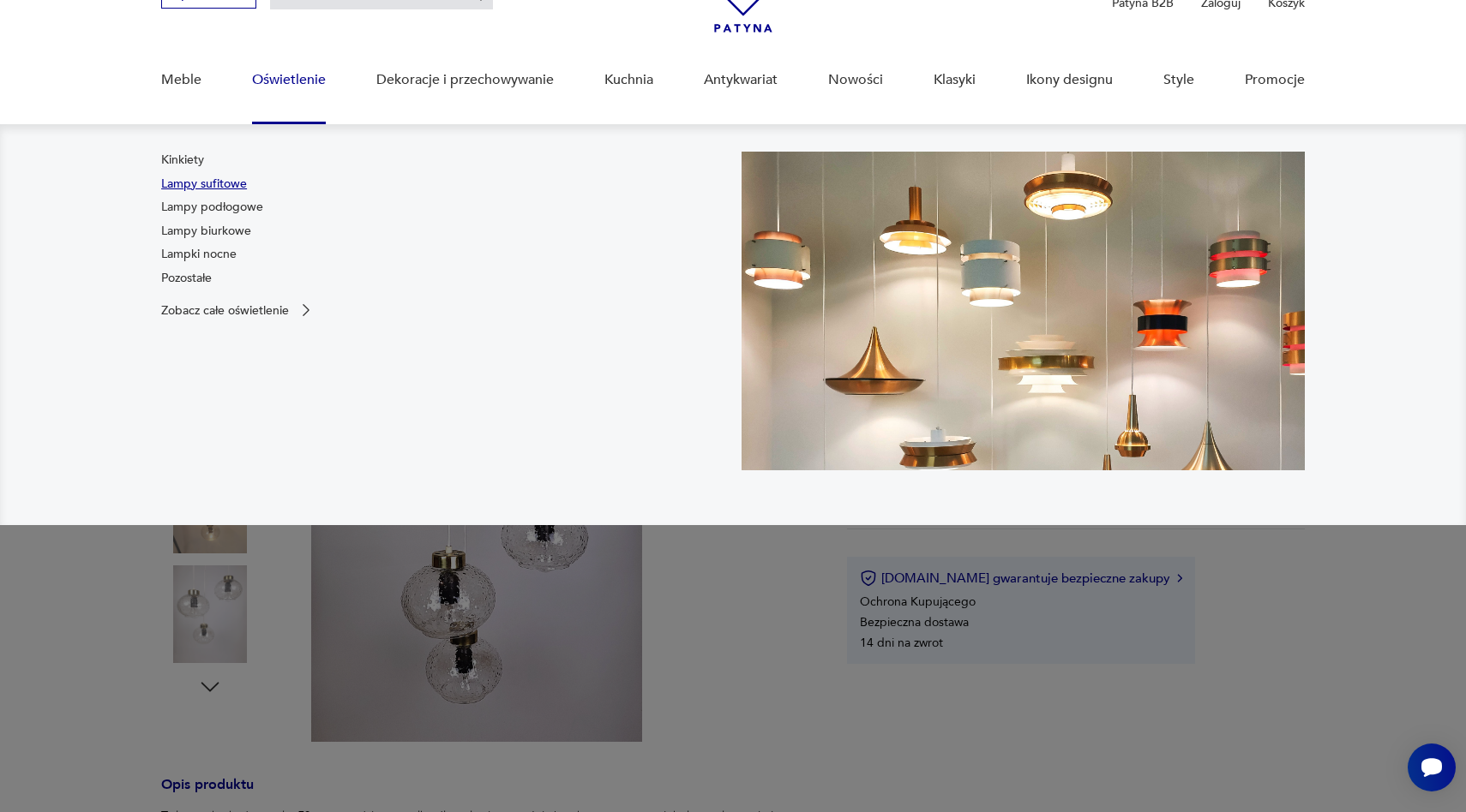
click at [239, 187] on link "Lampy sufitowe" at bounding box center [204, 184] width 86 height 17
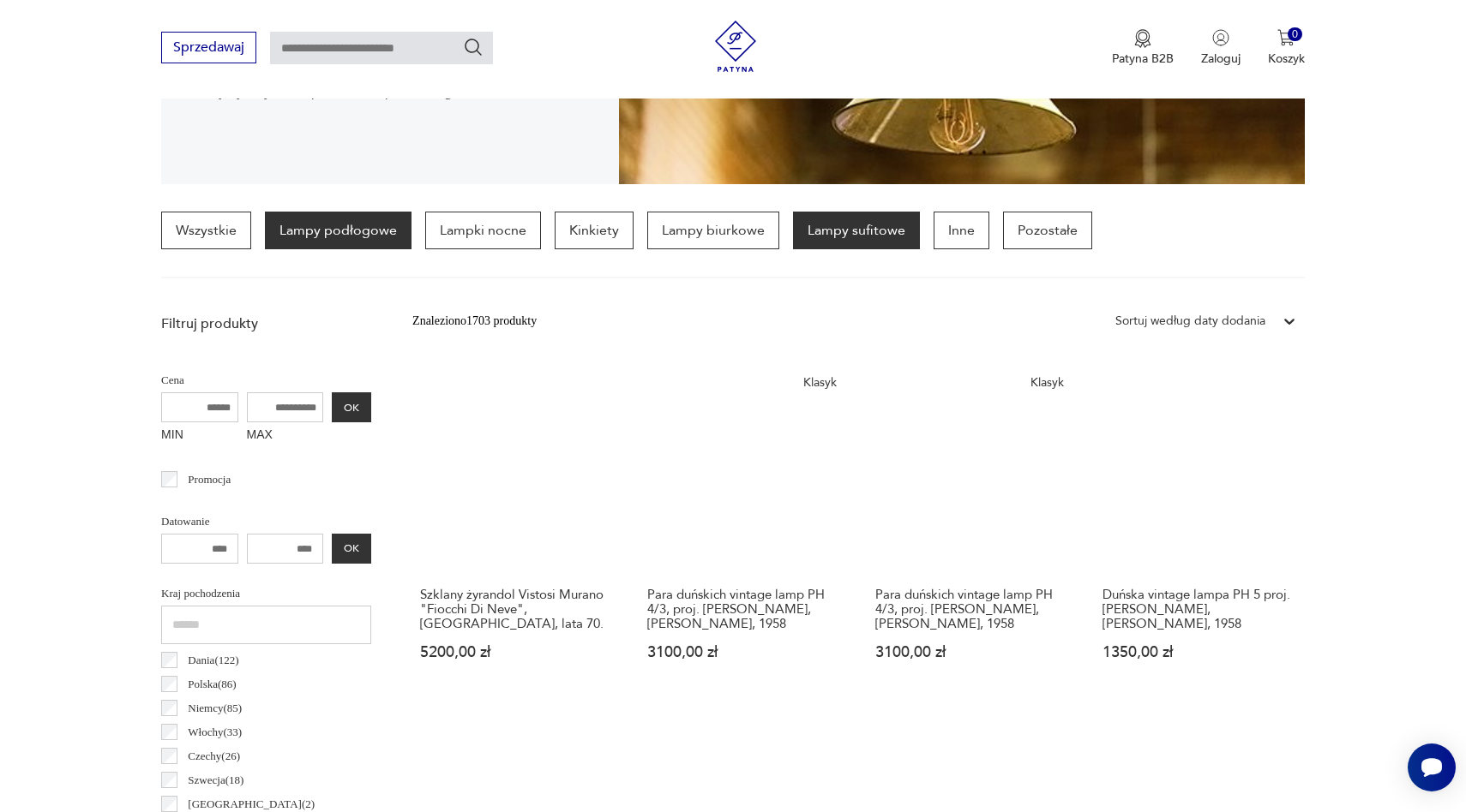
scroll to position [363, 0]
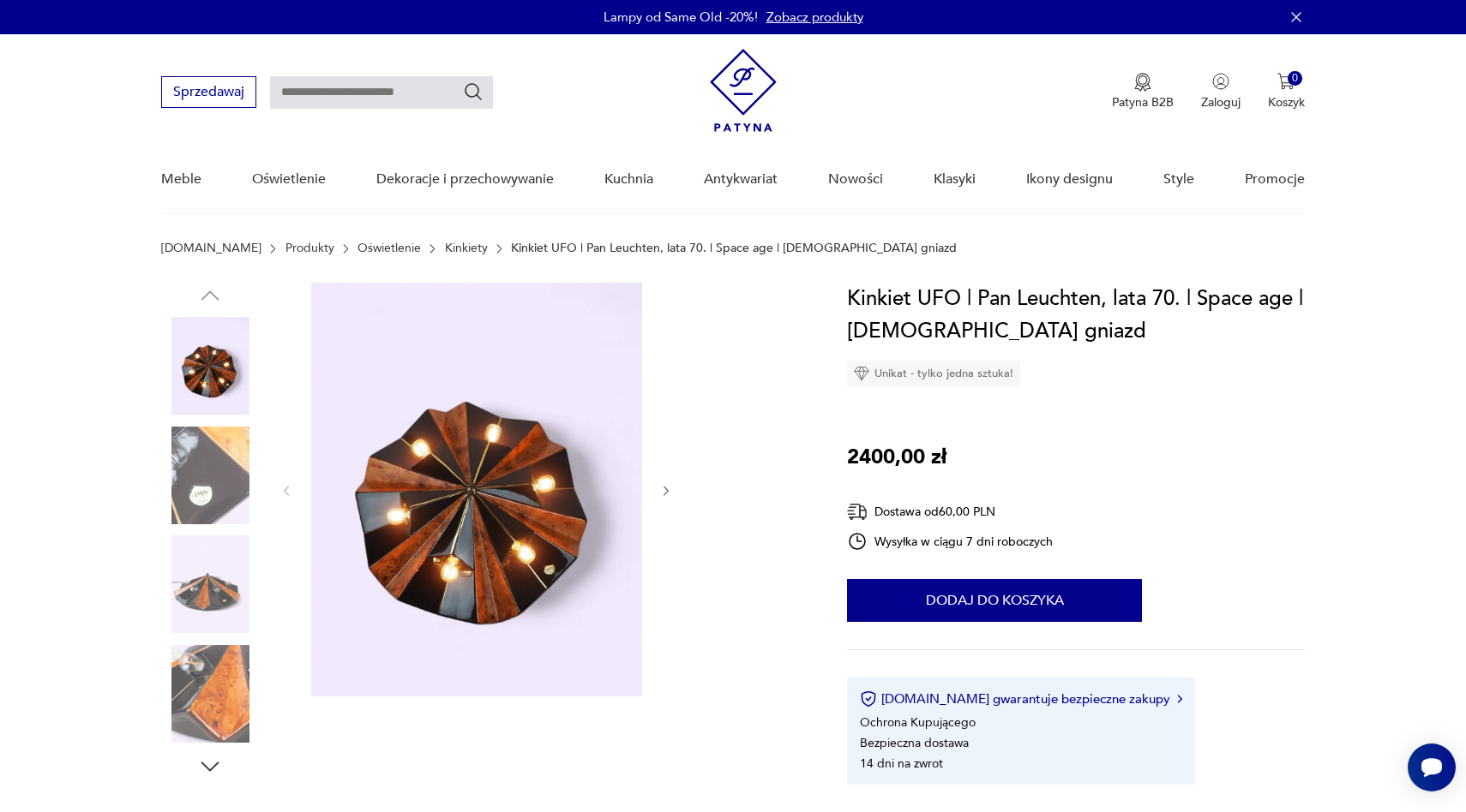
click at [676, 485] on div at bounding box center [484, 531] width 645 height 497
click at [667, 493] on icon "button" at bounding box center [666, 491] width 14 height 14
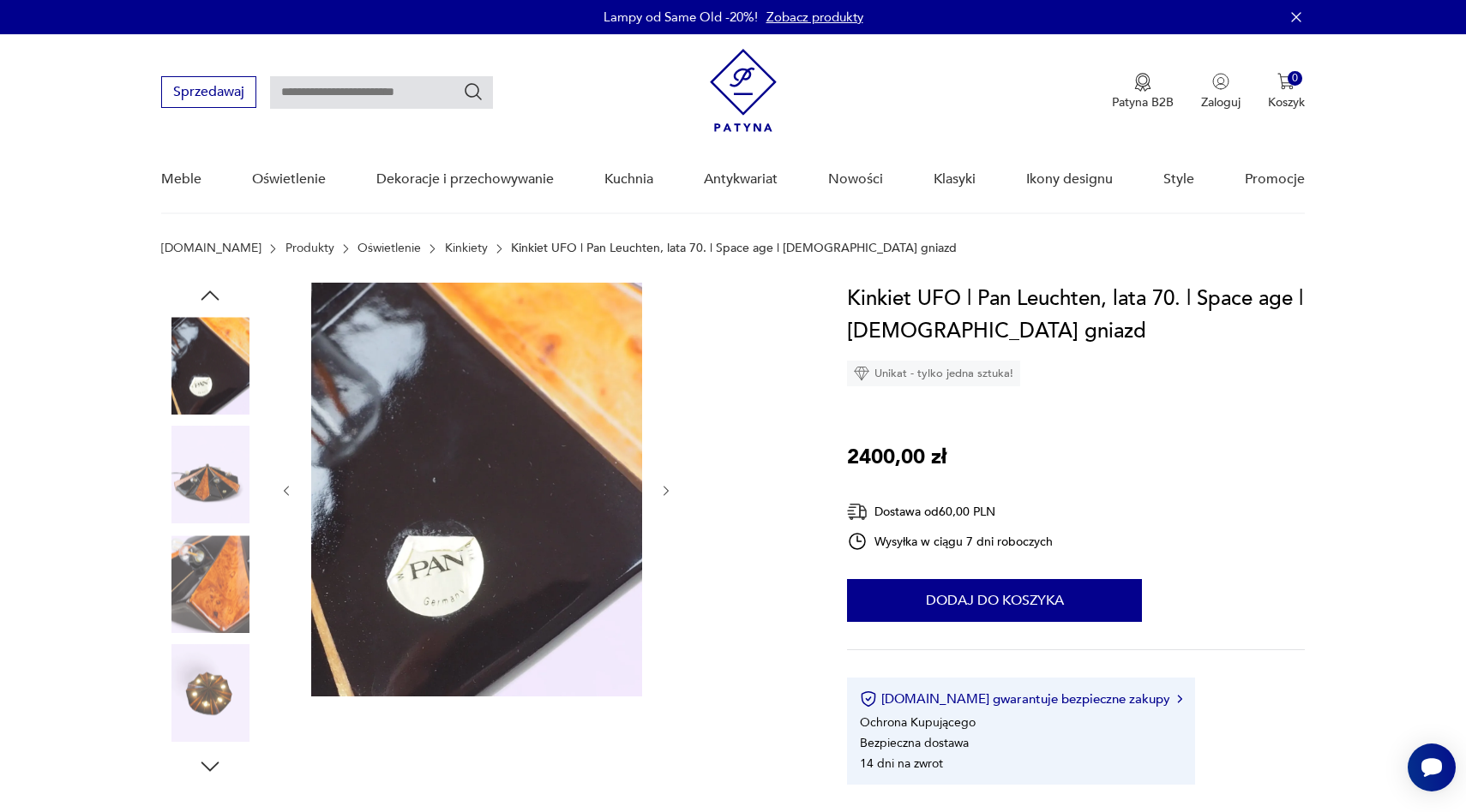
click at [667, 493] on icon "button" at bounding box center [666, 491] width 14 height 14
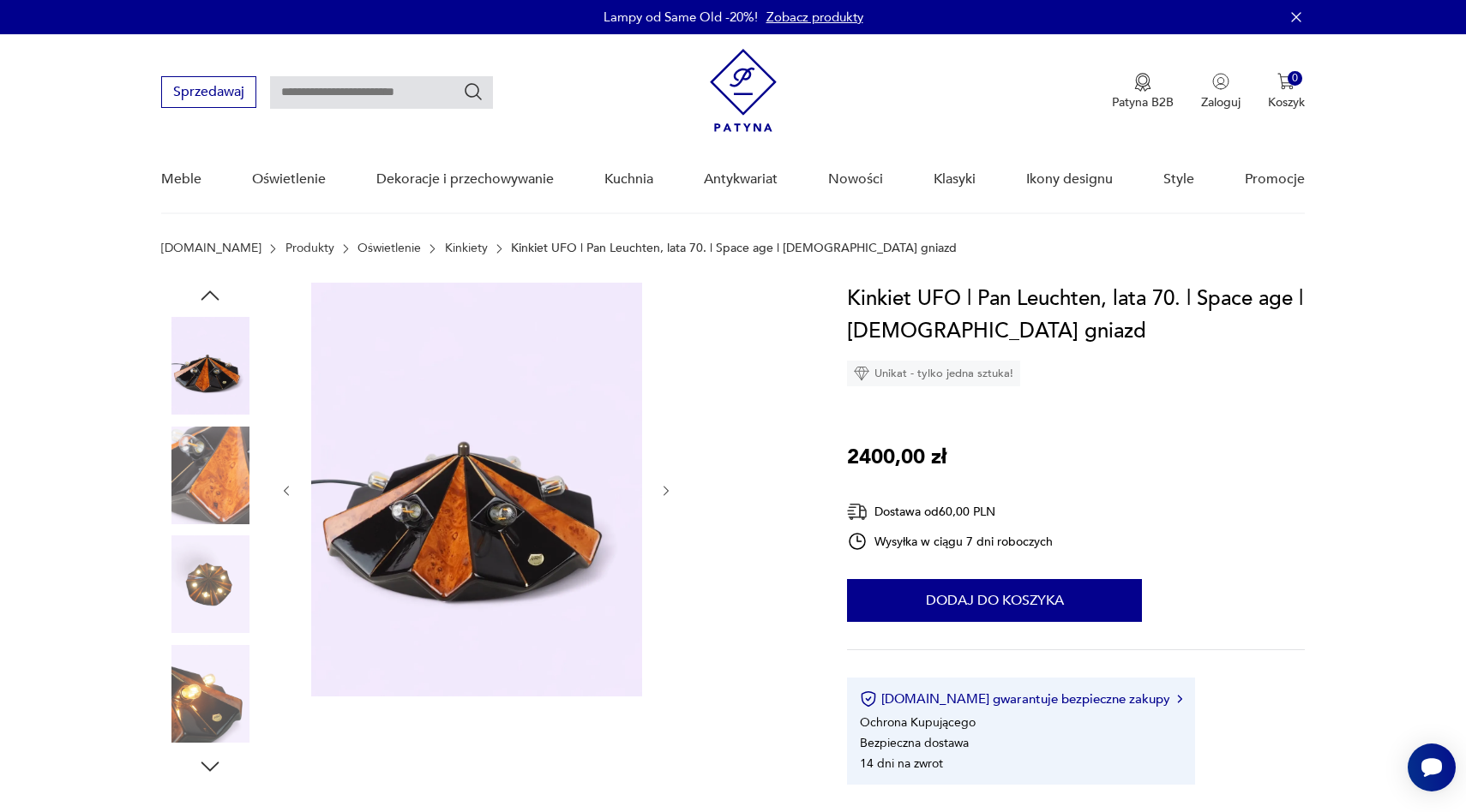
click at [667, 493] on icon "button" at bounding box center [666, 491] width 14 height 14
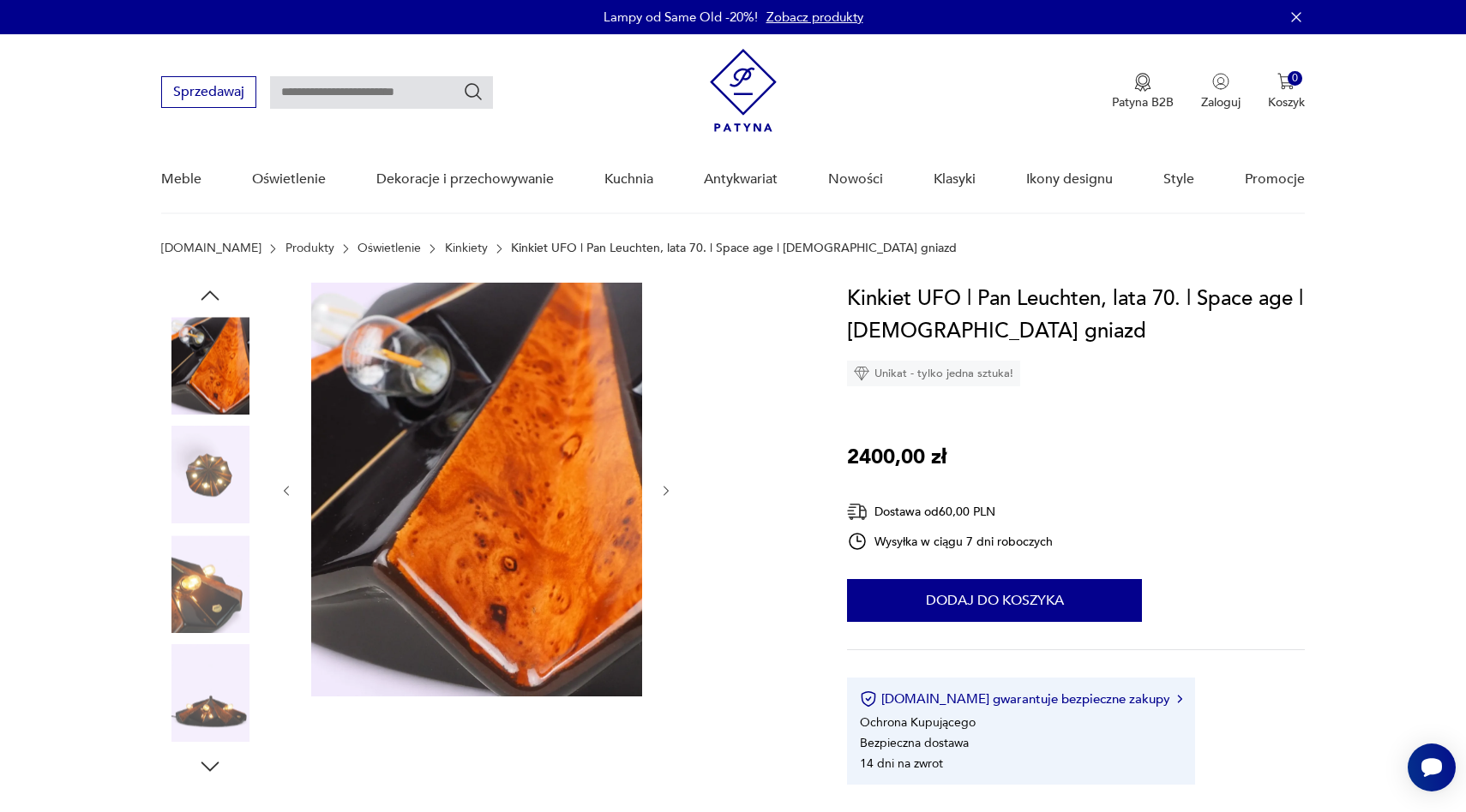
click at [667, 493] on icon "button" at bounding box center [666, 491] width 14 height 14
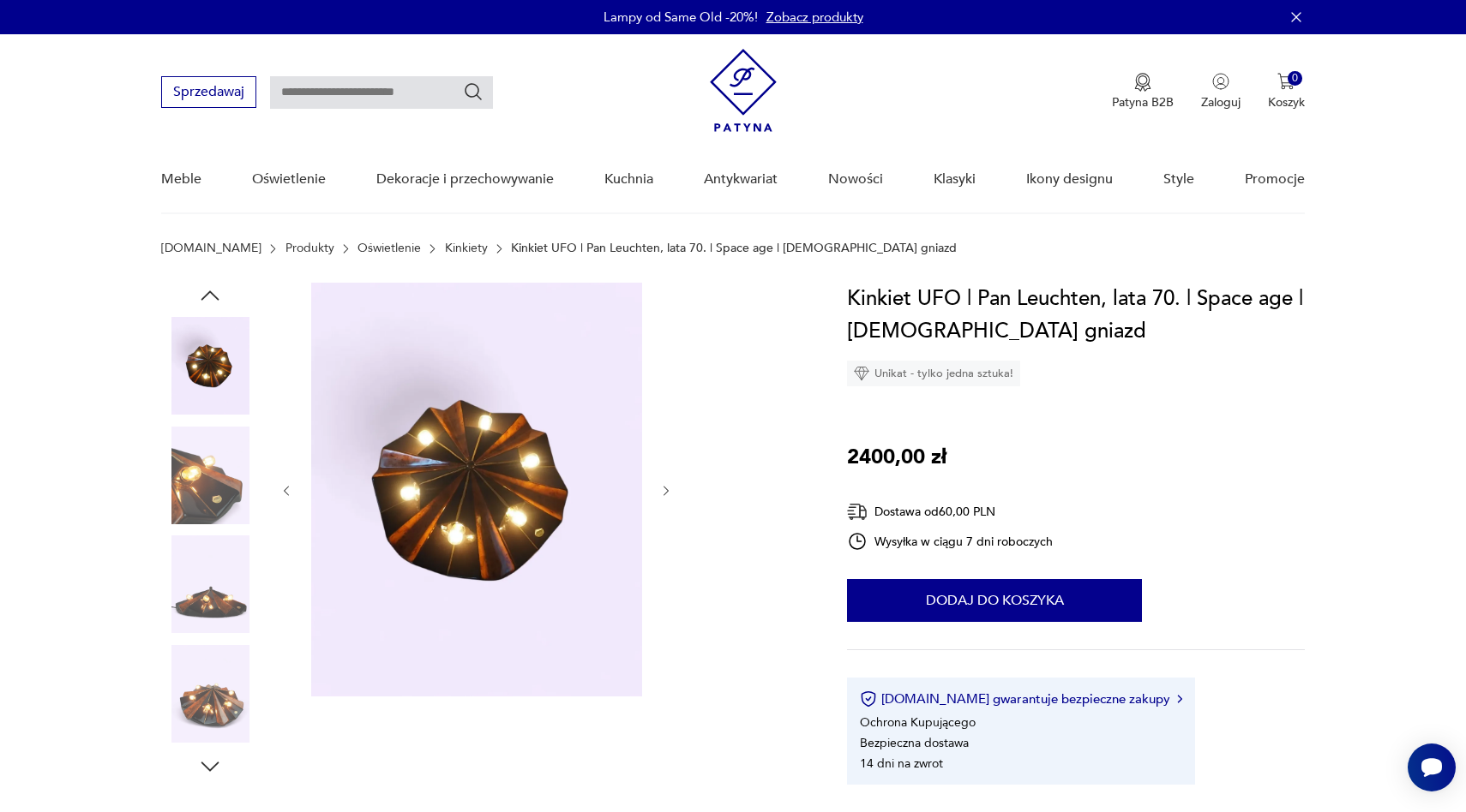
click at [223, 362] on img at bounding box center [210, 366] width 98 height 98
click at [209, 306] on icon "button" at bounding box center [210, 295] width 26 height 26
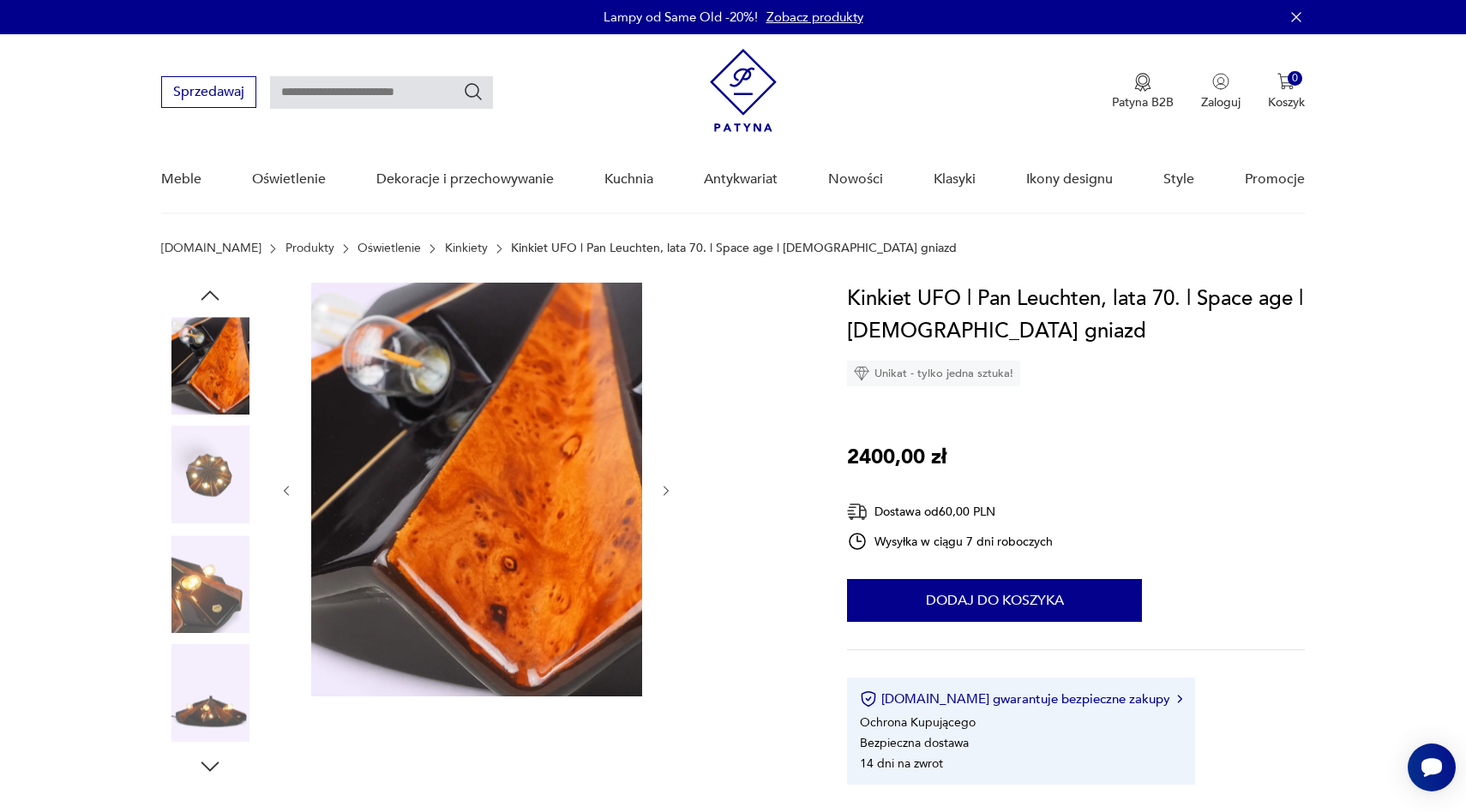
click at [219, 294] on icon "button" at bounding box center [210, 295] width 26 height 26
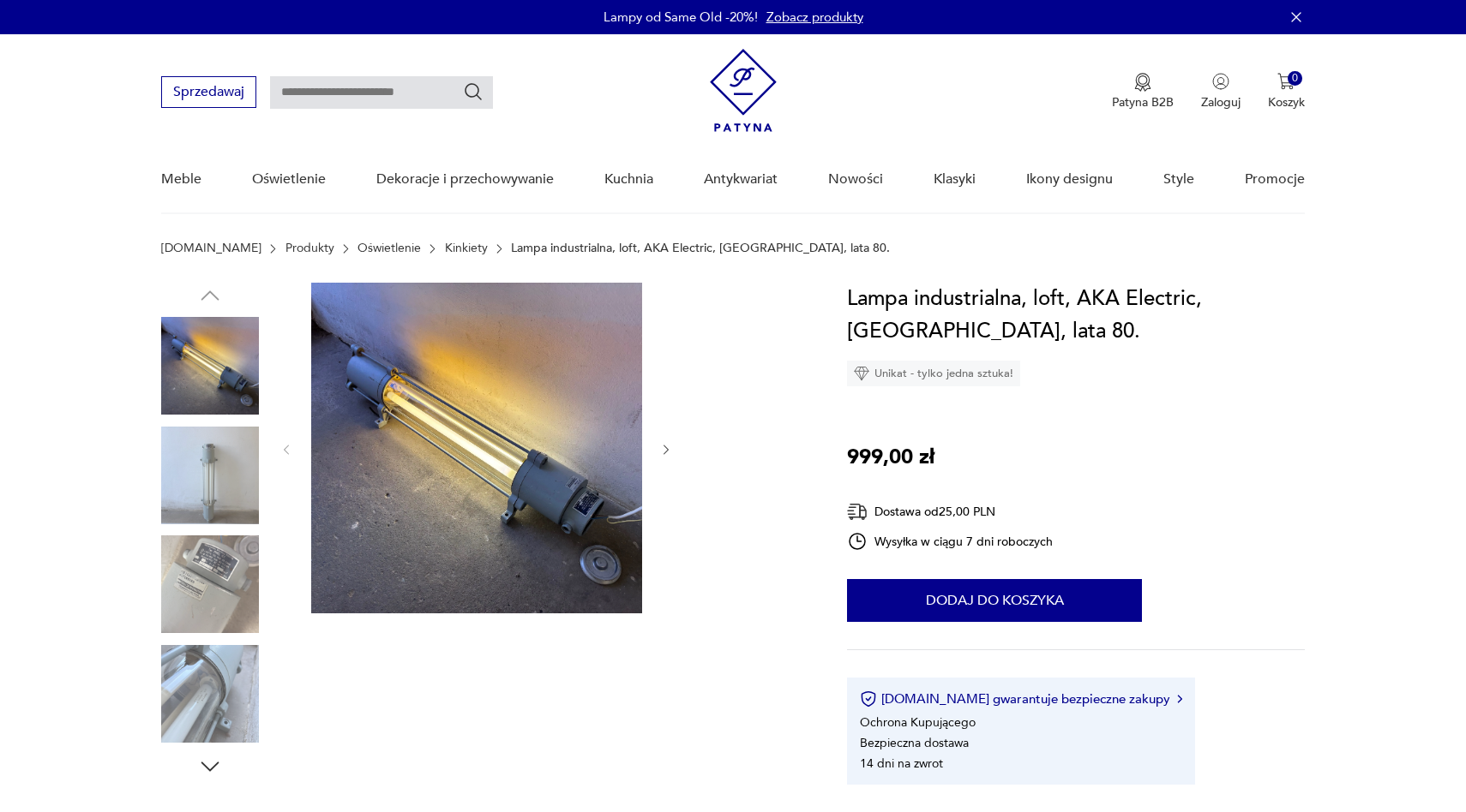
click at [246, 461] on img at bounding box center [210, 475] width 98 height 98
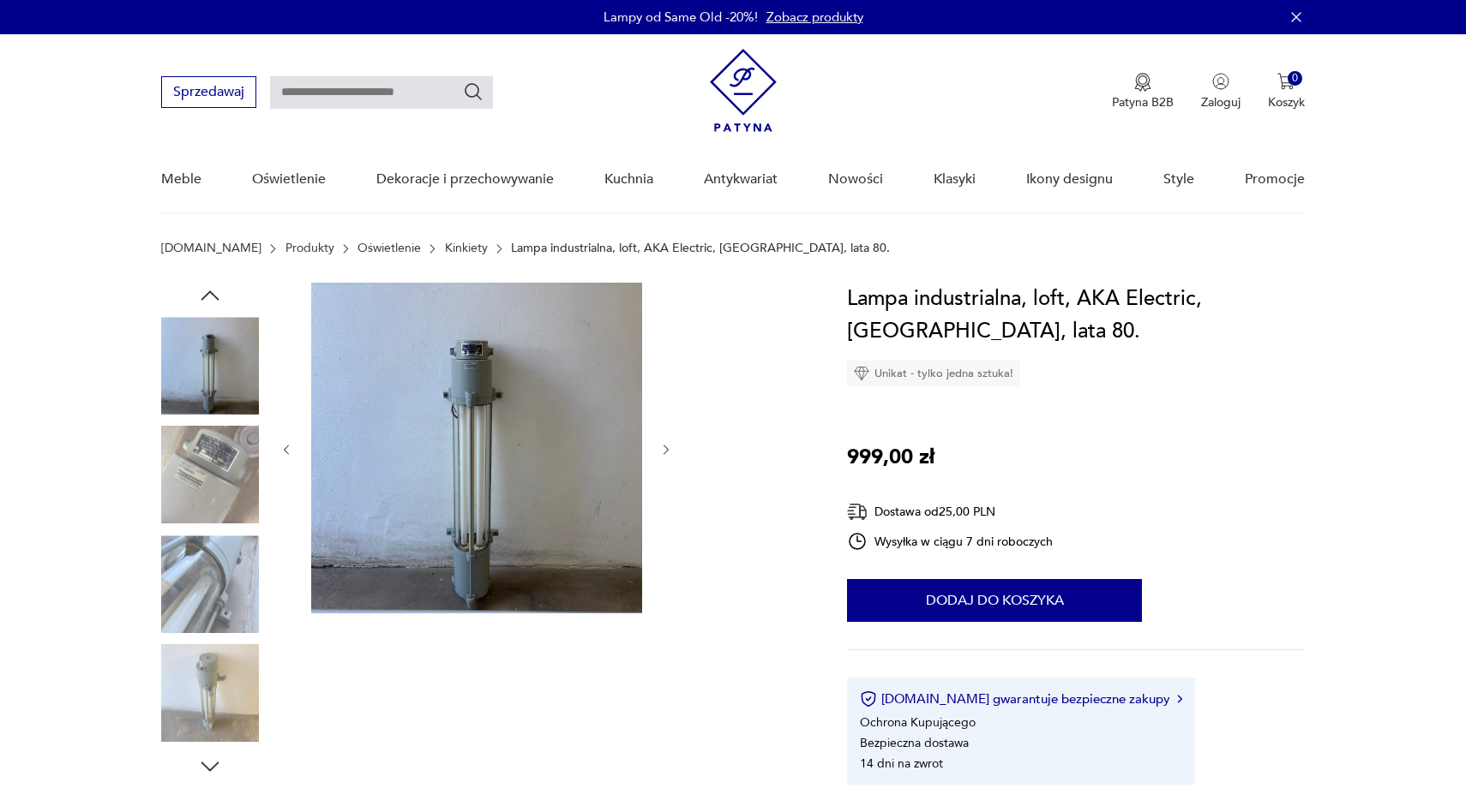
click at [238, 530] on div at bounding box center [210, 422] width 98 height 428
click at [211, 595] on img at bounding box center [210, 584] width 98 height 98
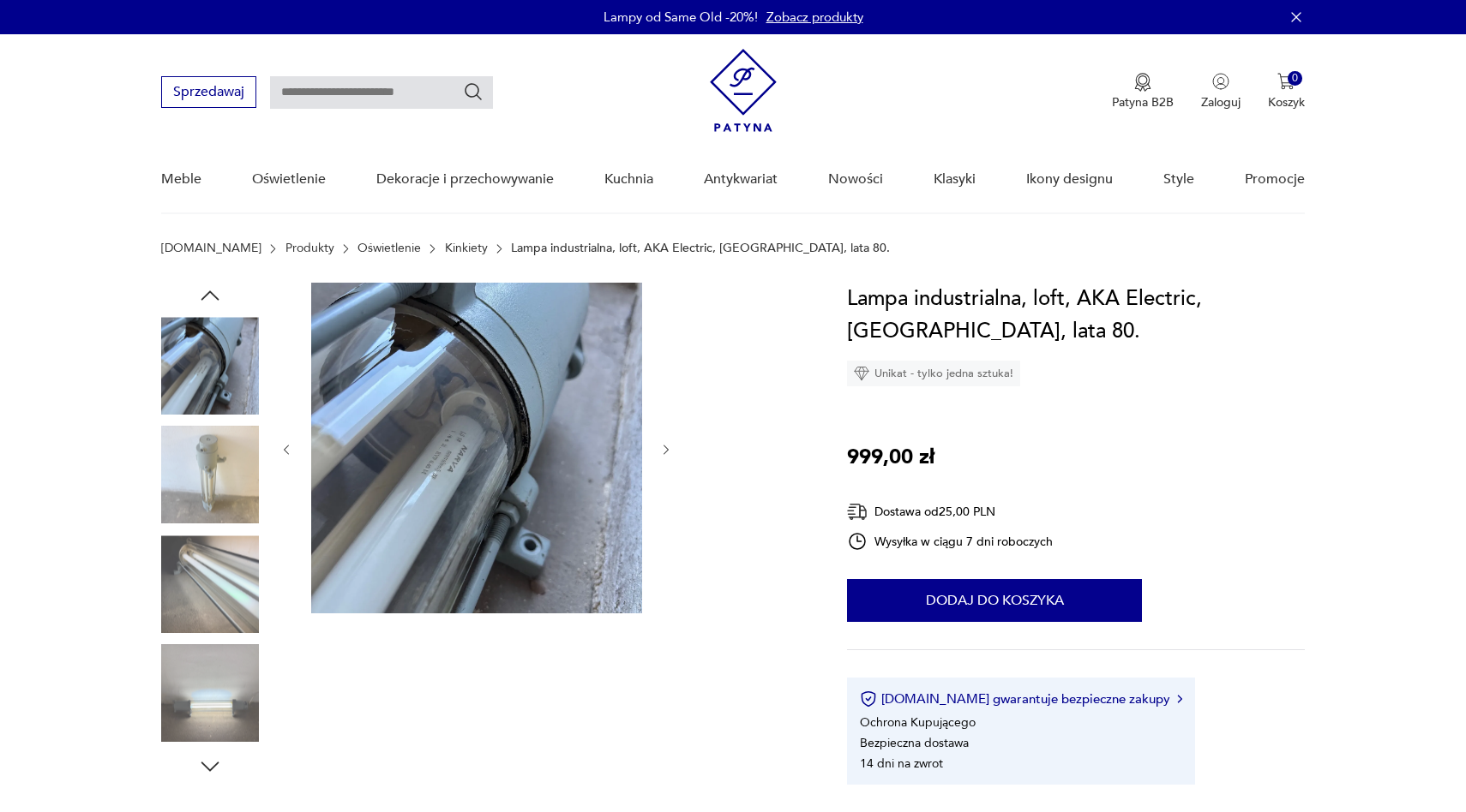
click at [212, 583] on img at bounding box center [210, 584] width 98 height 98
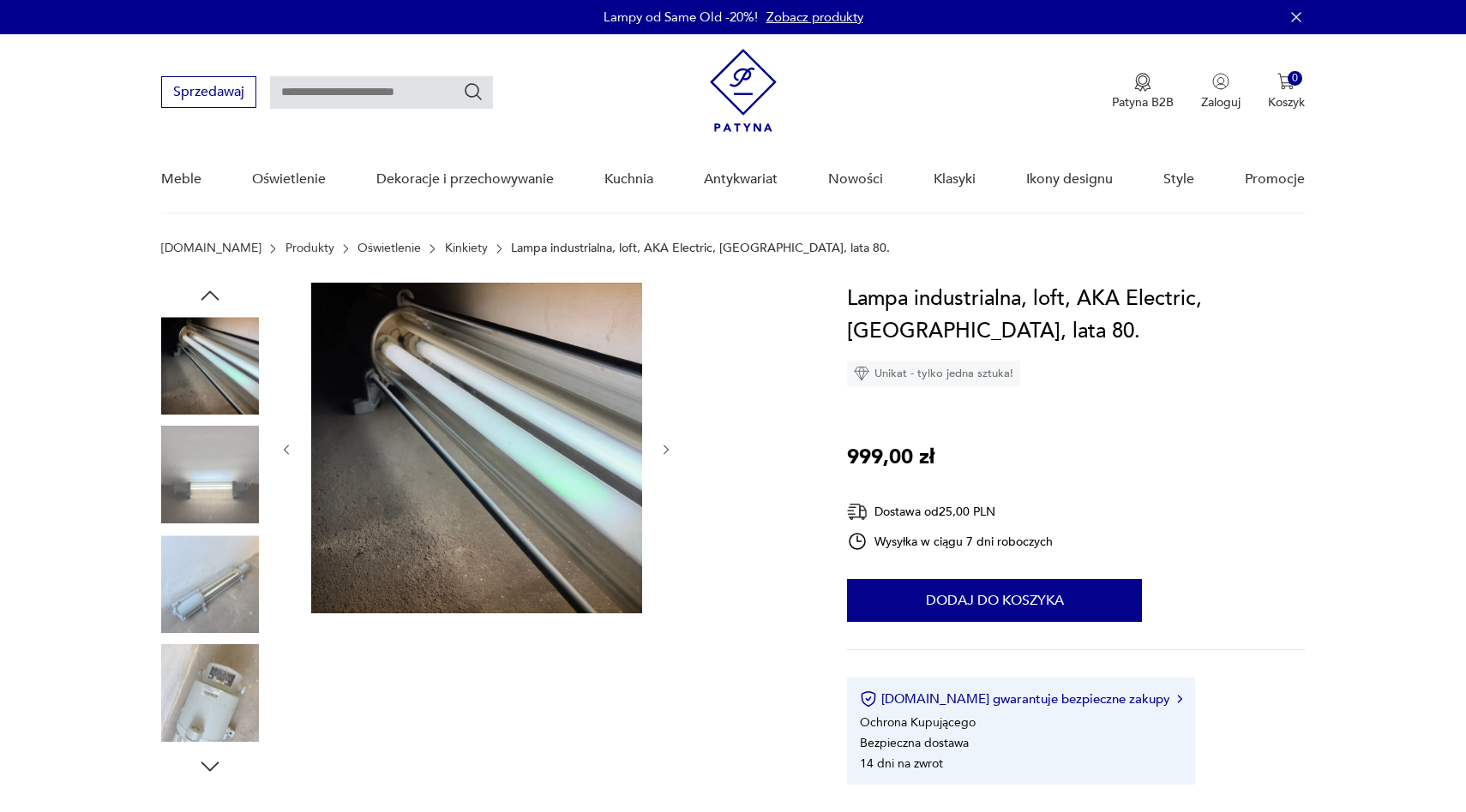
click at [212, 592] on img at bounding box center [210, 584] width 98 height 98
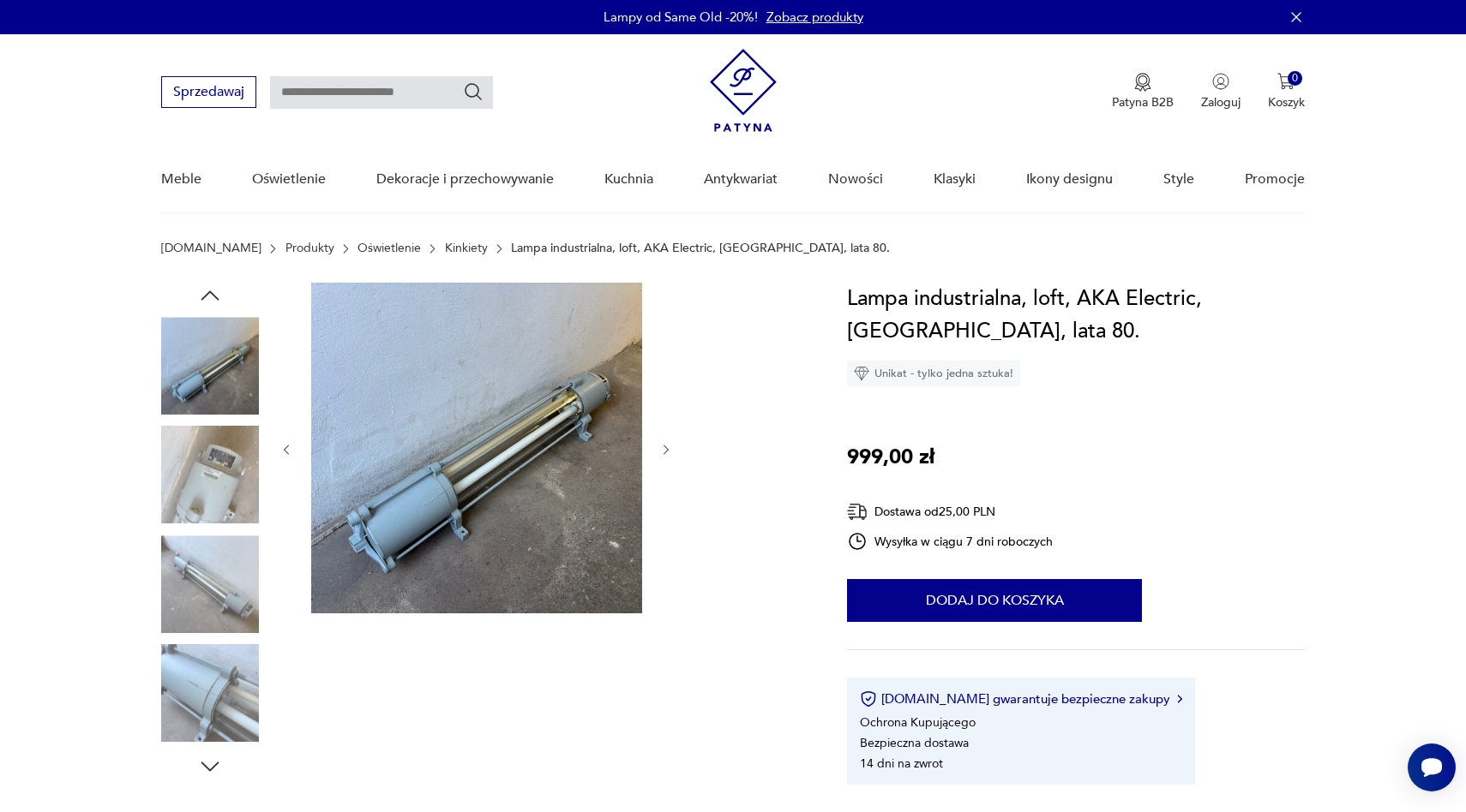
click at [206, 576] on img at bounding box center [210, 584] width 98 height 98
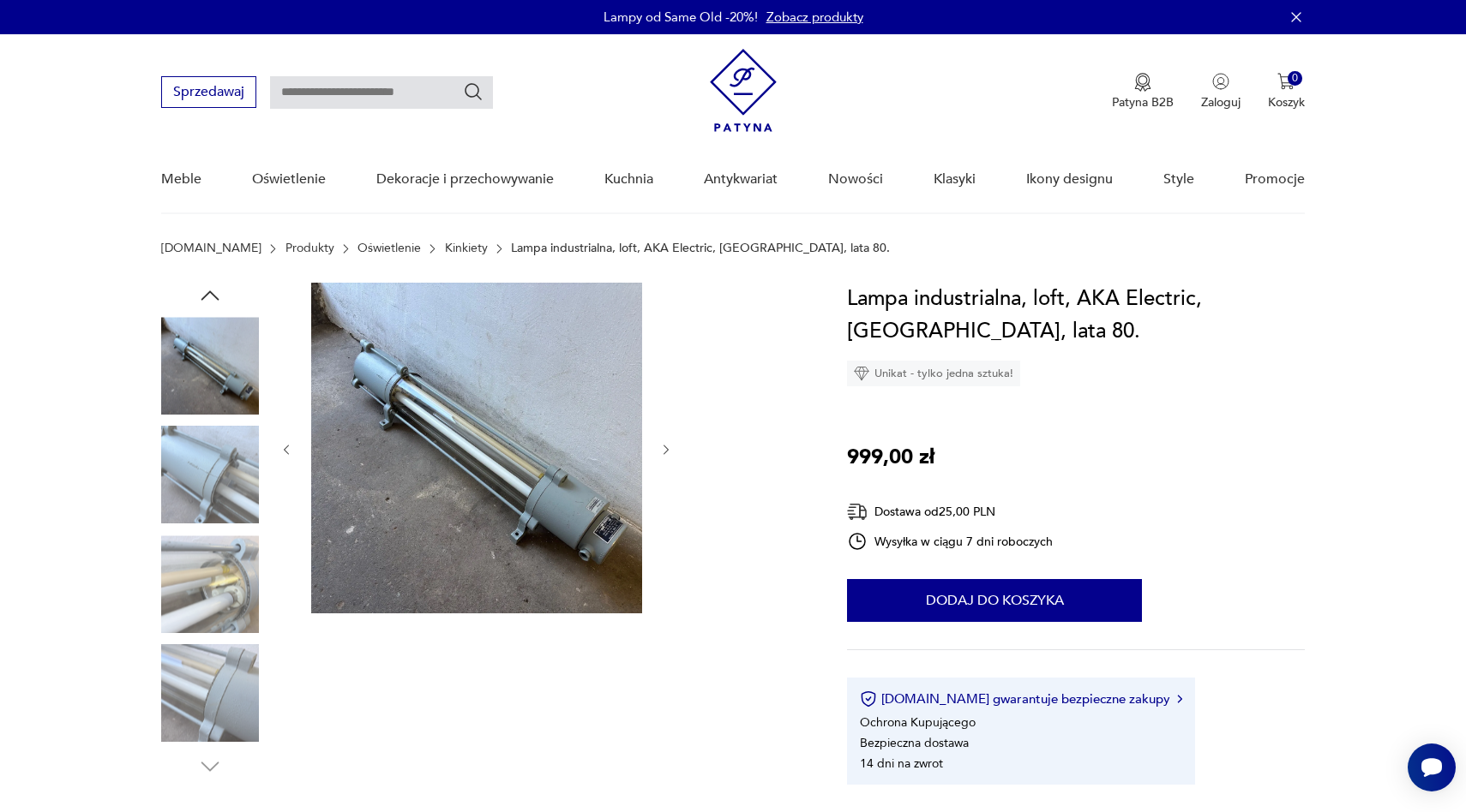
click at [205, 645] on img at bounding box center [210, 693] width 98 height 98
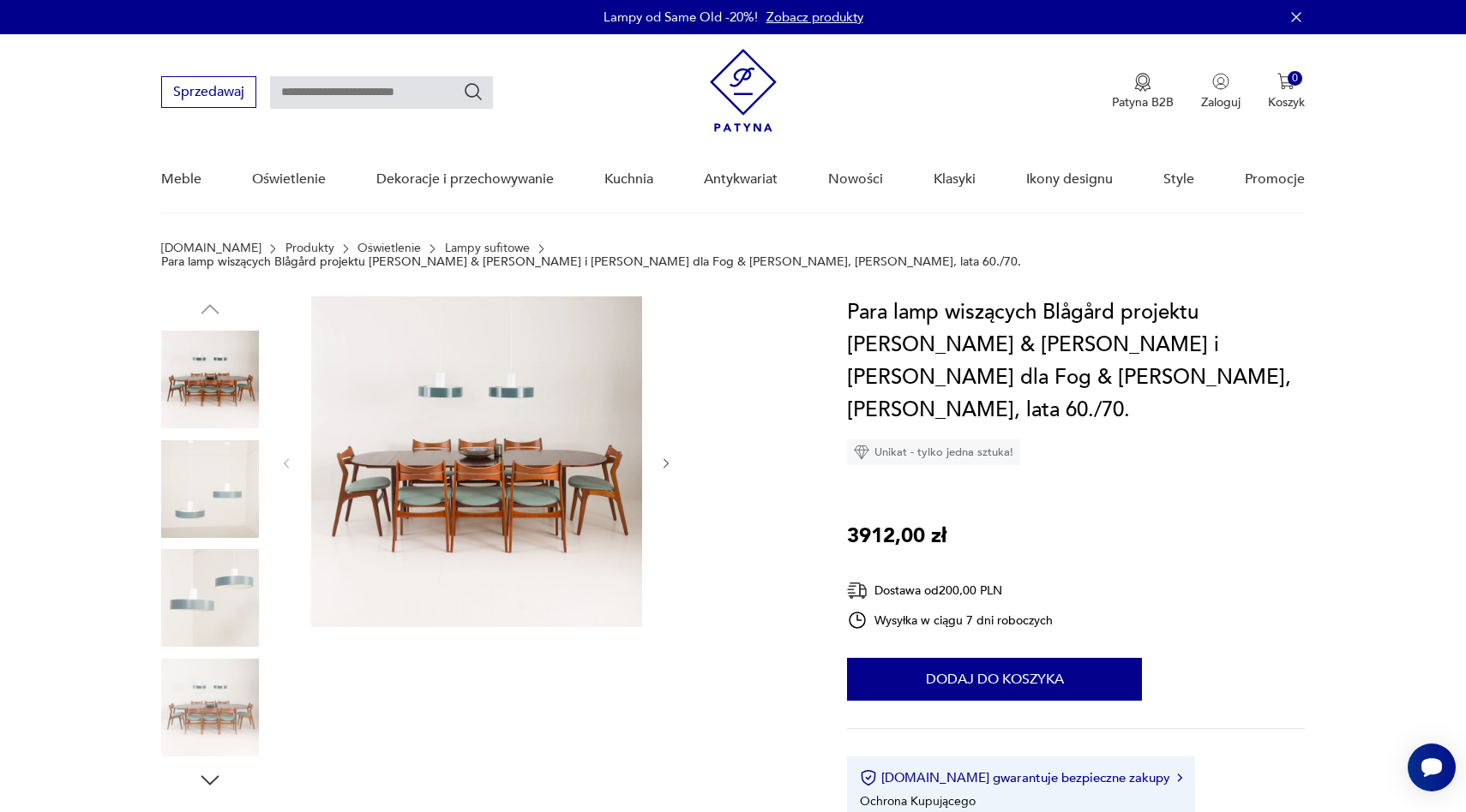
click at [524, 492] on img at bounding box center [477, 462] width 331 height 330
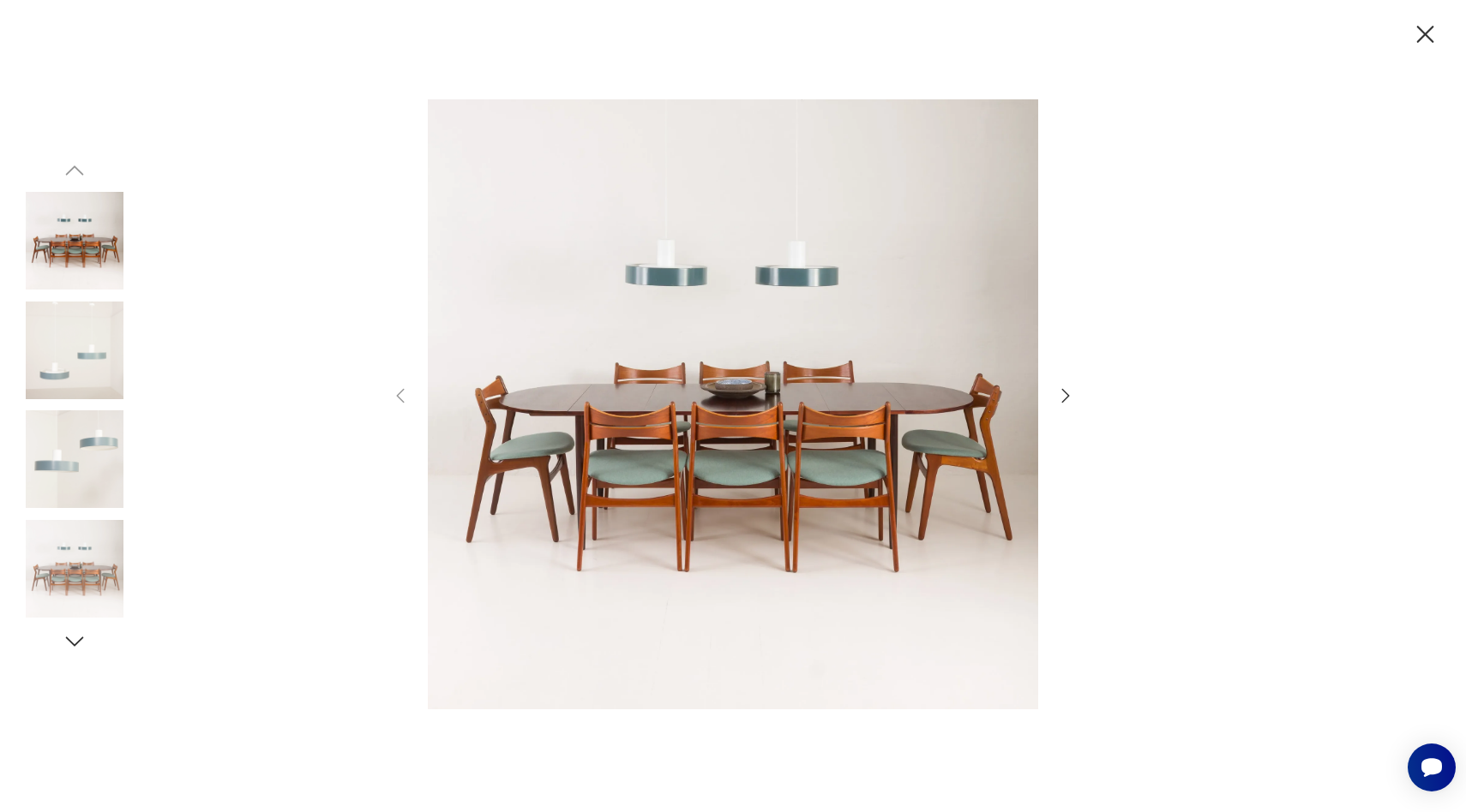
click at [1060, 392] on icon "button" at bounding box center [1066, 396] width 21 height 21
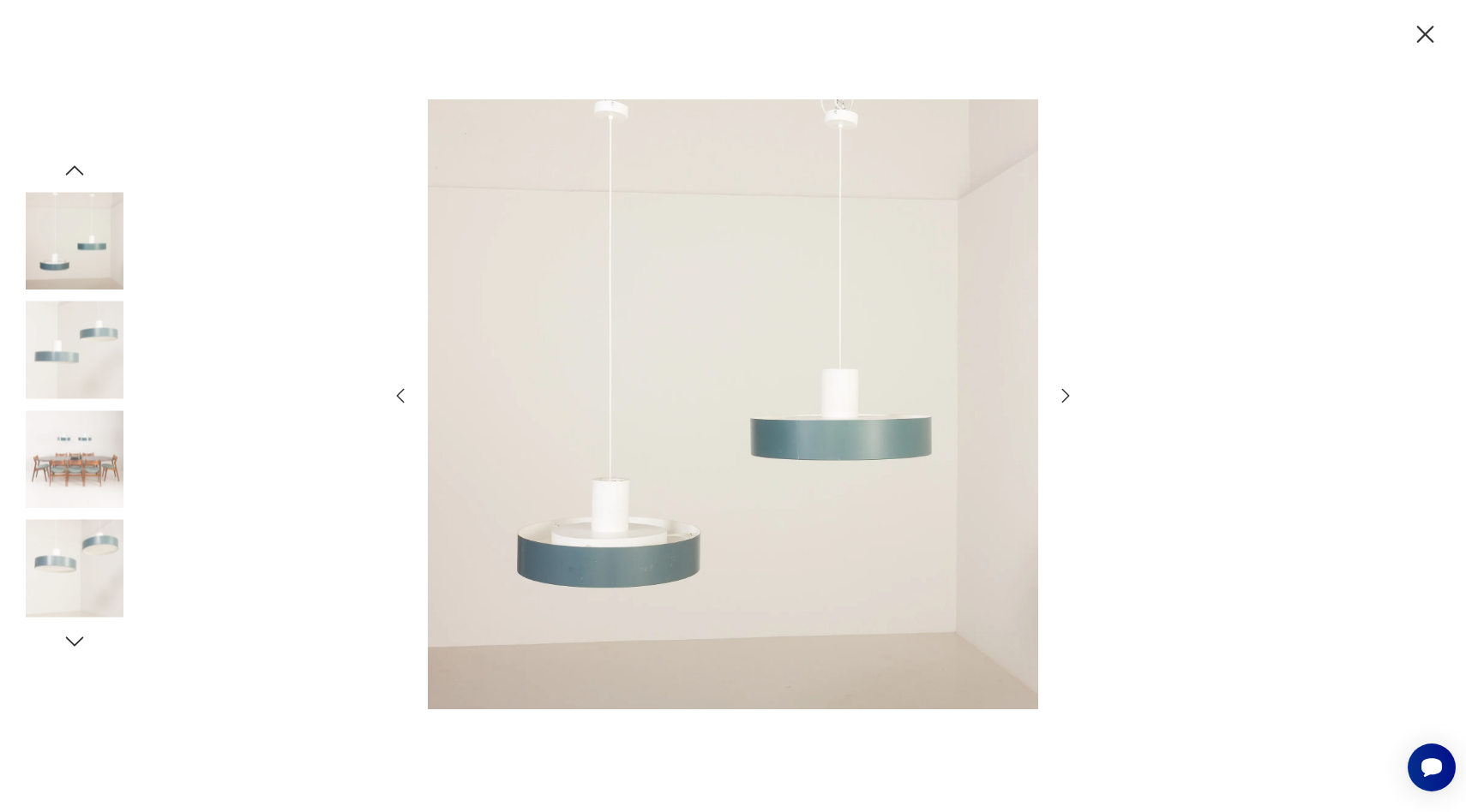
click at [1060, 392] on icon "button" at bounding box center [1066, 396] width 21 height 21
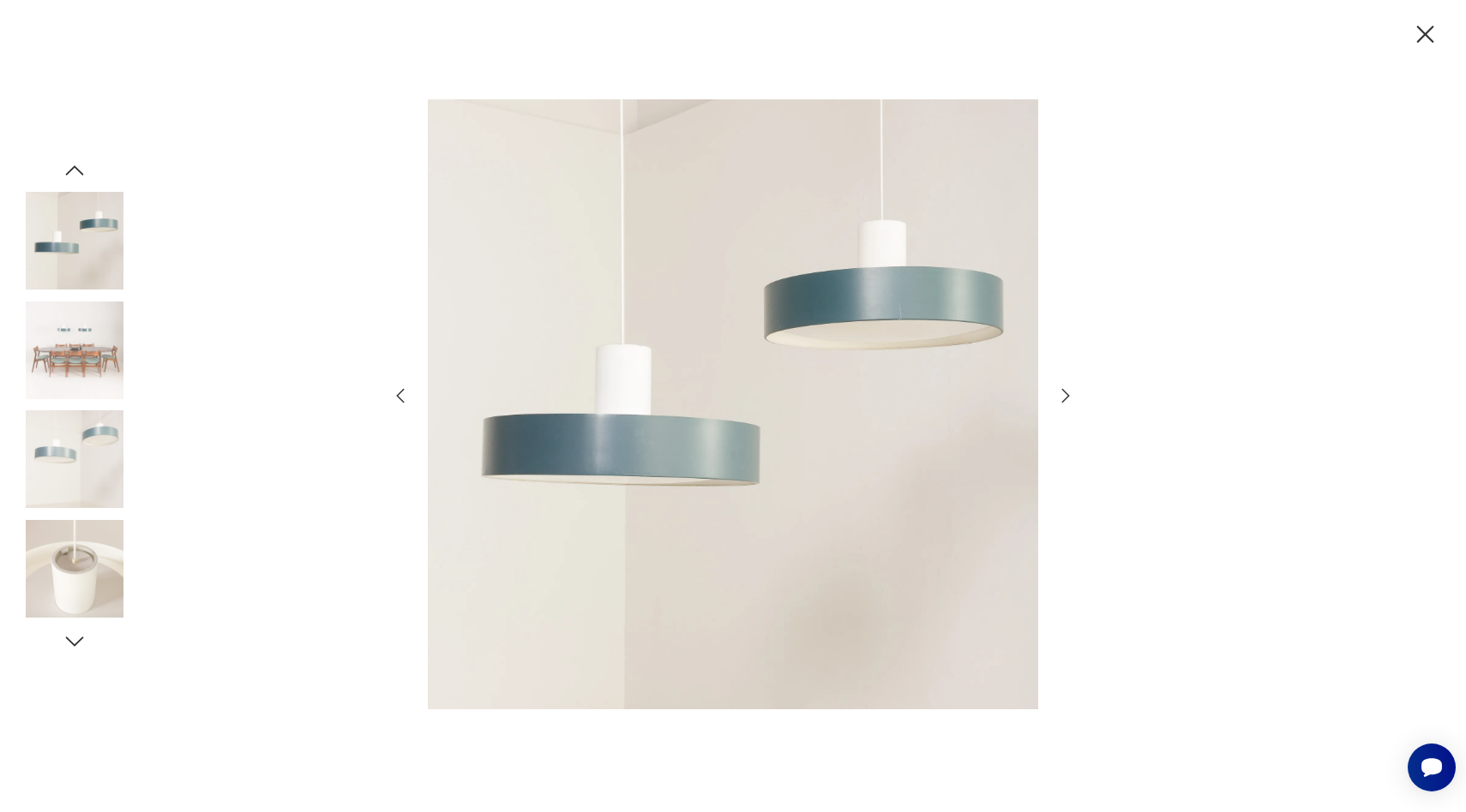
click at [1060, 392] on icon "button" at bounding box center [1066, 396] width 21 height 21
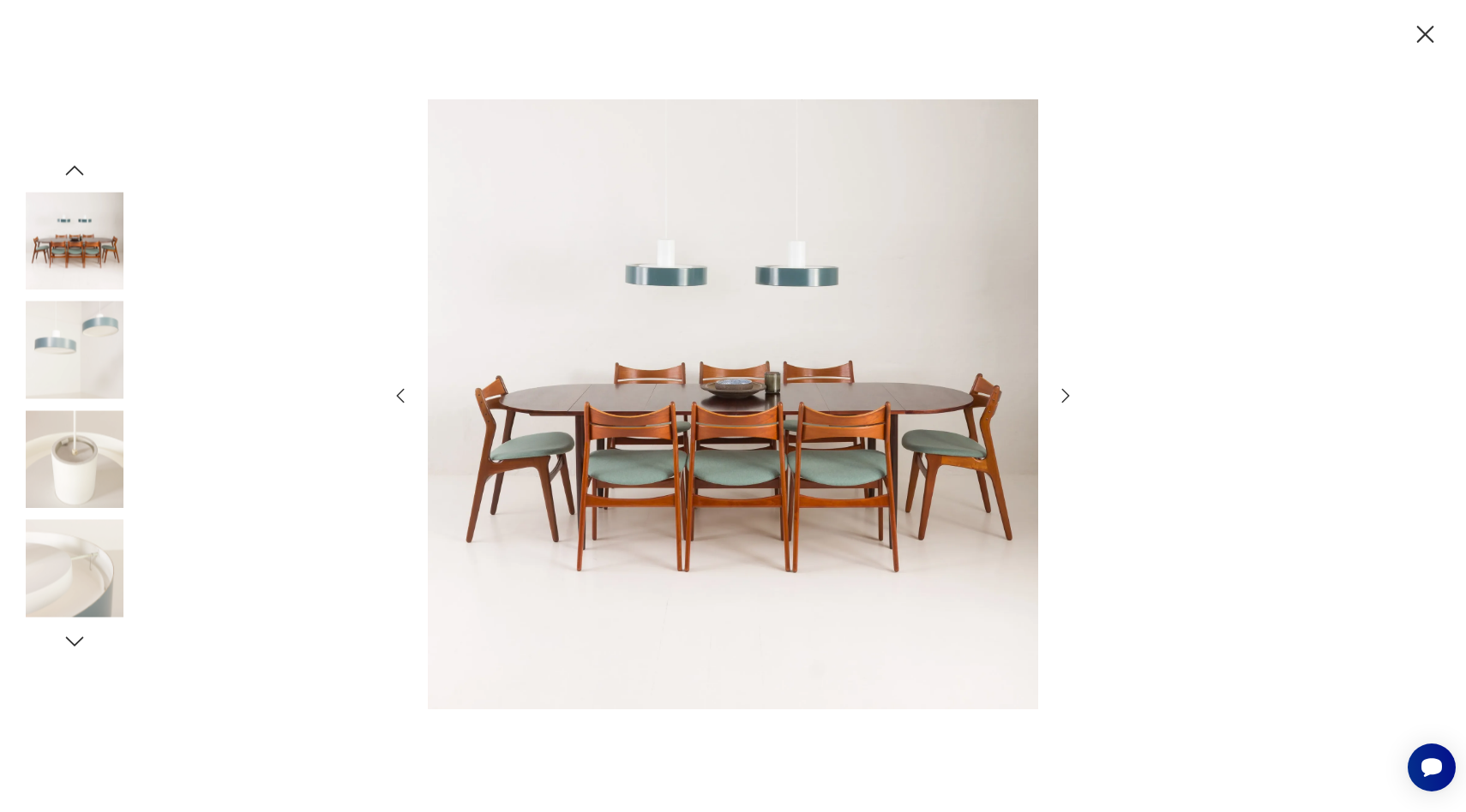
click at [1060, 393] on icon "button" at bounding box center [1066, 396] width 21 height 21
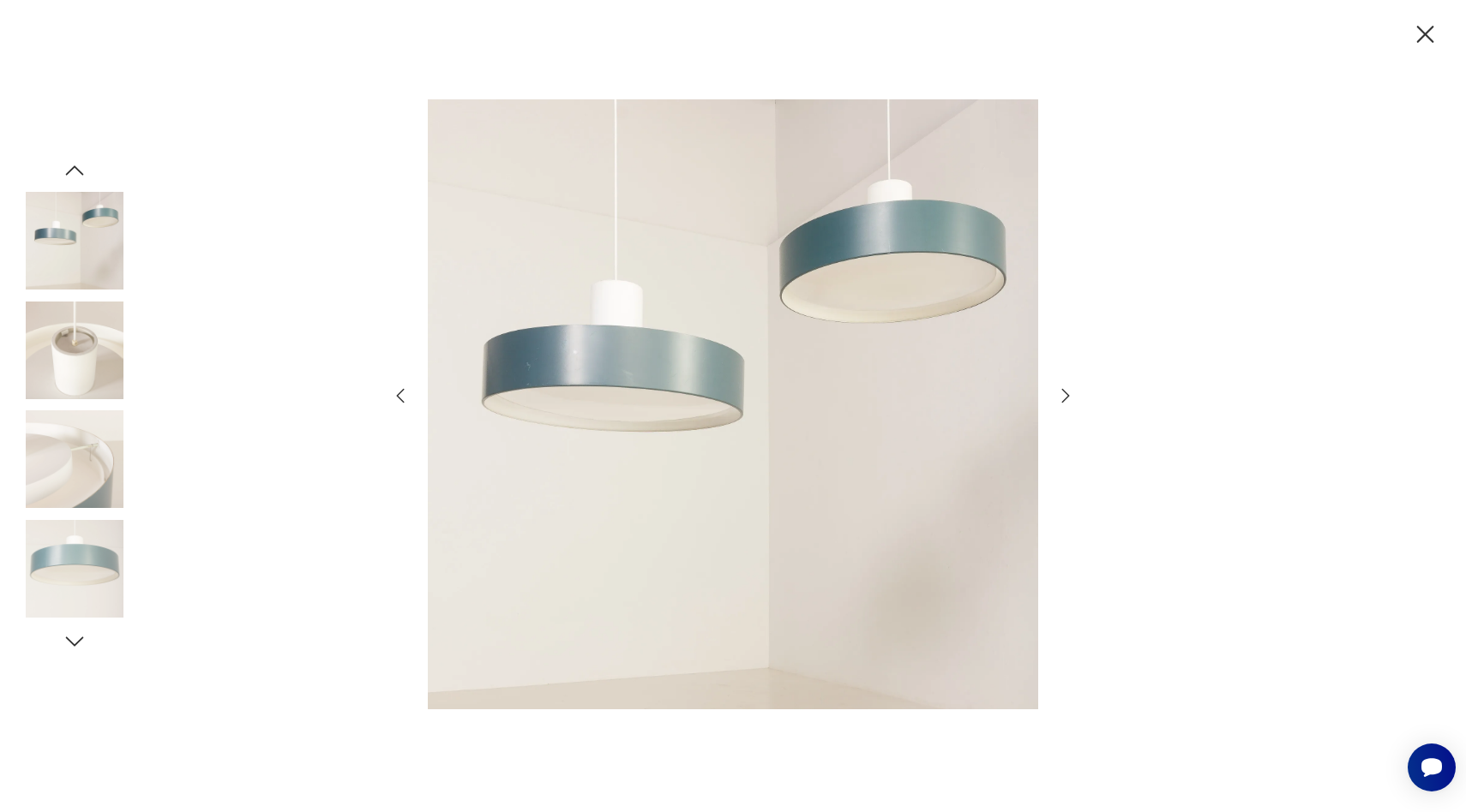
click at [1420, 26] on icon "button" at bounding box center [1425, 35] width 30 height 30
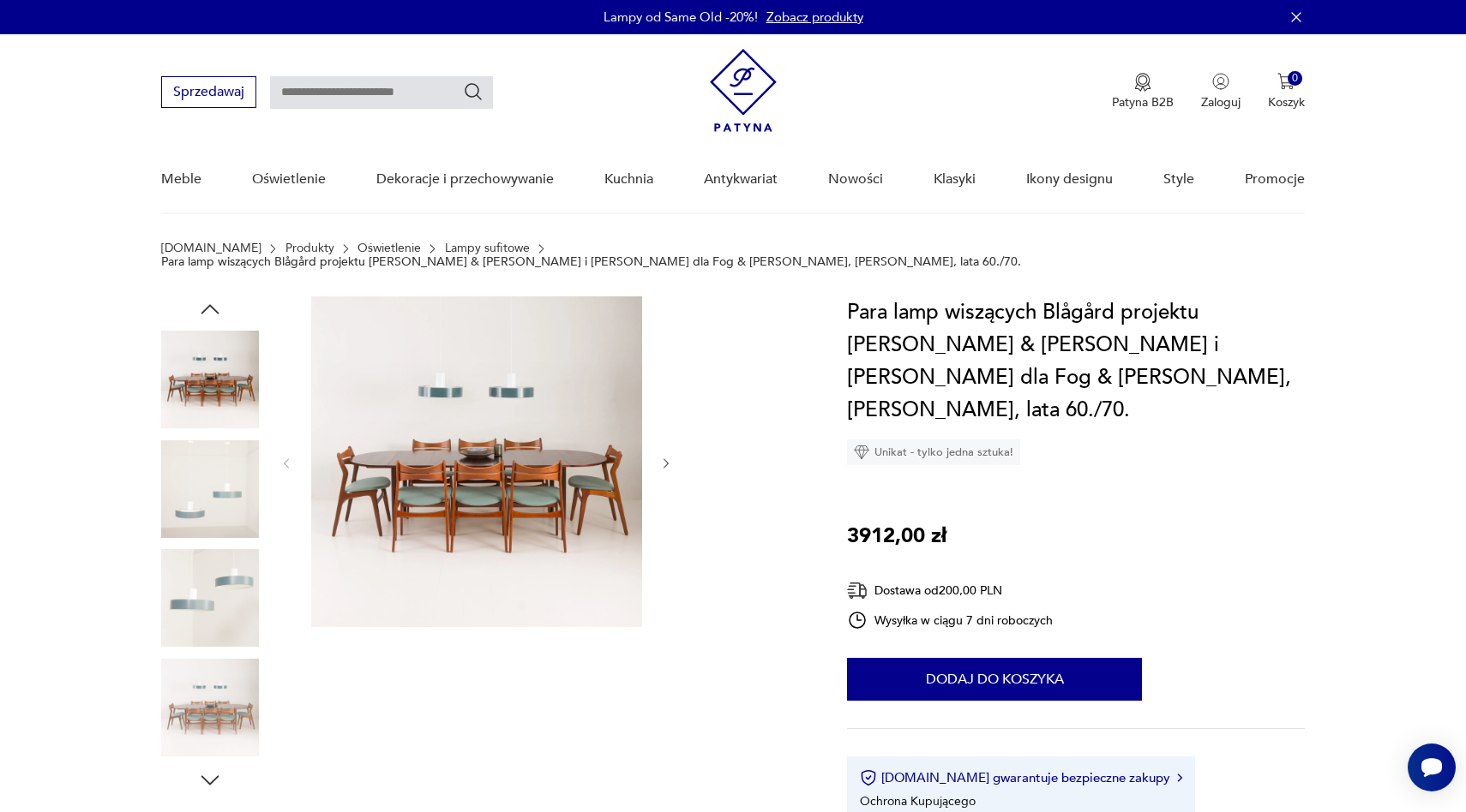
click at [471, 428] on img at bounding box center [477, 462] width 331 height 330
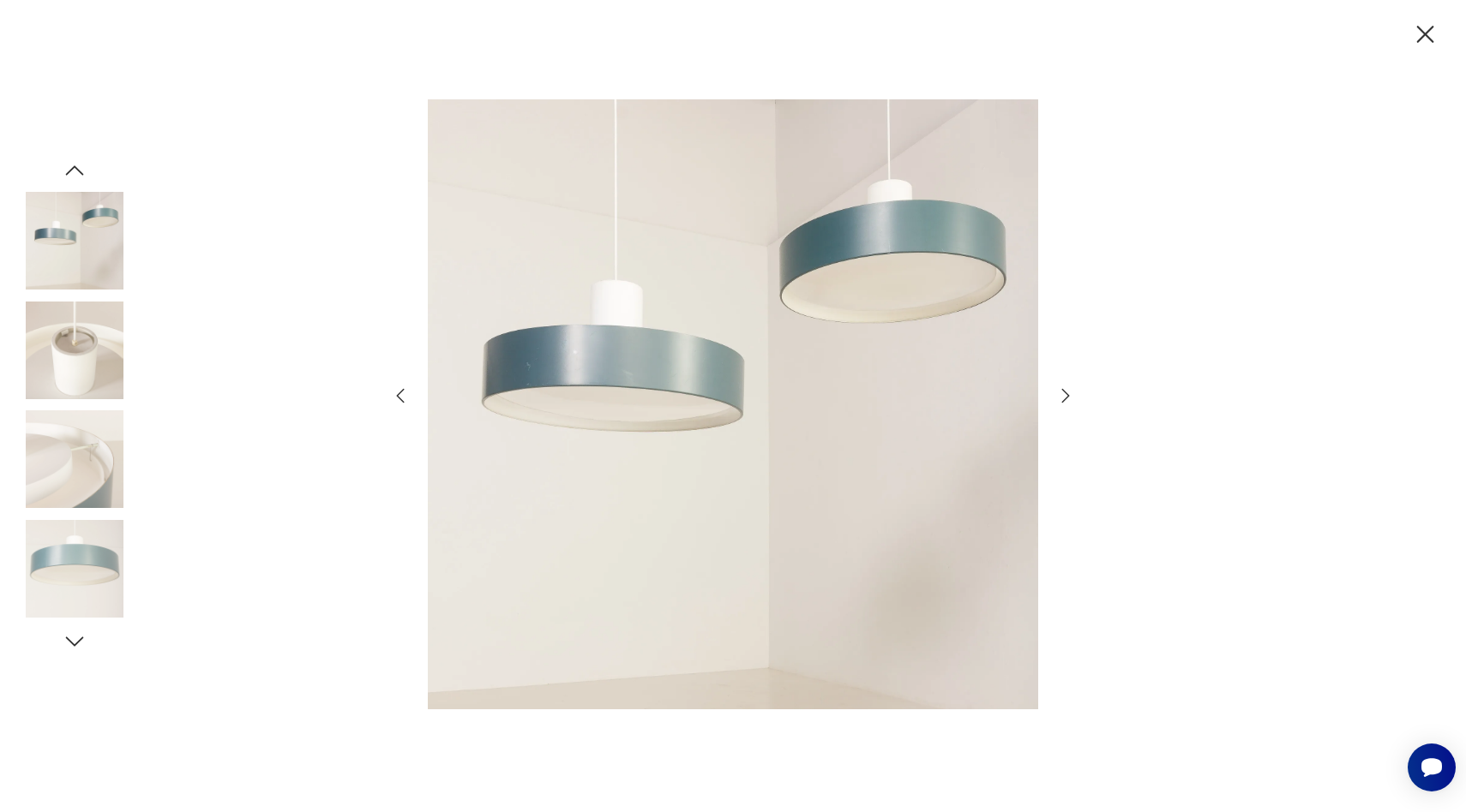
click at [1064, 397] on icon "button" at bounding box center [1066, 396] width 21 height 21
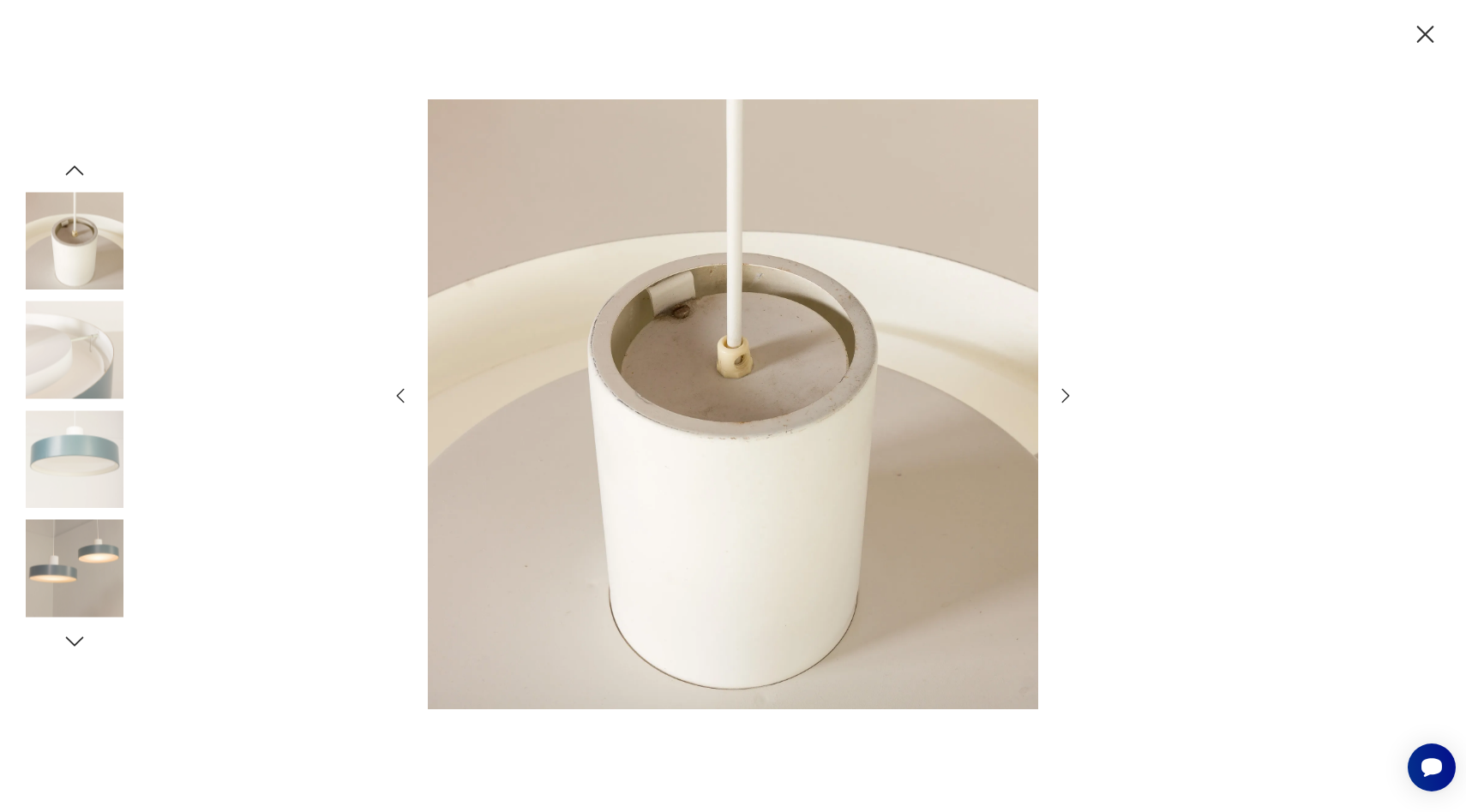
click at [1064, 397] on icon "button" at bounding box center [1066, 396] width 21 height 21
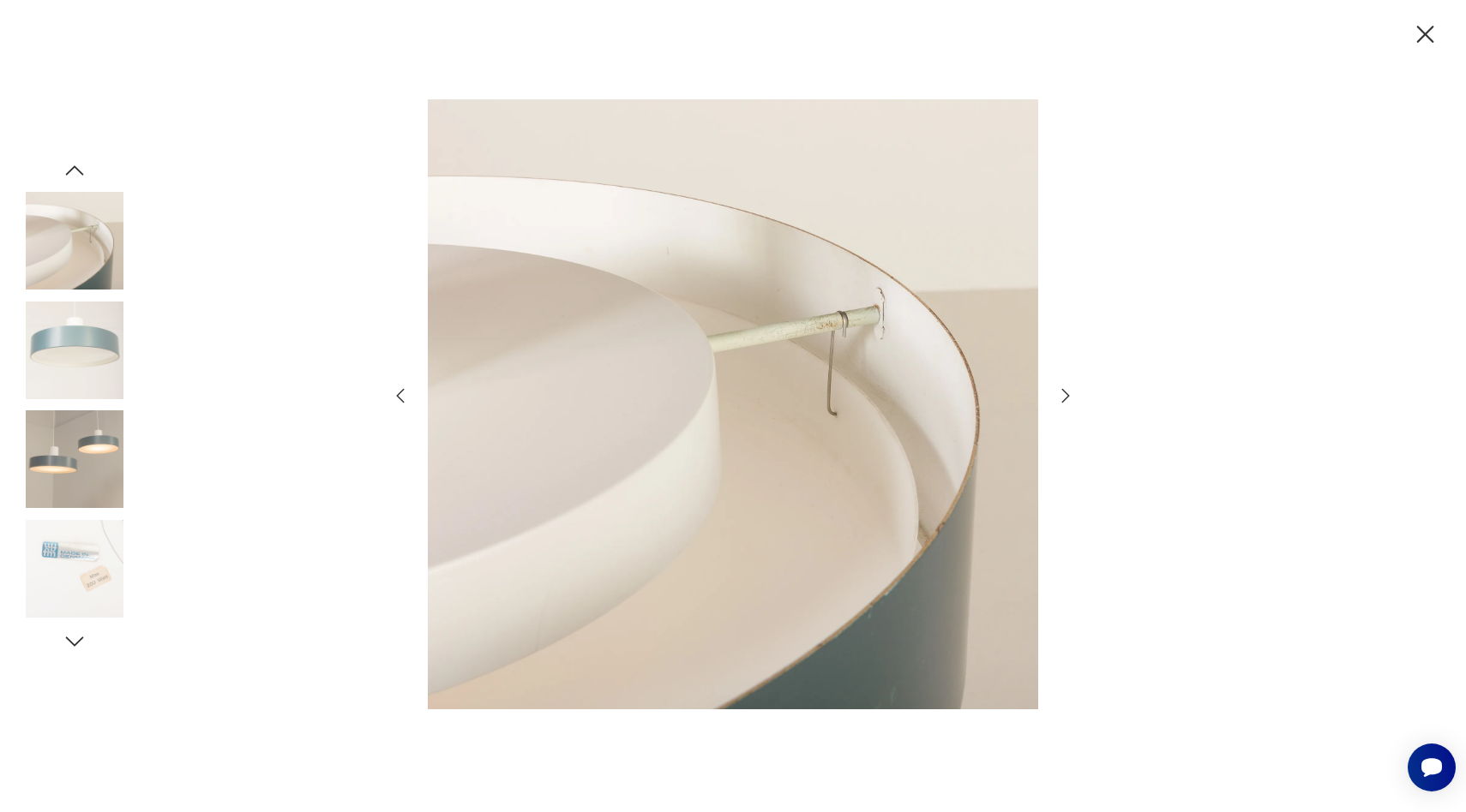
click at [1064, 397] on icon "button" at bounding box center [1066, 396] width 21 height 21
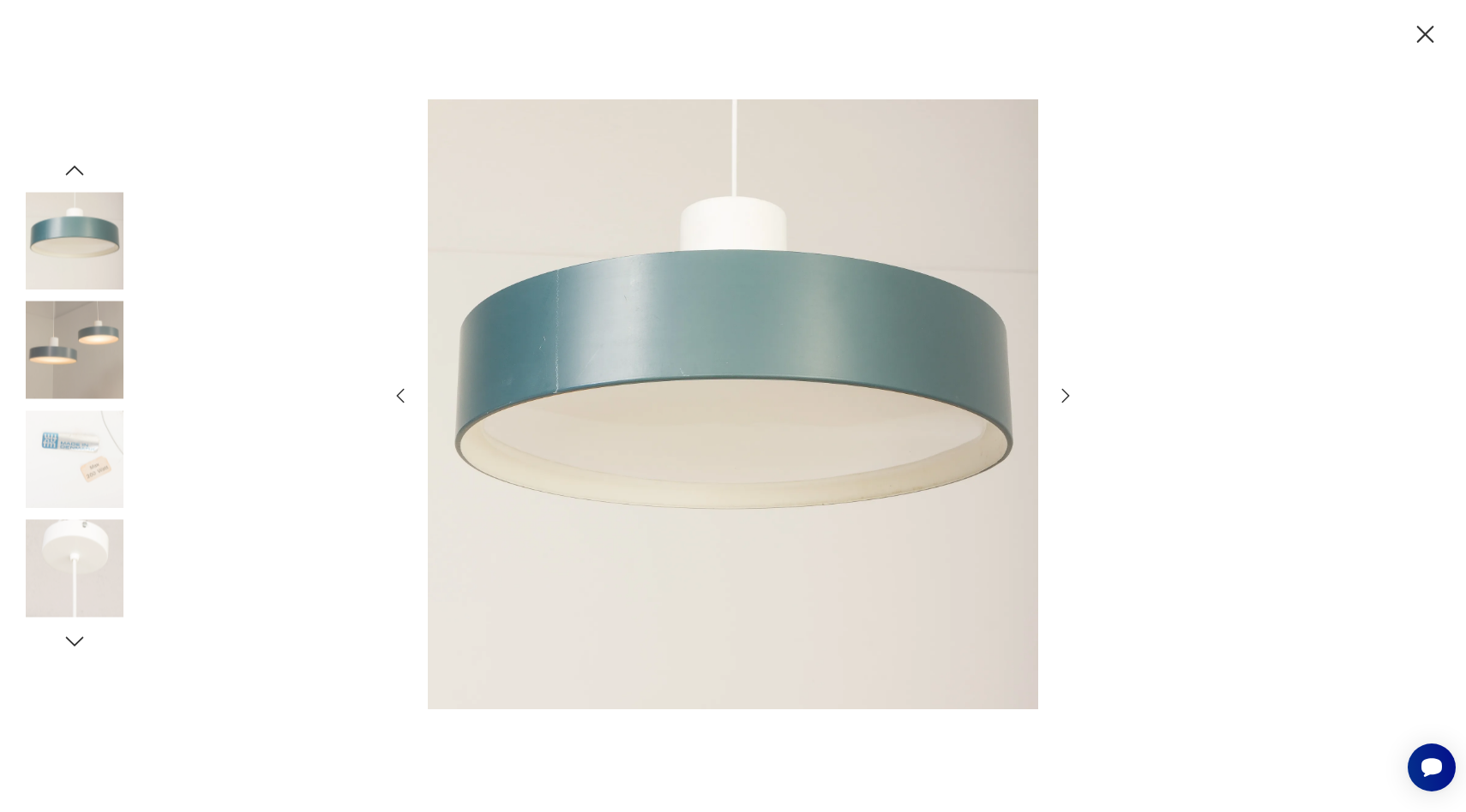
click at [1064, 397] on icon "button" at bounding box center [1066, 396] width 21 height 21
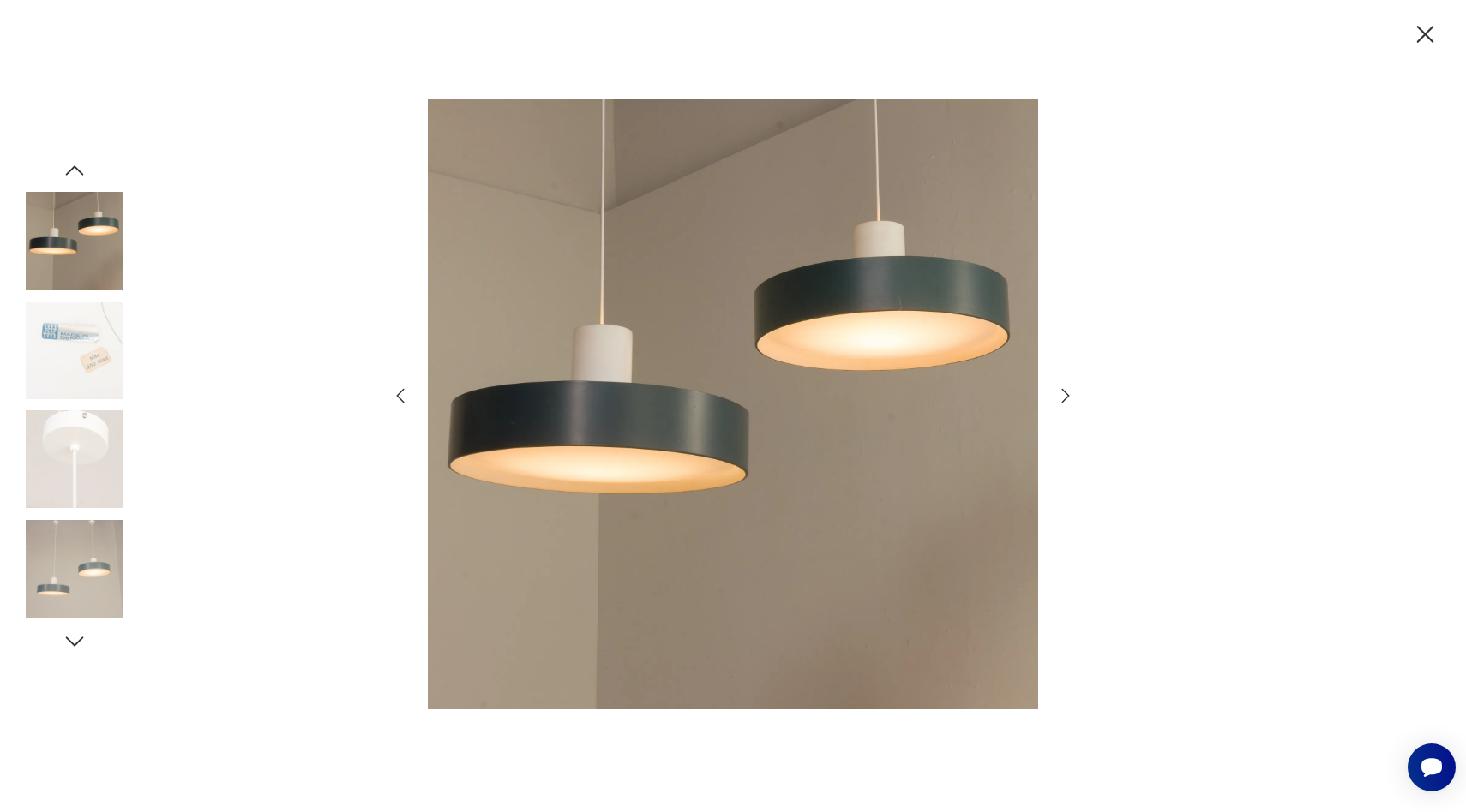
click at [1069, 390] on icon "button" at bounding box center [1066, 396] width 21 height 21
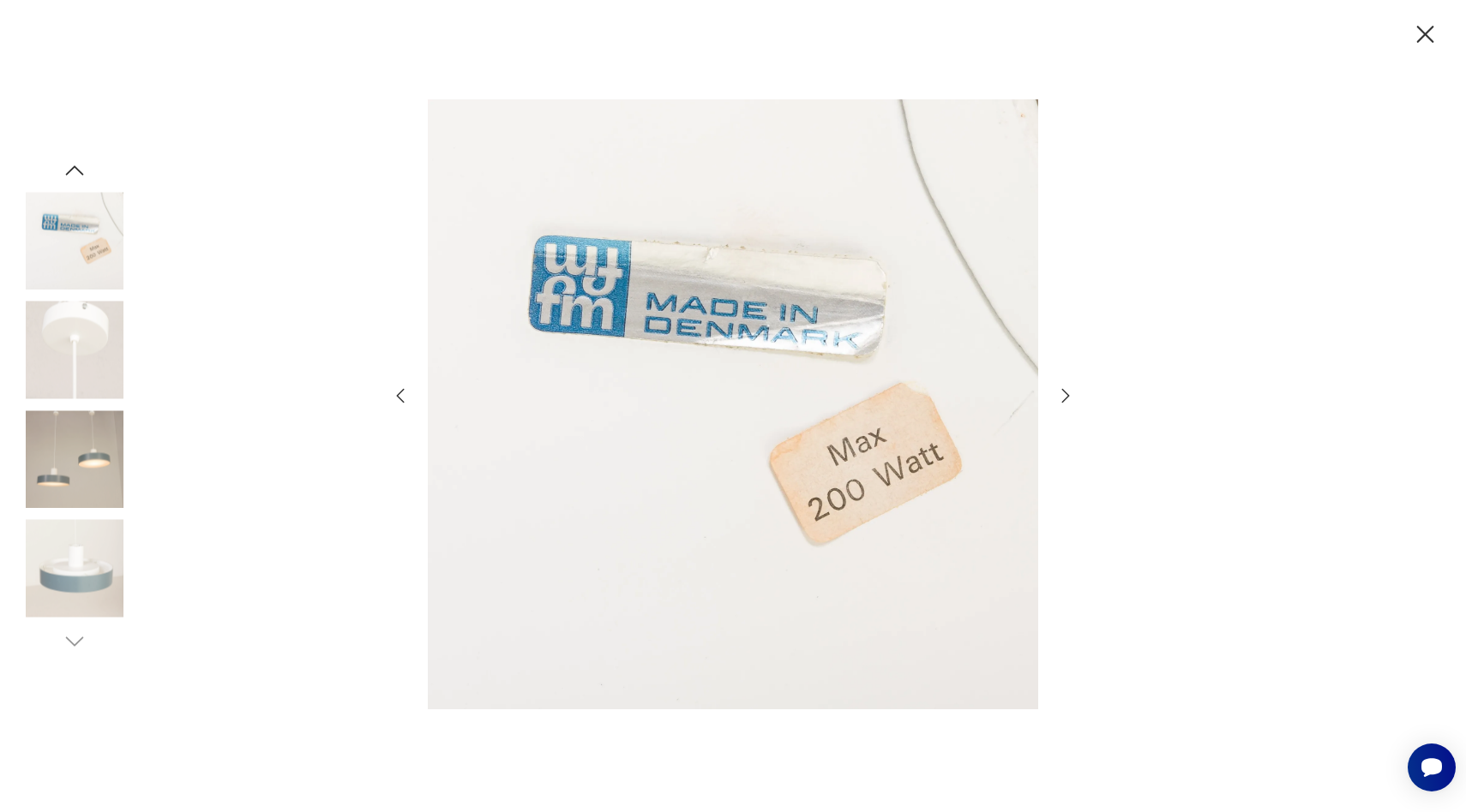
click at [1069, 390] on icon "button" at bounding box center [1066, 396] width 21 height 21
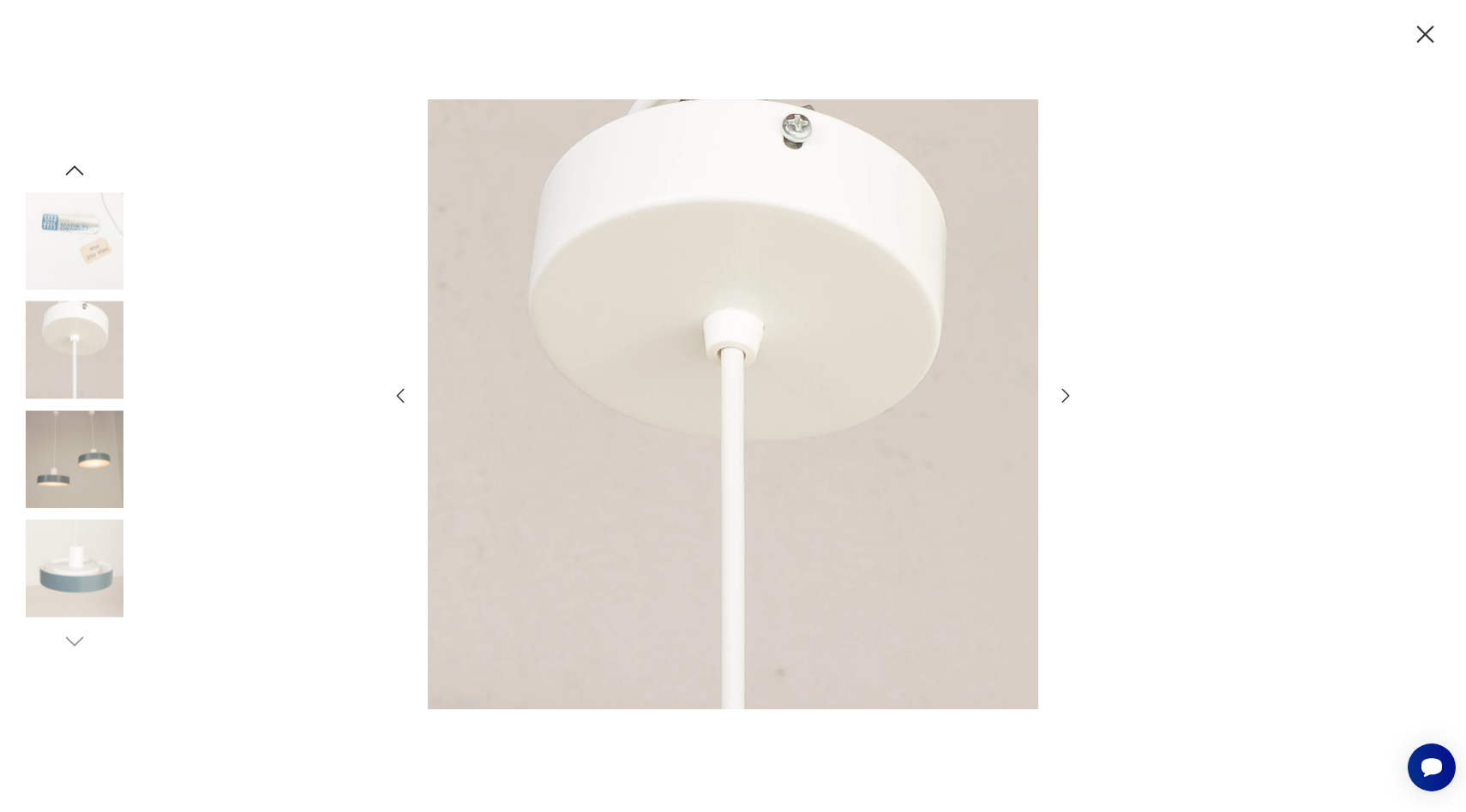
click at [1069, 390] on icon "button" at bounding box center [1066, 396] width 21 height 21
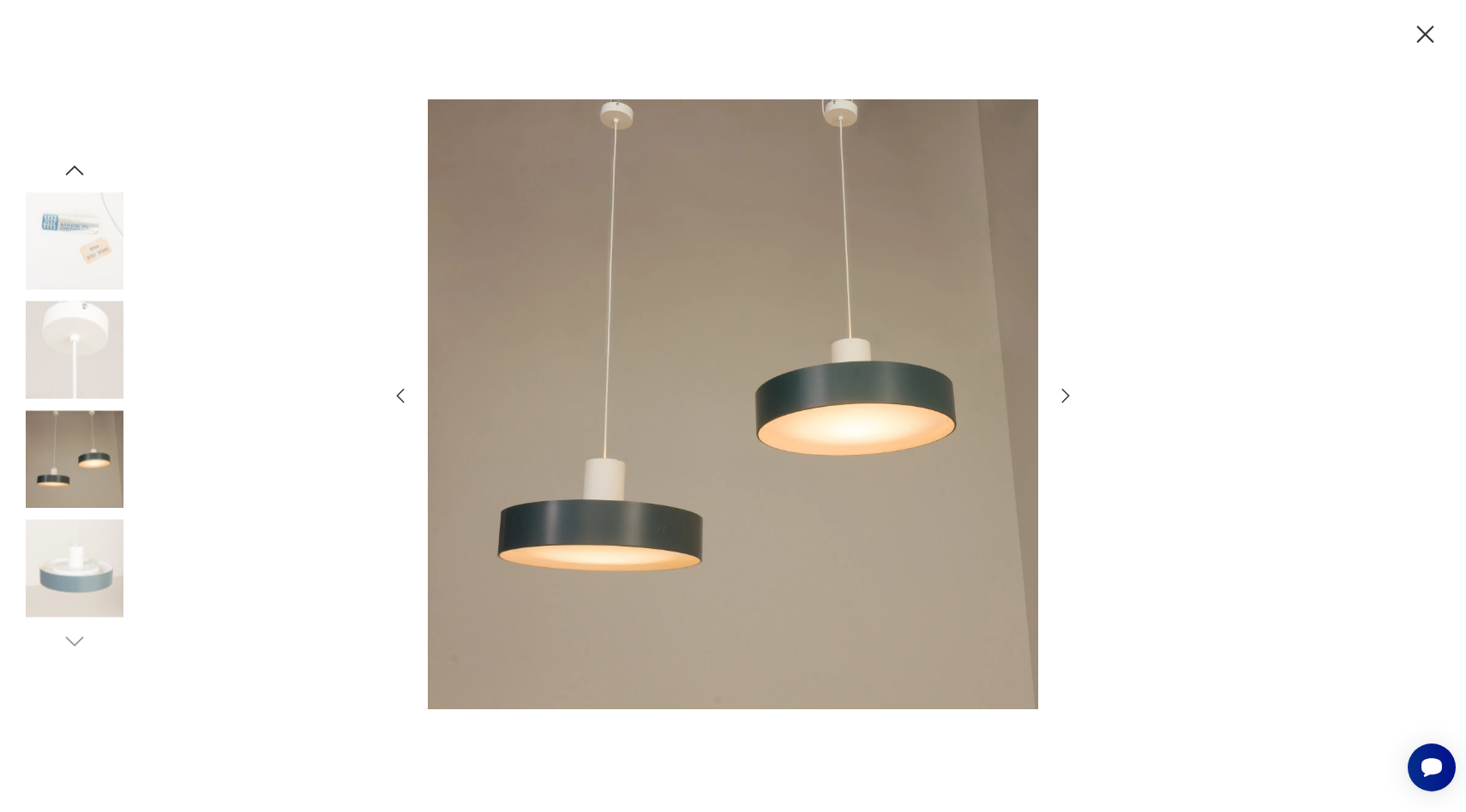
click at [1069, 390] on icon "button" at bounding box center [1066, 396] width 21 height 21
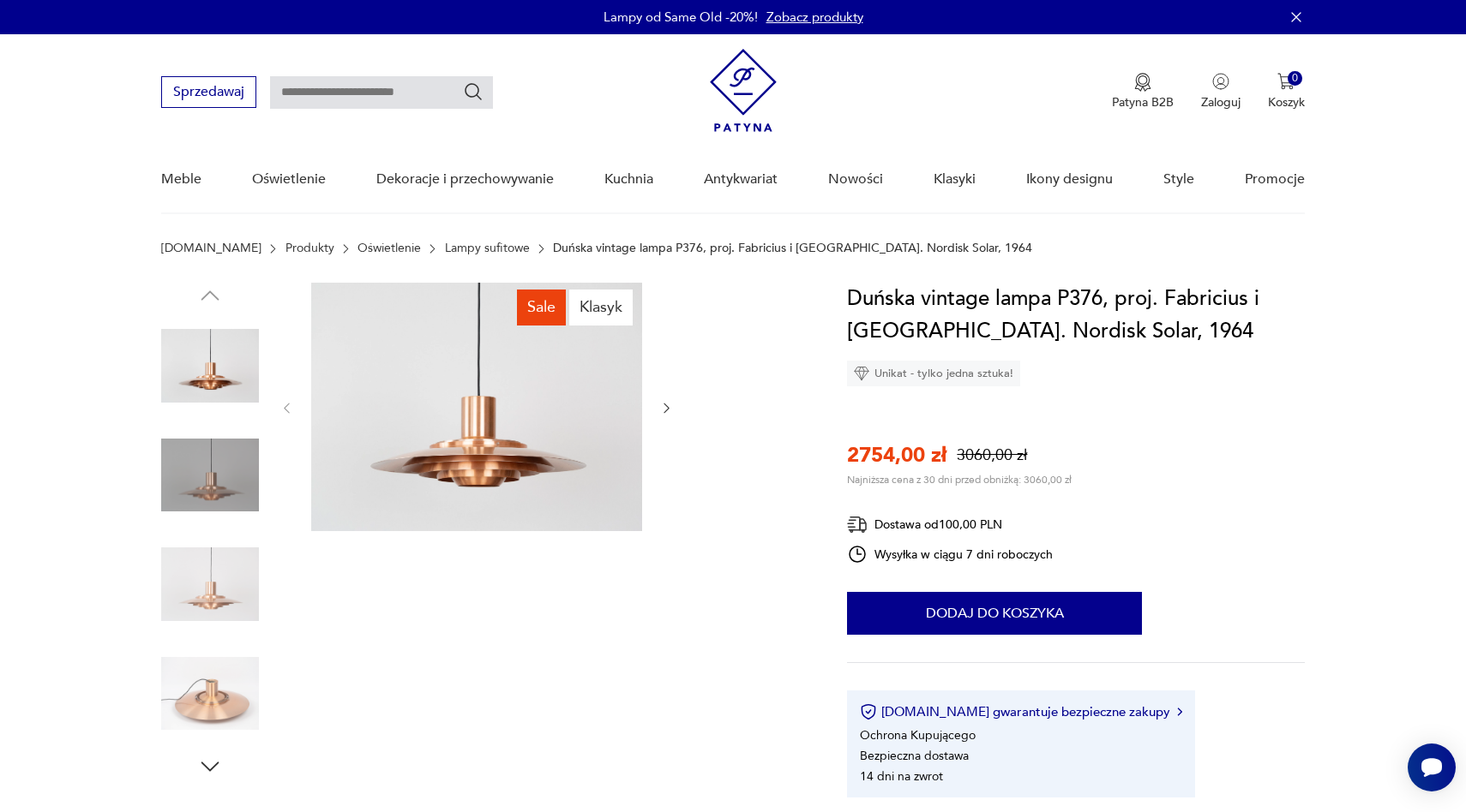
click at [540, 428] on img at bounding box center [477, 407] width 331 height 249
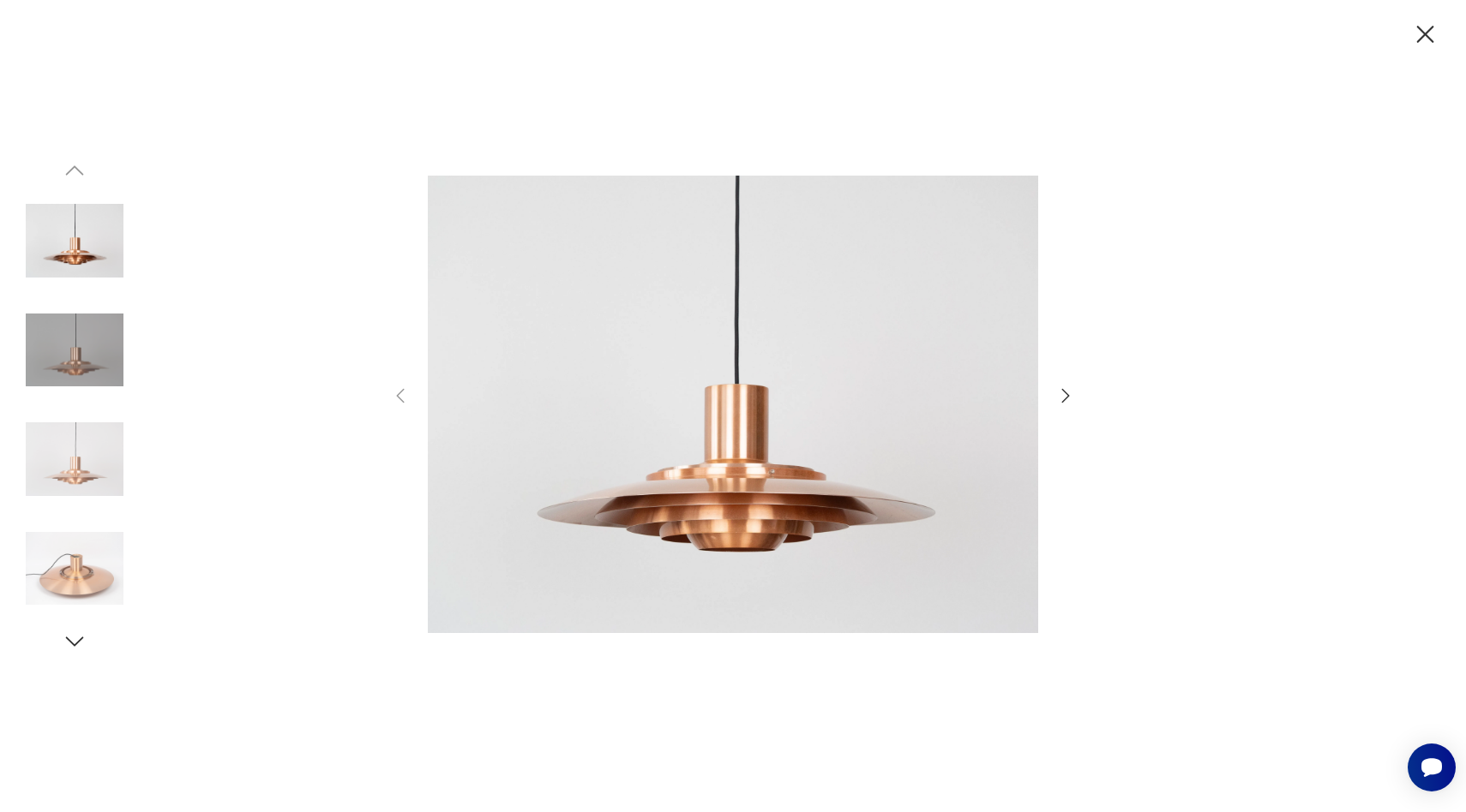
click at [1075, 390] on icon "button" at bounding box center [1066, 396] width 21 height 21
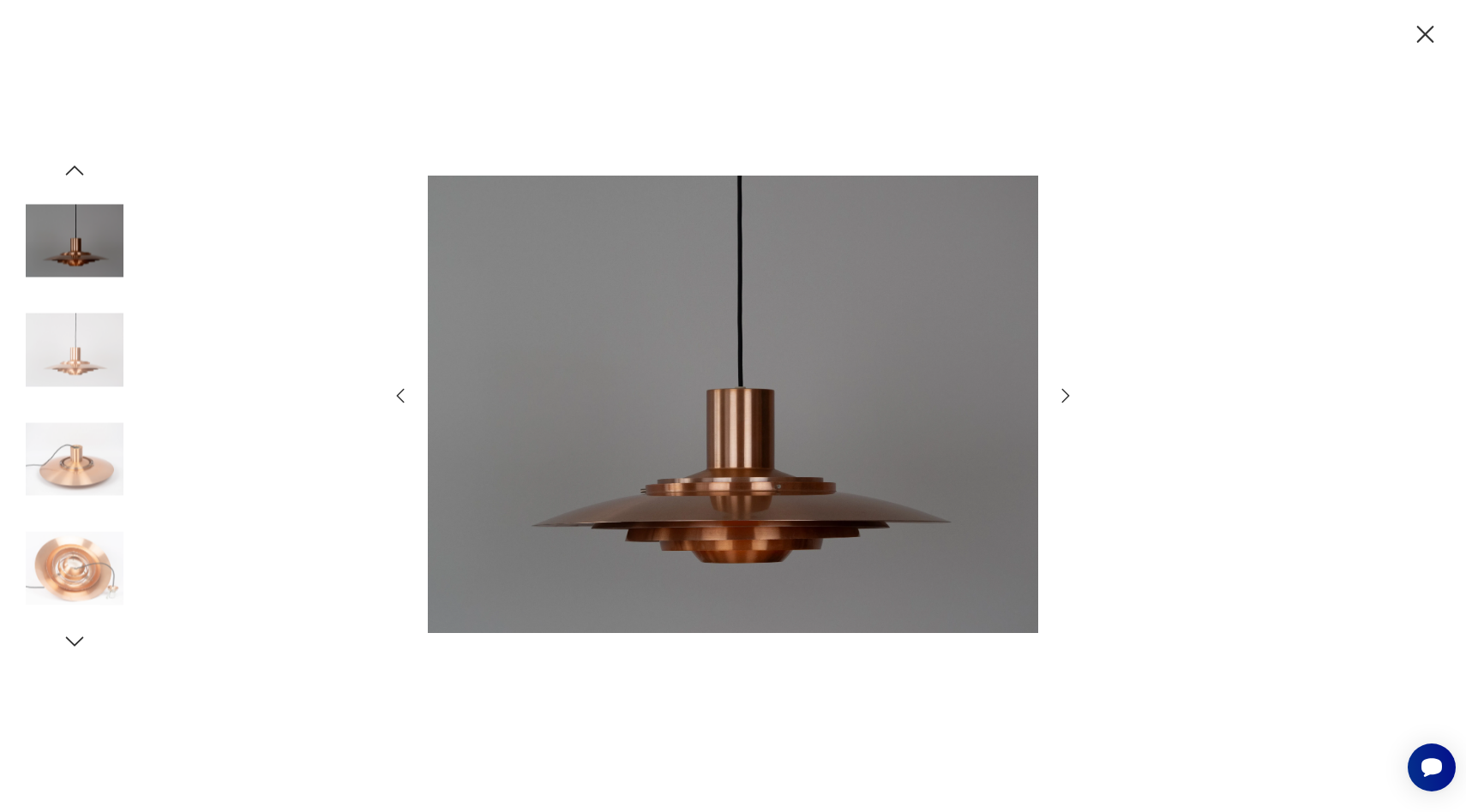
click at [1075, 390] on icon "button" at bounding box center [1066, 396] width 21 height 21
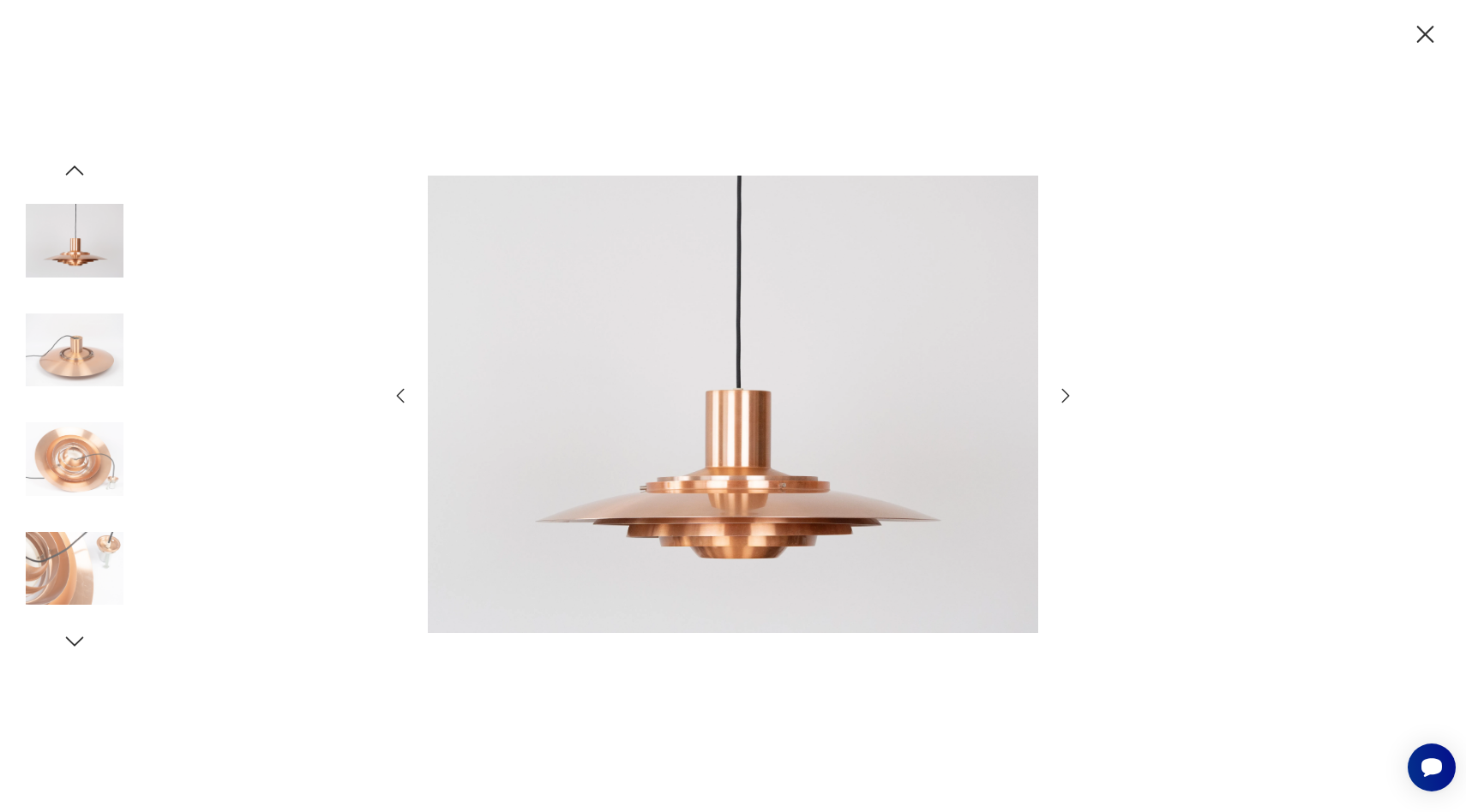
click at [1075, 390] on icon "button" at bounding box center [1066, 396] width 21 height 21
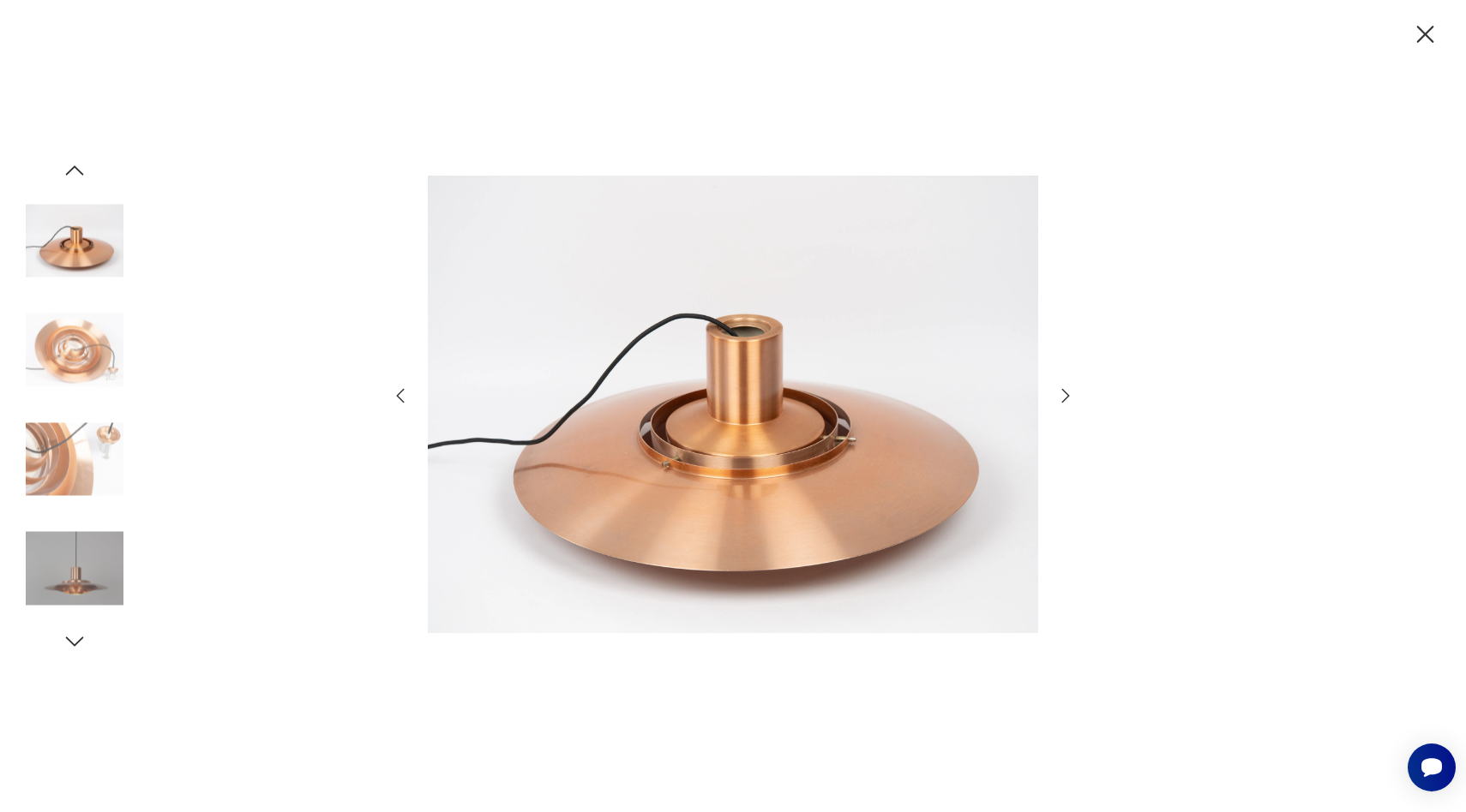
click at [1421, 31] on icon "button" at bounding box center [1425, 35] width 30 height 30
